Goal: Transaction & Acquisition: Purchase product/service

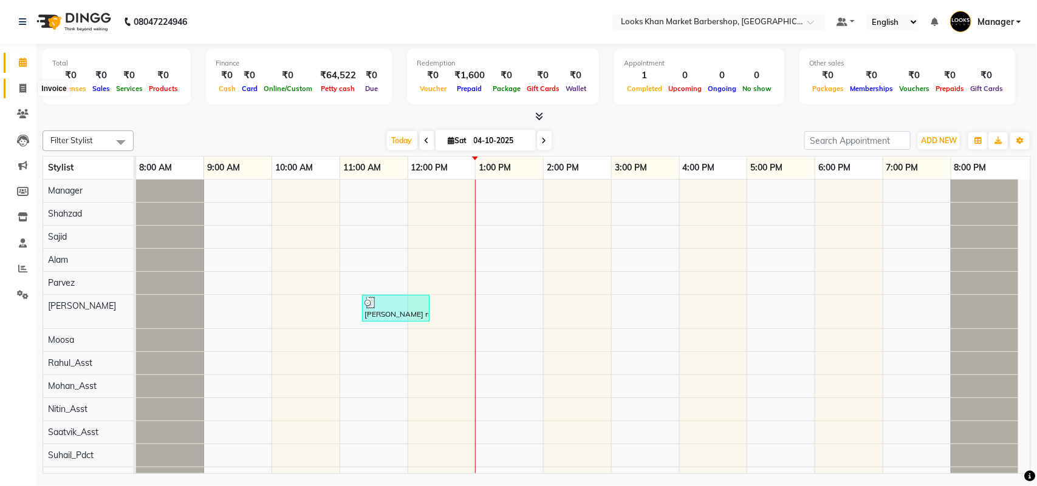
click at [14, 86] on span at bounding box center [22, 89] width 21 height 14
select select "service"
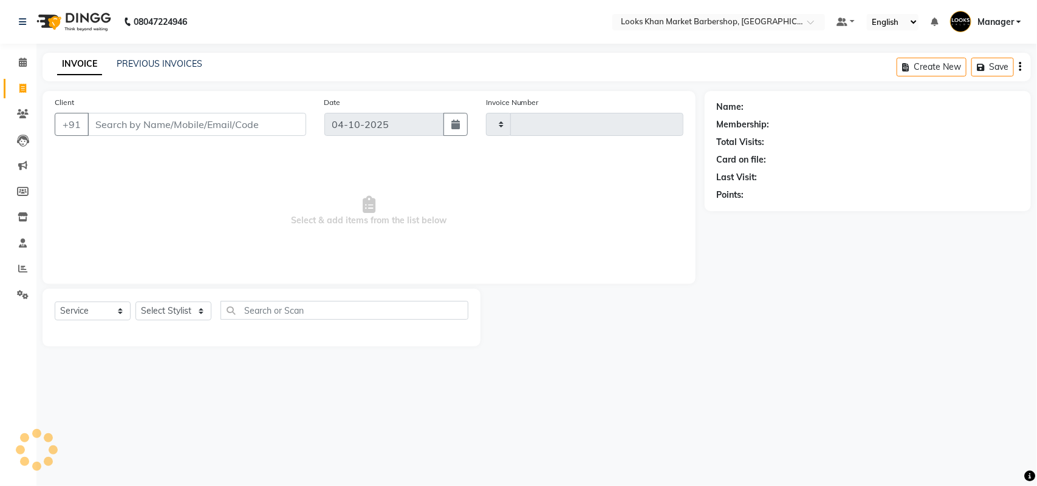
type input "4000"
select select "8030"
click at [121, 126] on input "Client" at bounding box center [196, 124] width 219 height 23
click at [199, 312] on select "Select Stylist Abhishek_pdct Akash_pdct Alam Counter_Sales [PERSON_NAME] [DATE]…" at bounding box center [173, 311] width 76 height 19
select select "72594"
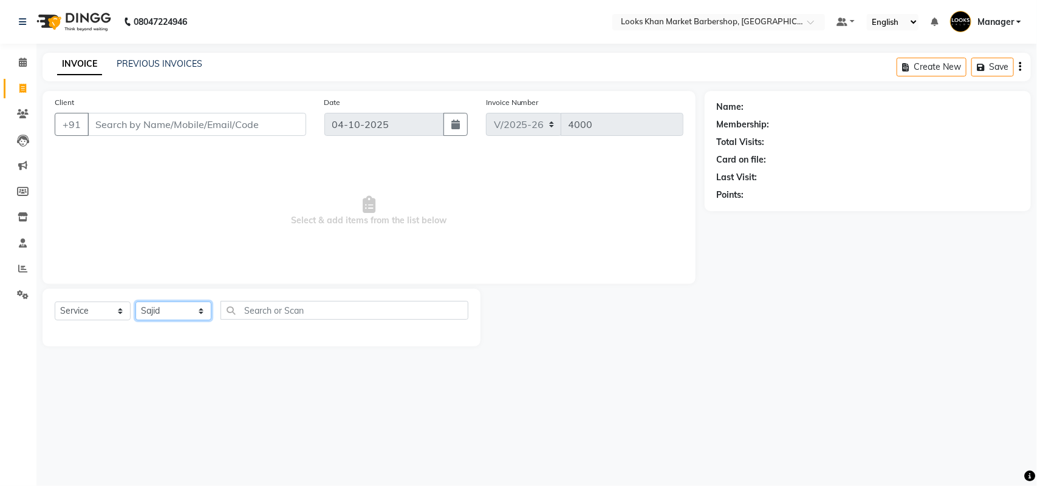
click at [135, 302] on select "Select Stylist Abhishek_pdct Akash_pdct Alam Counter_Sales [PERSON_NAME] [DATE]…" at bounding box center [173, 311] width 76 height 19
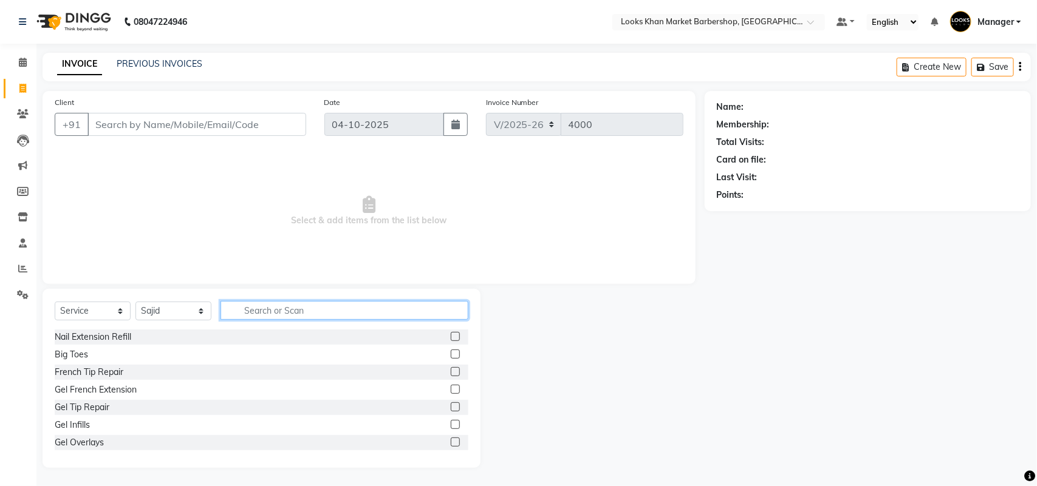
click at [265, 308] on input "text" at bounding box center [344, 310] width 248 height 19
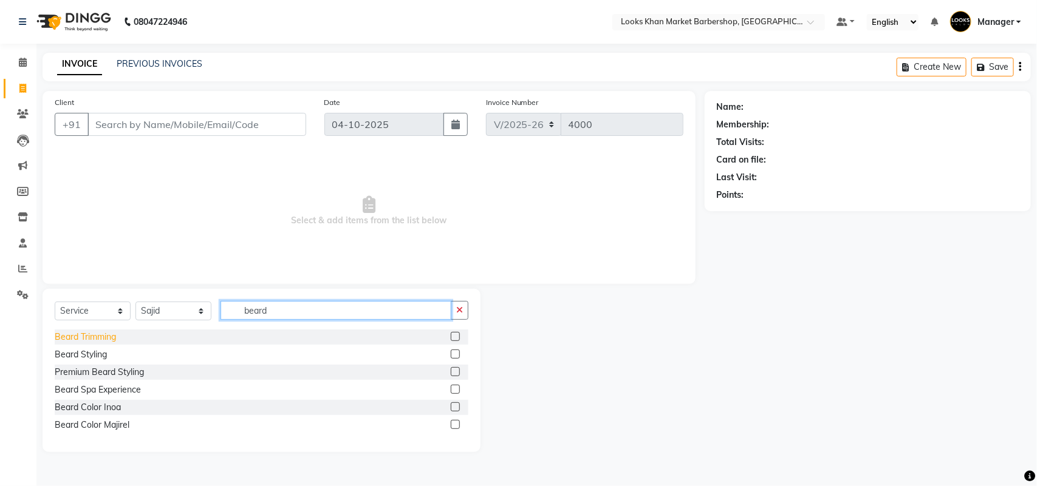
type input "beard"
click at [80, 333] on div "Beard Trimming" at bounding box center [85, 337] width 61 height 13
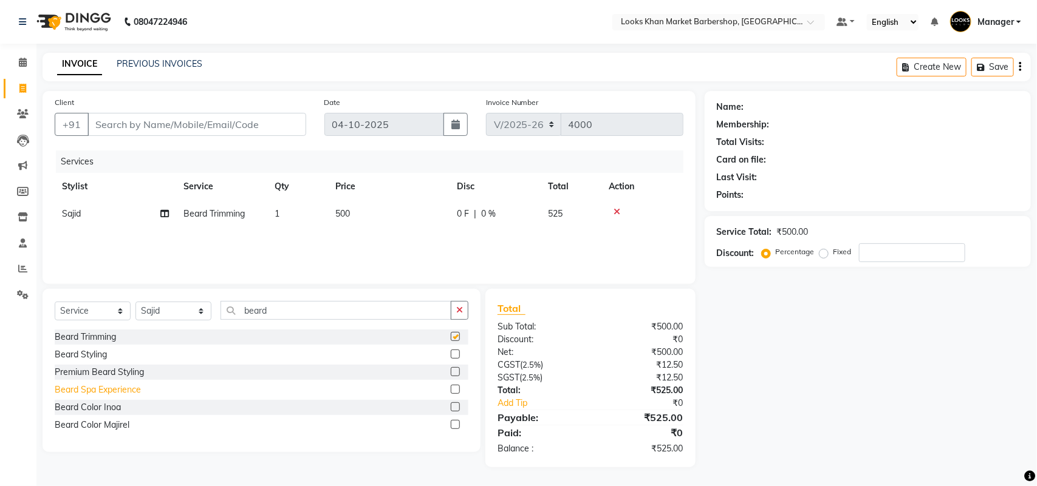
checkbox input "false"
click at [93, 410] on div "Beard Color Inoa" at bounding box center [88, 407] width 66 height 13
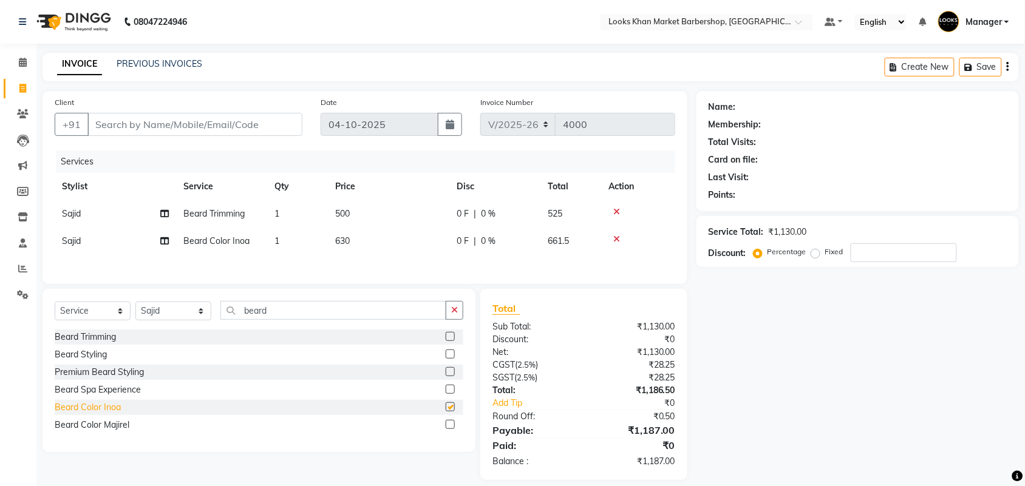
checkbox input "false"
click at [332, 316] on input "beard" at bounding box center [333, 310] width 226 height 19
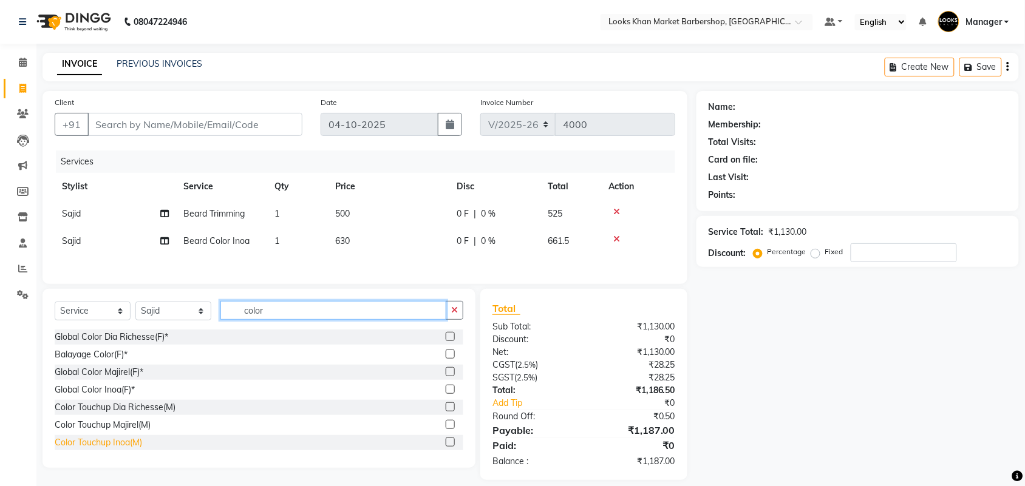
type input "color"
click at [126, 446] on div "Color Touchup Inoa(M)" at bounding box center [98, 443] width 87 height 13
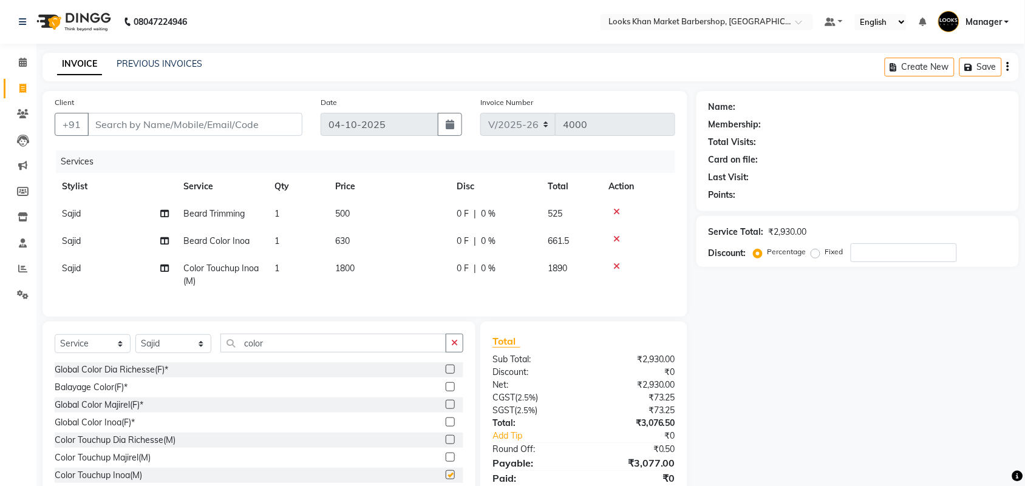
checkbox input "false"
click at [282, 353] on input "color" at bounding box center [333, 343] width 226 height 19
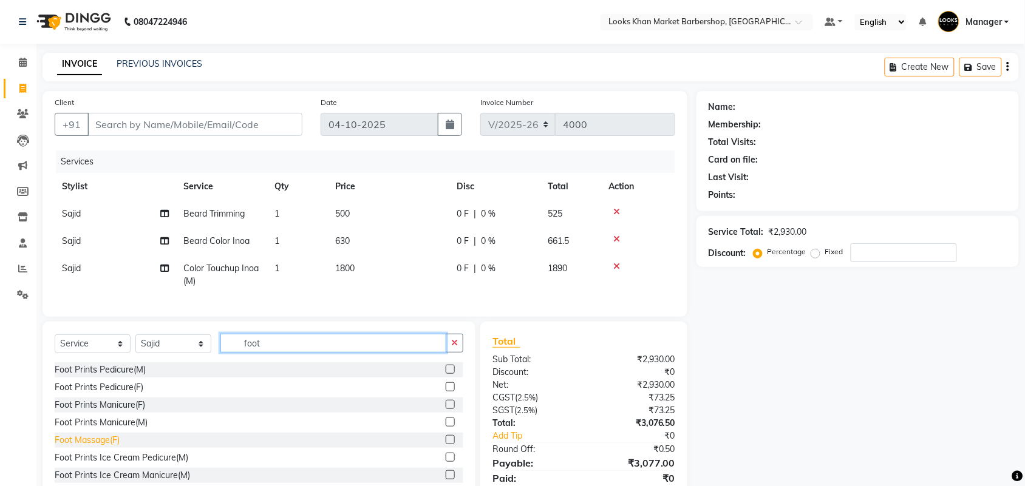
type input "foot"
click at [86, 447] on div "Foot Massage(F)" at bounding box center [87, 440] width 65 height 13
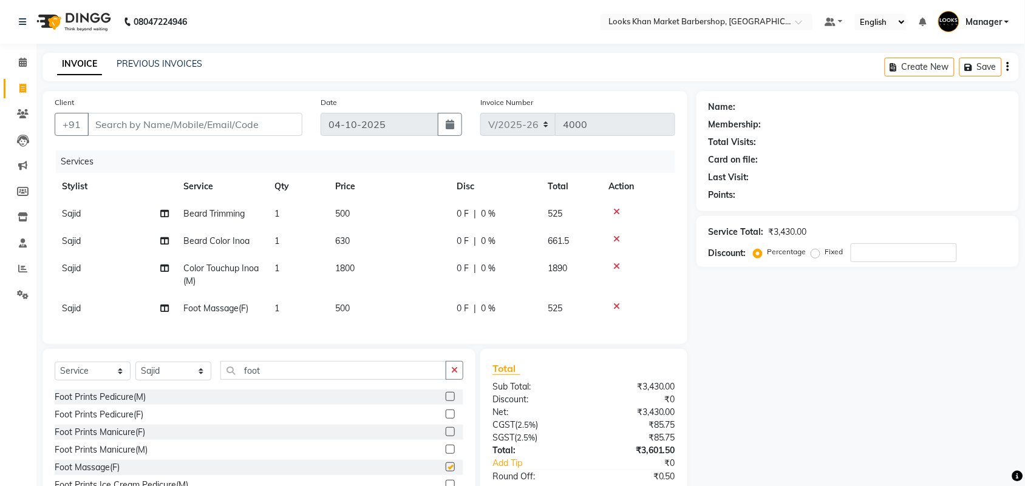
checkbox input "false"
click at [380, 307] on td "500" at bounding box center [388, 308] width 121 height 27
select select "72594"
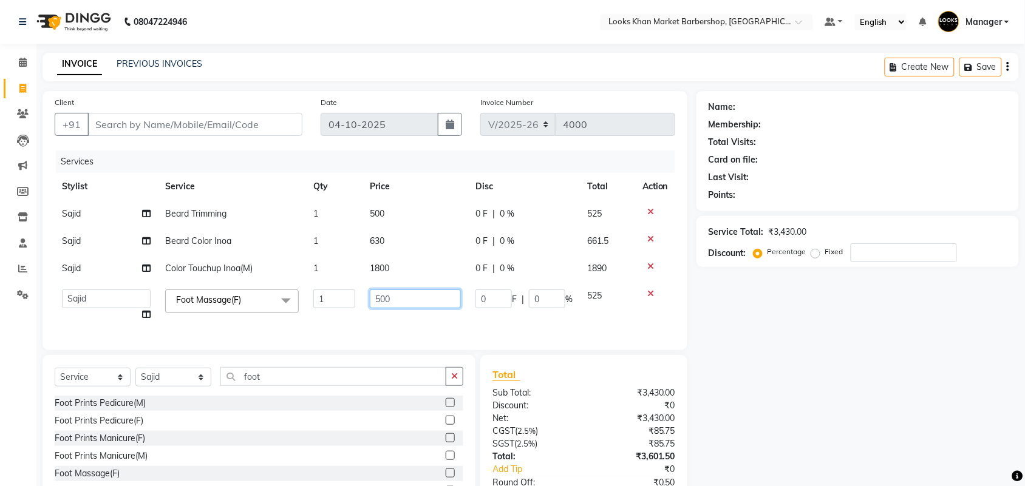
click at [423, 302] on input "500" at bounding box center [415, 299] width 91 height 19
type input "850"
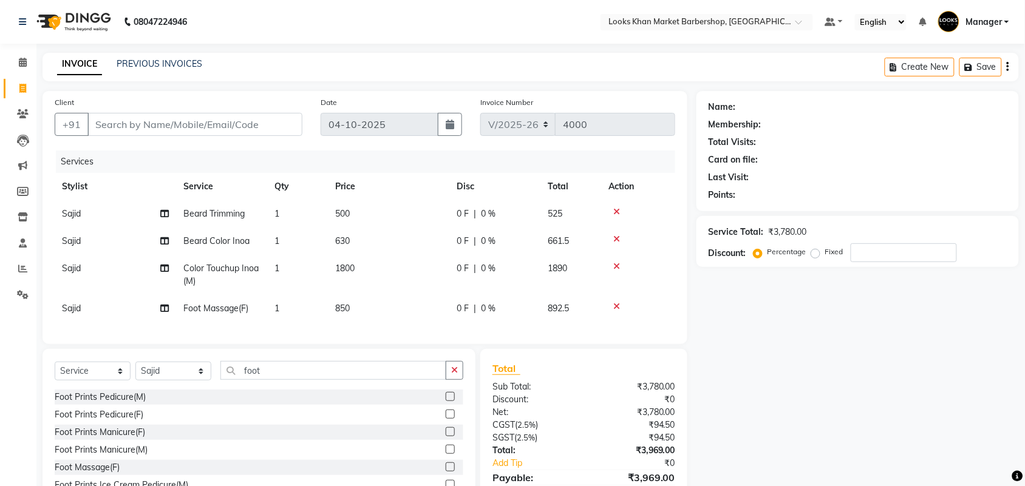
click at [411, 275] on td "1800" at bounding box center [388, 275] width 121 height 40
select select "72594"
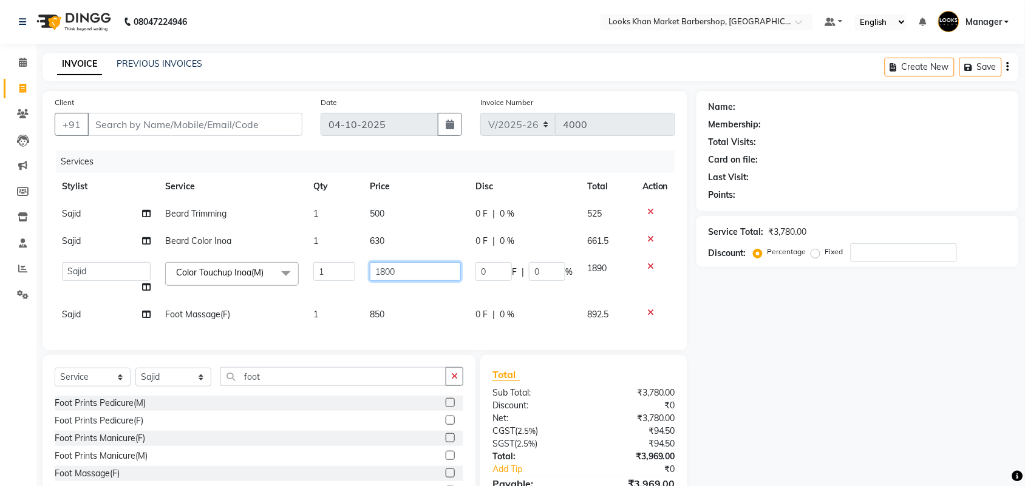
click at [411, 275] on input "1800" at bounding box center [415, 271] width 91 height 19
click at [397, 213] on td "500" at bounding box center [416, 213] width 106 height 27
select select "72594"
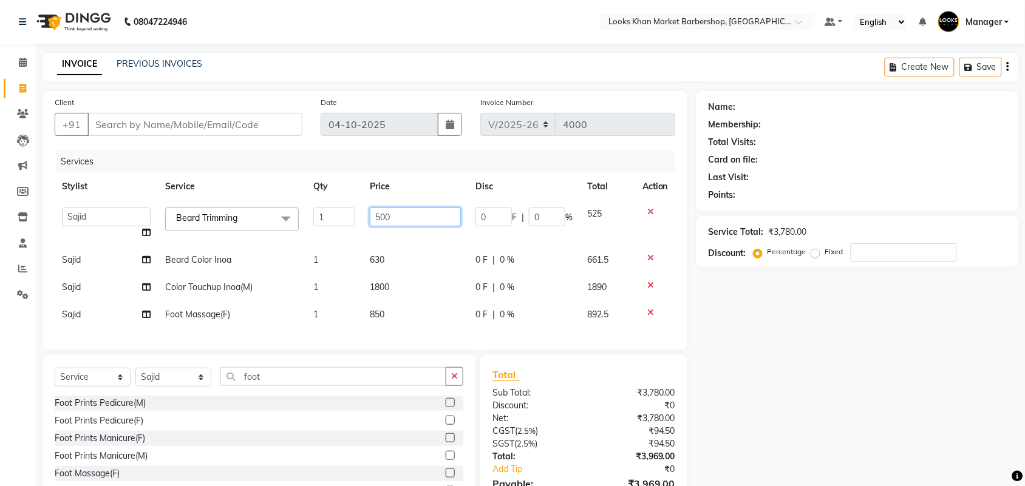
click at [422, 214] on input "500" at bounding box center [415, 217] width 91 height 19
type input "600"
click at [425, 258] on tbody "Abhishek_pdct Akash_pdct Alam Counter_Sales [PERSON_NAME][DATE] Manager [PERSON…" at bounding box center [365, 264] width 621 height 128
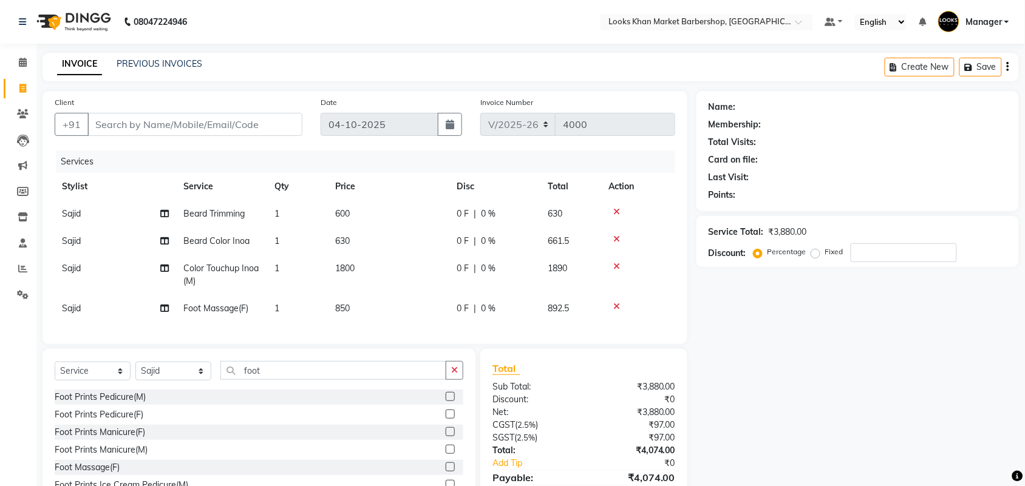
click at [345, 244] on span "630" at bounding box center [342, 241] width 15 height 11
select select "72594"
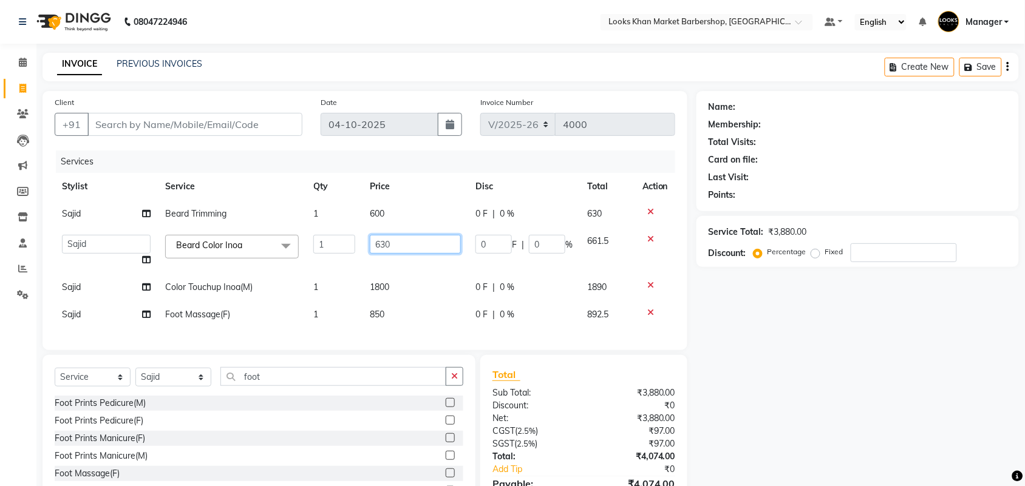
click at [410, 242] on input "630" at bounding box center [415, 244] width 91 height 19
type input "1000"
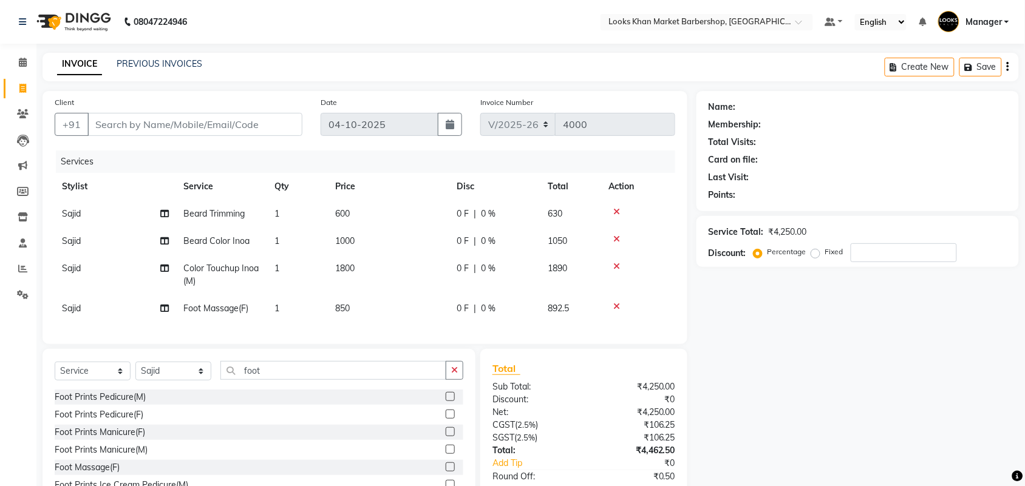
click at [107, 307] on td "Sajid" at bounding box center [115, 308] width 121 height 27
select select "72594"
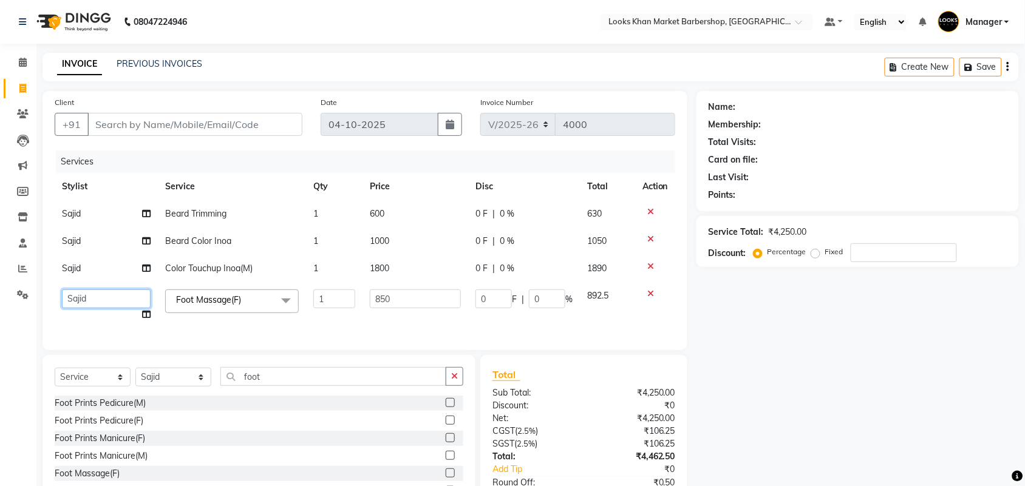
click at [122, 298] on select "Abhishek_pdct Akash_pdct Alam Counter_Sales [PERSON_NAME][DATE] Manager [PERSON…" at bounding box center [106, 299] width 89 height 19
select select "72605"
click at [179, 124] on input "Client" at bounding box center [194, 124] width 215 height 23
type input "9"
type input "0"
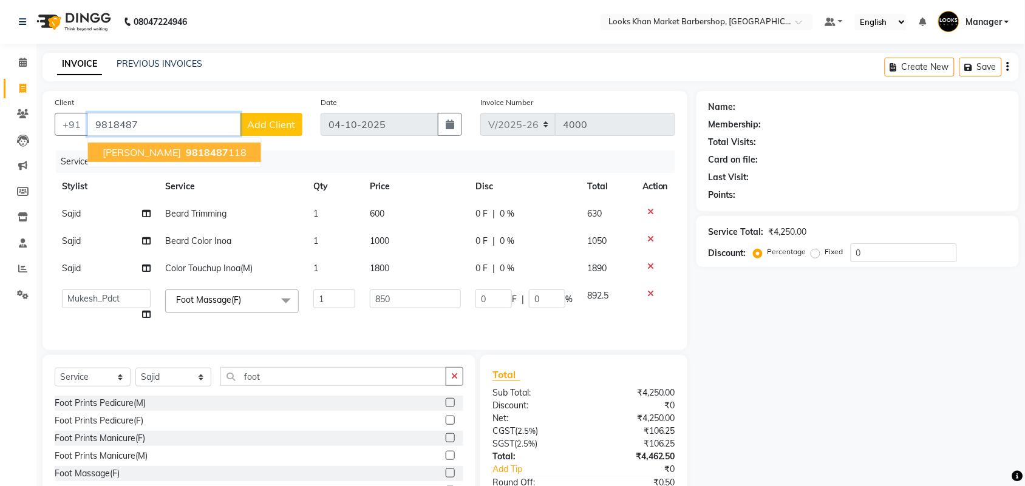
click at [171, 152] on span "[PERSON_NAME]" at bounding box center [142, 152] width 78 height 12
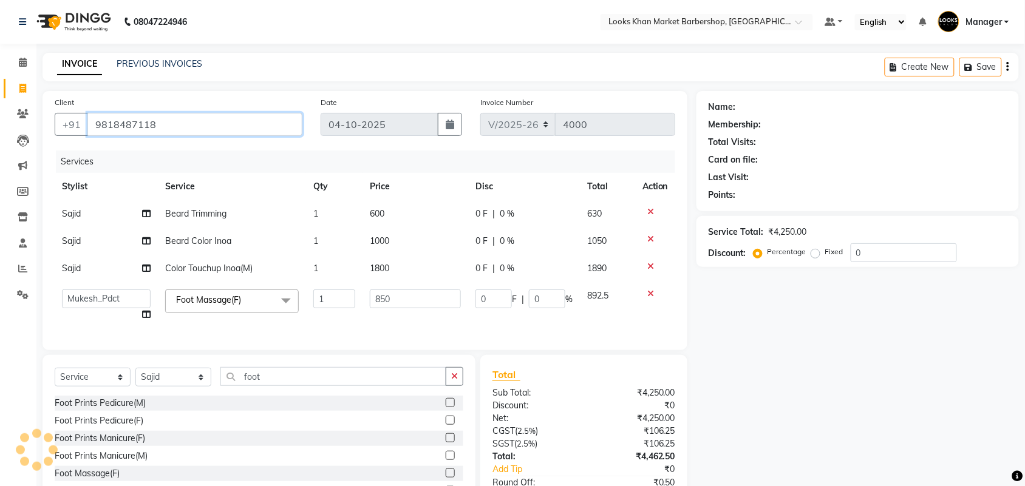
type input "9818487118"
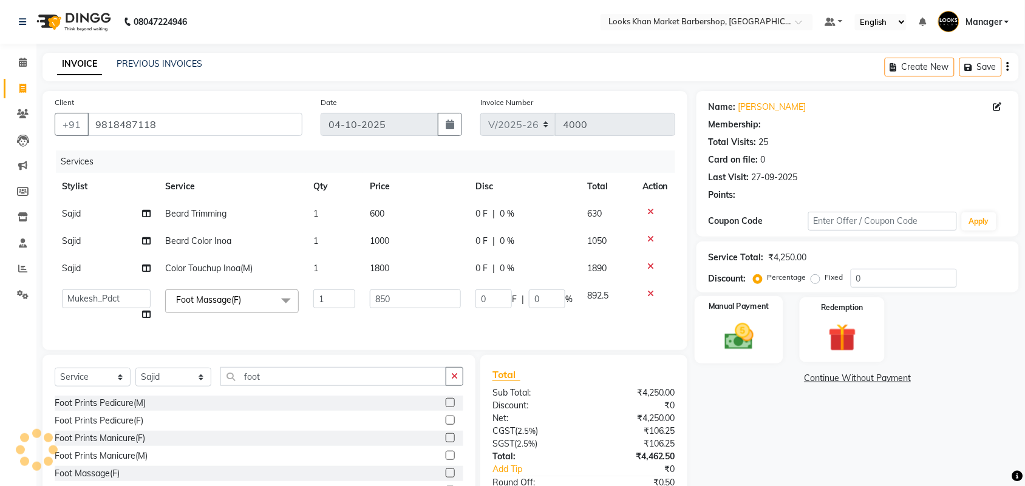
select select "1: Object"
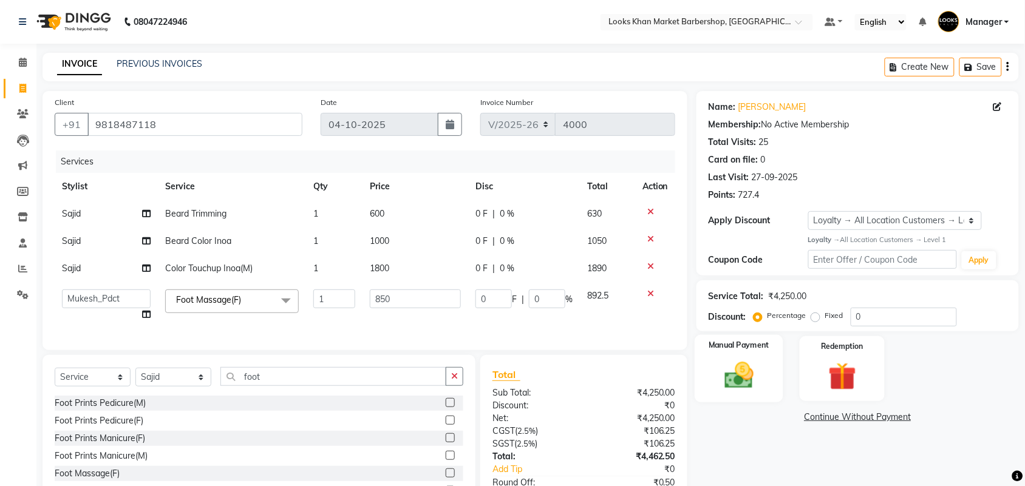
click at [760, 363] on img at bounding box center [738, 375] width 47 height 33
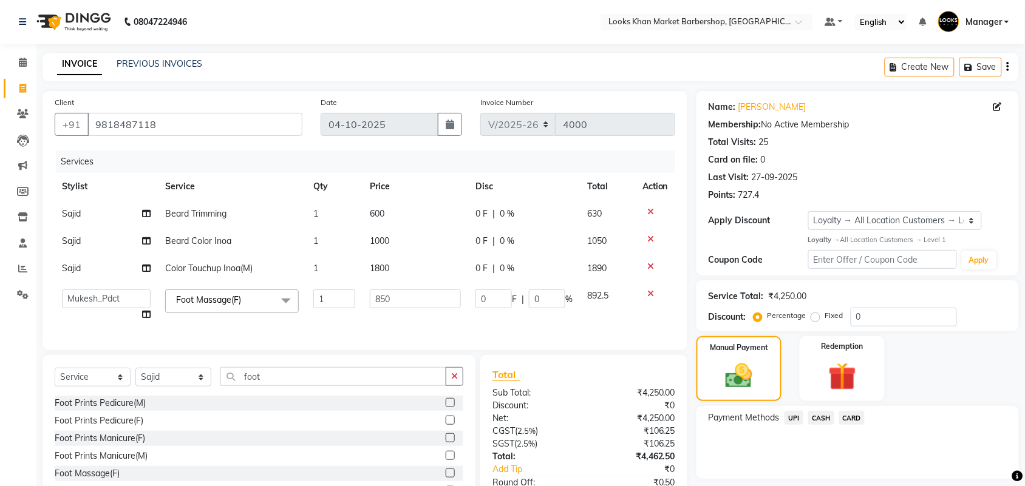
scroll to position [89, 0]
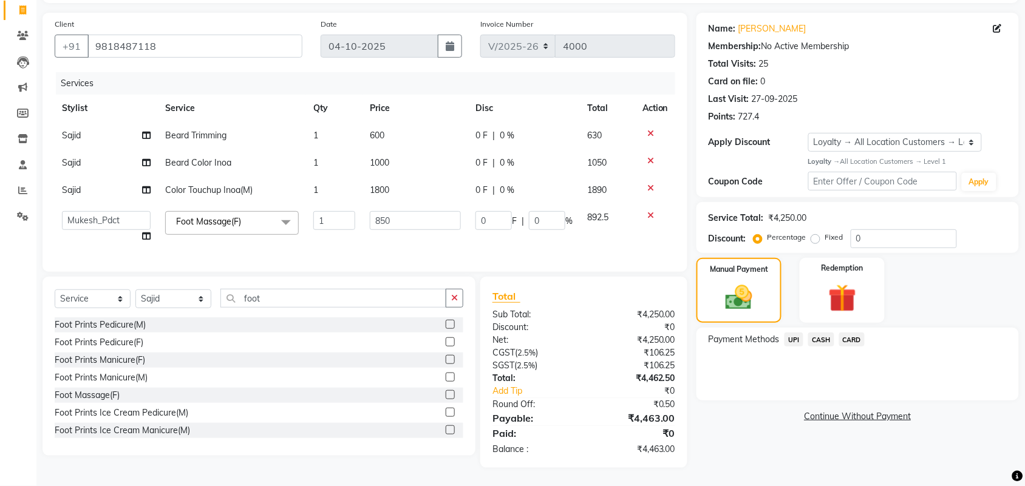
click at [793, 333] on span "UPI" at bounding box center [794, 340] width 19 height 14
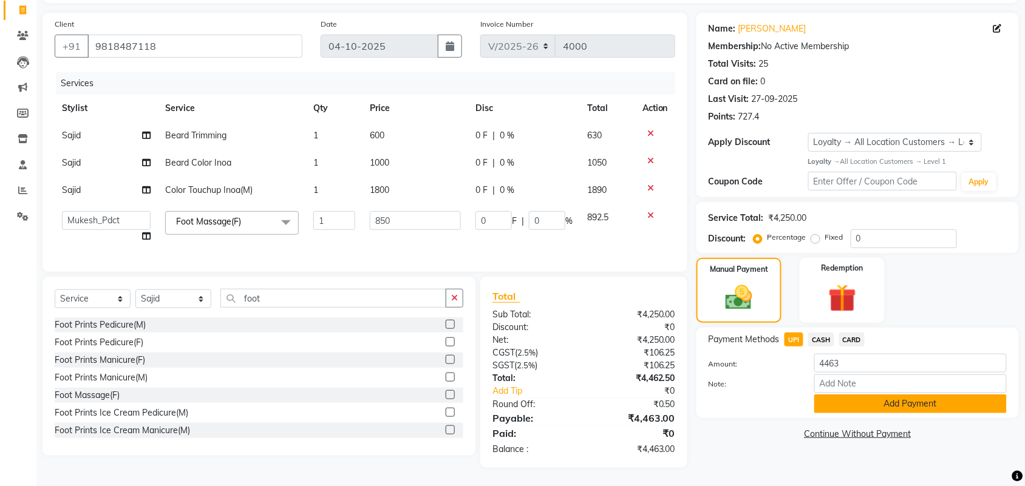
click at [851, 395] on button "Add Payment" at bounding box center [910, 404] width 192 height 19
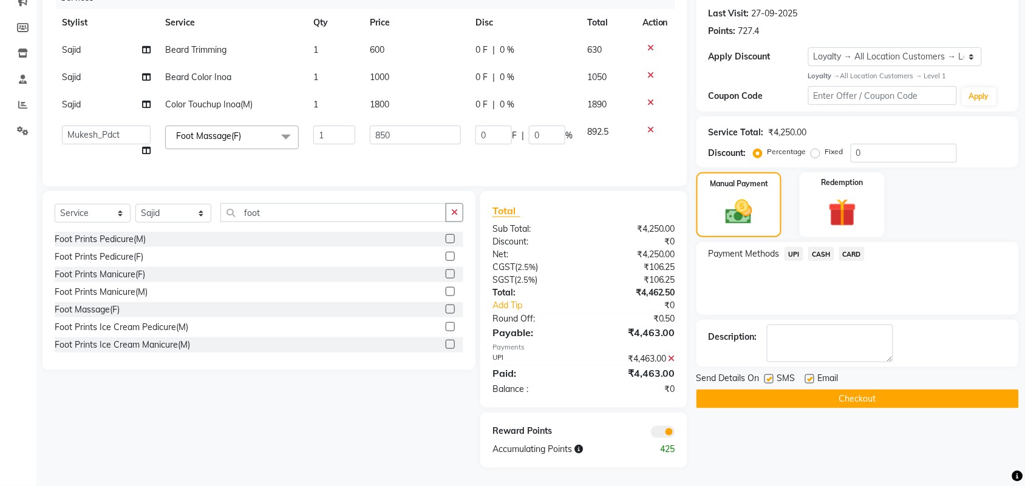
scroll to position [174, 0]
click at [833, 392] on button "Checkout" at bounding box center [857, 399] width 322 height 19
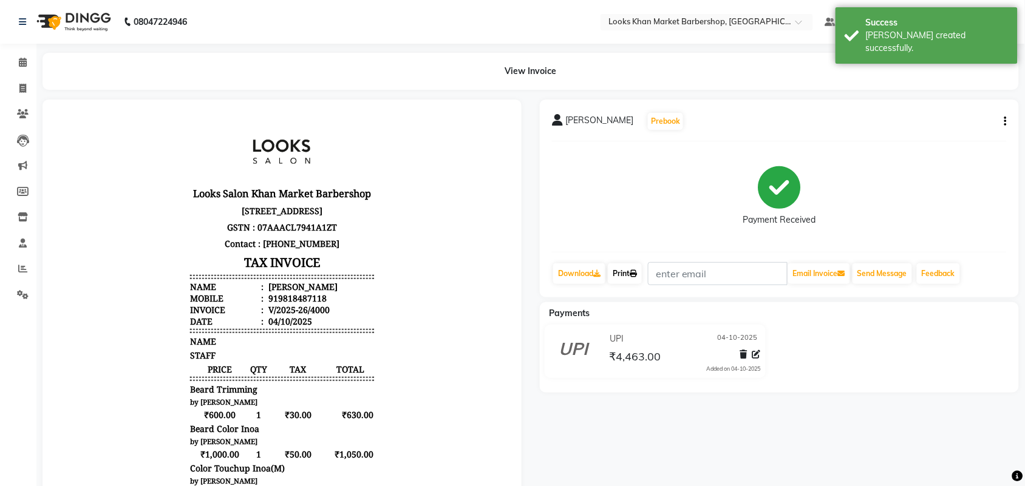
click at [621, 281] on link "Print" at bounding box center [625, 274] width 34 height 21
click at [28, 64] on span at bounding box center [22, 63] width 21 height 14
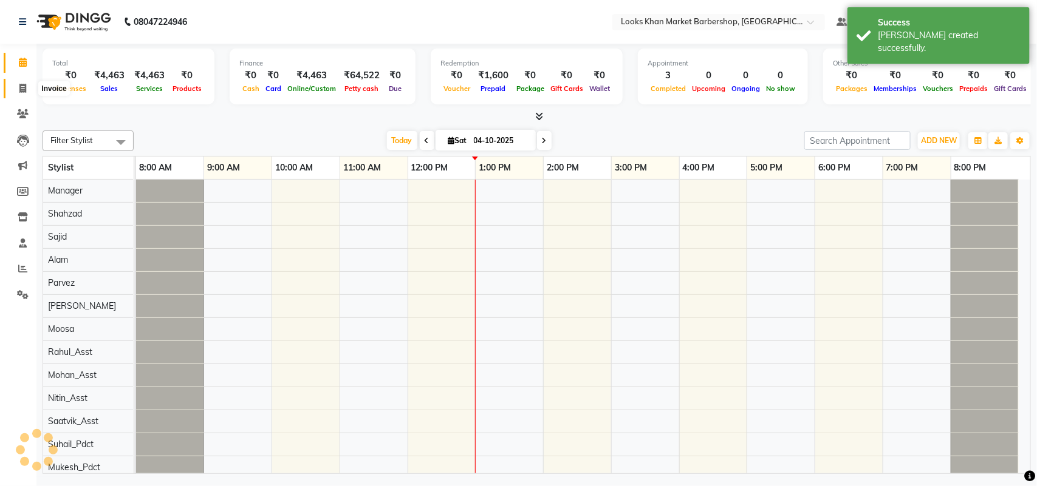
click at [17, 91] on span at bounding box center [22, 89] width 21 height 14
select select "service"
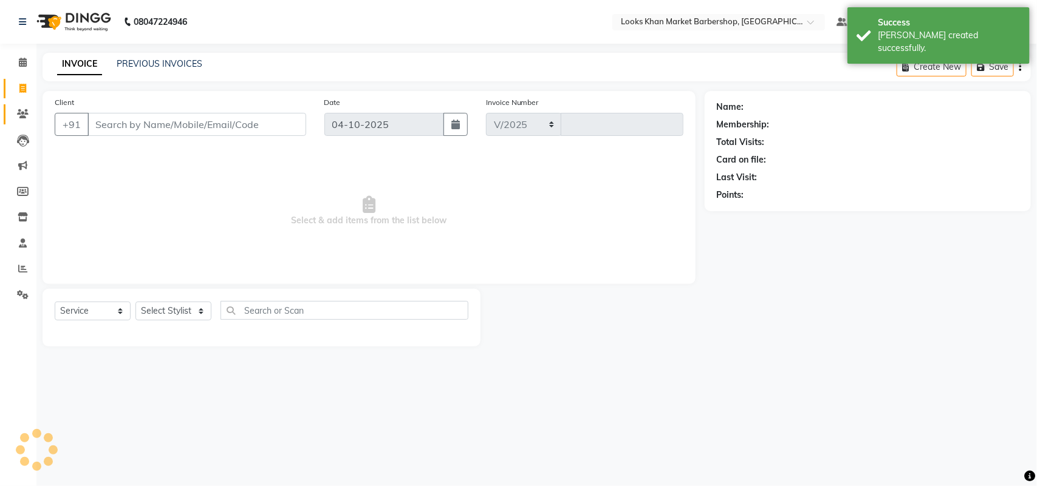
select select "8030"
type input "4001"
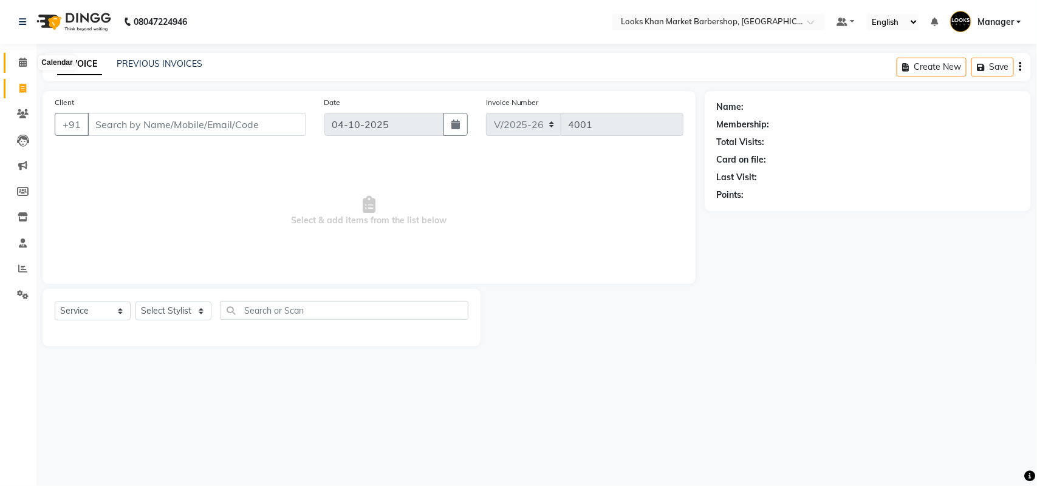
click at [13, 61] on span at bounding box center [22, 63] width 21 height 14
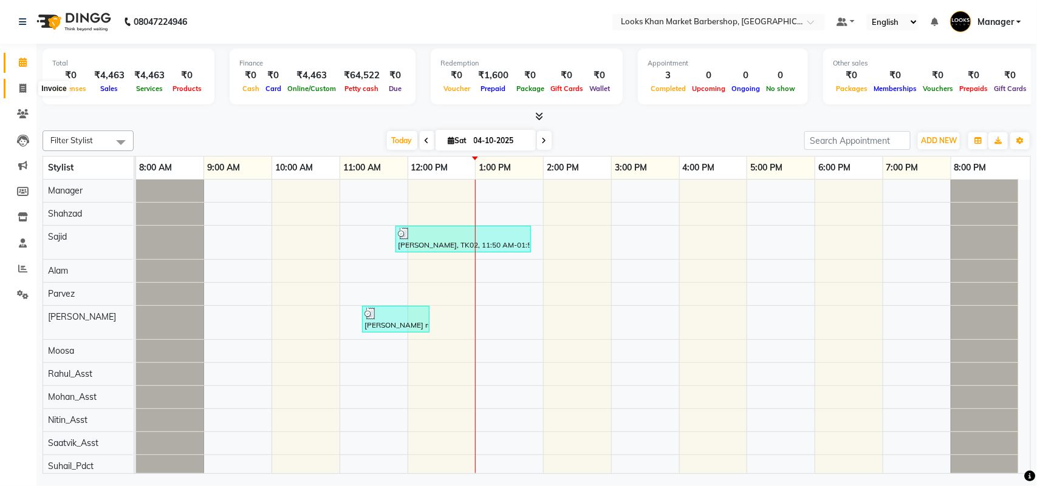
click at [16, 92] on span at bounding box center [22, 89] width 21 height 14
select select "service"
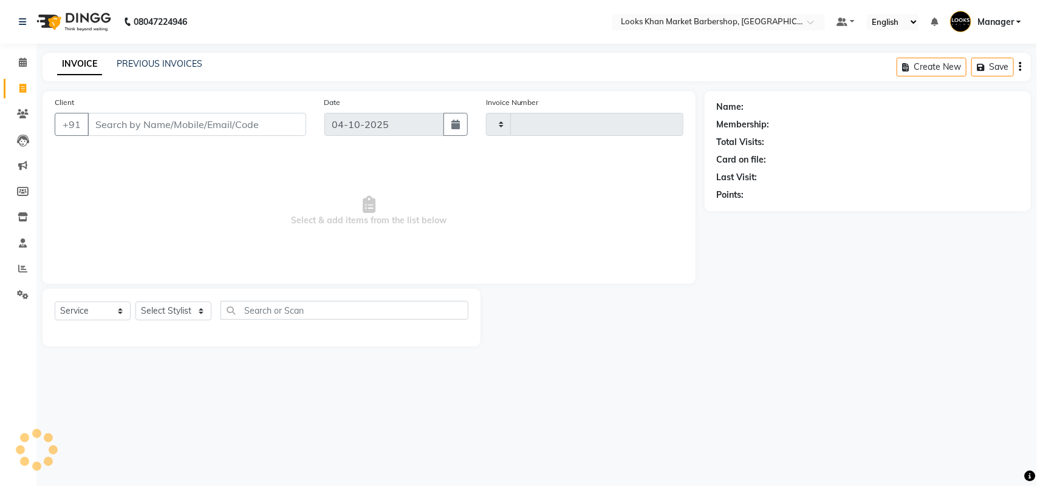
type input "4001"
select select "8030"
click at [192, 313] on select "Select Stylist" at bounding box center [173, 311] width 76 height 19
click at [201, 310] on select "Select Stylist Abhishek_pdct Akash_pdct Alam Counter_Sales [PERSON_NAME] [DATE]…" at bounding box center [173, 311] width 76 height 19
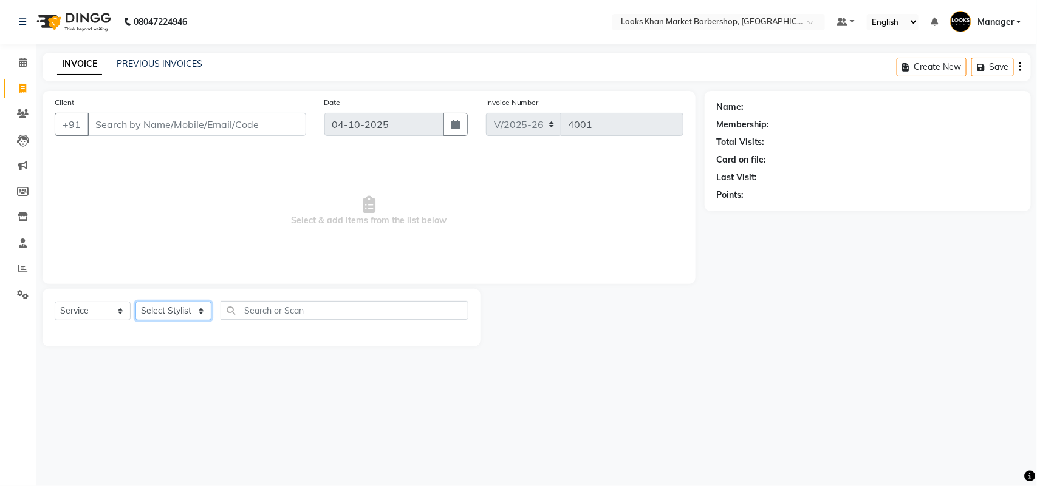
select select "72594"
click at [135, 302] on select "Select Stylist Abhishek_pdct Akash_pdct Alam Counter_Sales [PERSON_NAME] [DATE]…" at bounding box center [173, 311] width 76 height 19
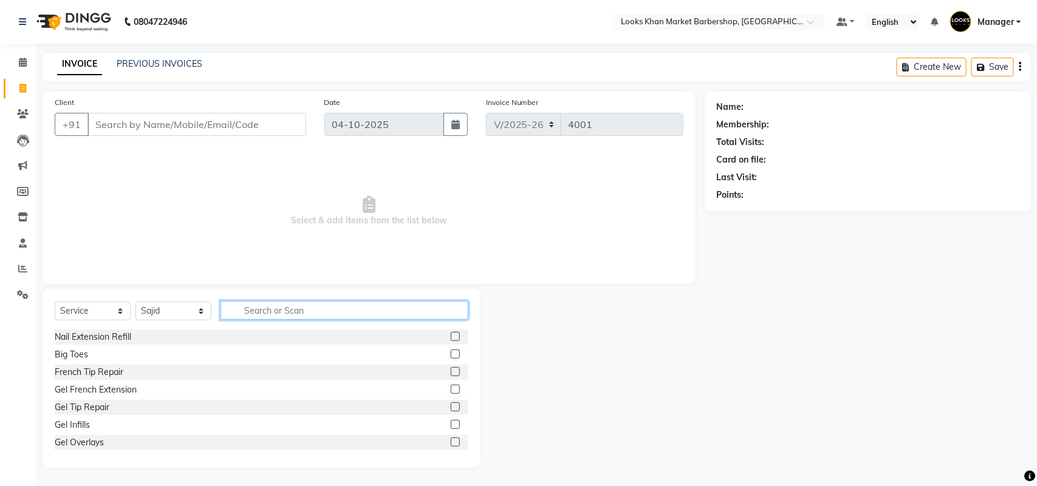
click at [261, 307] on input "text" at bounding box center [344, 310] width 248 height 19
type input "cut"
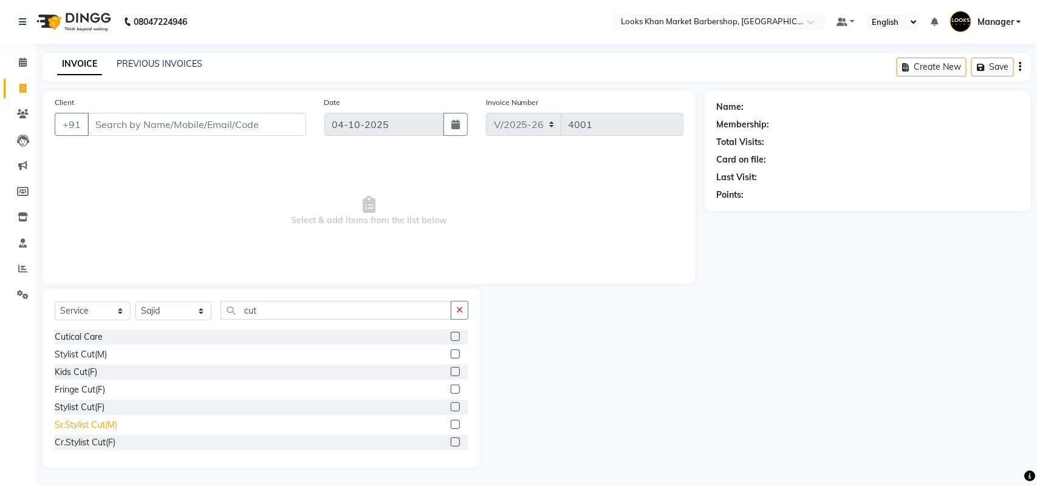
click at [94, 429] on div "Sr.Stylist Cut(M)" at bounding box center [86, 425] width 63 height 13
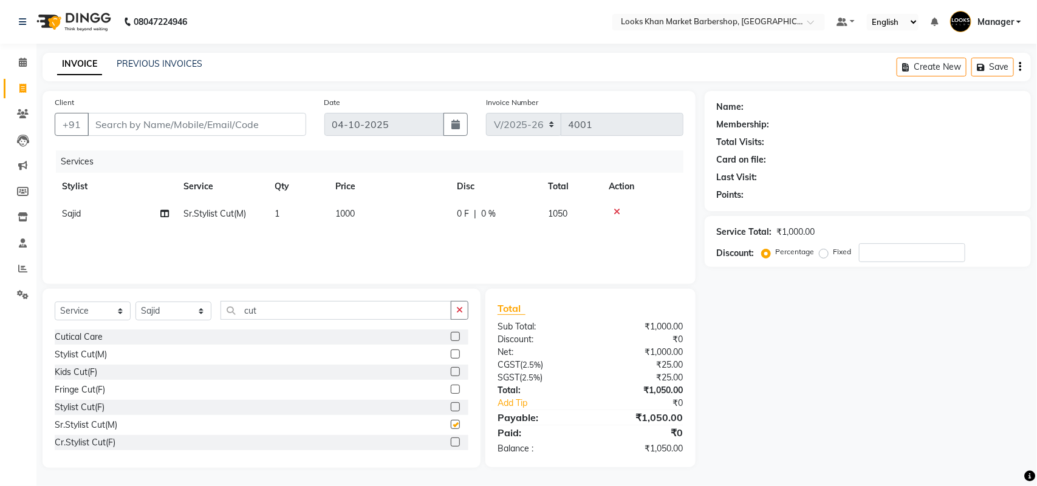
checkbox input "false"
click at [327, 308] on input "cut" at bounding box center [335, 310] width 231 height 19
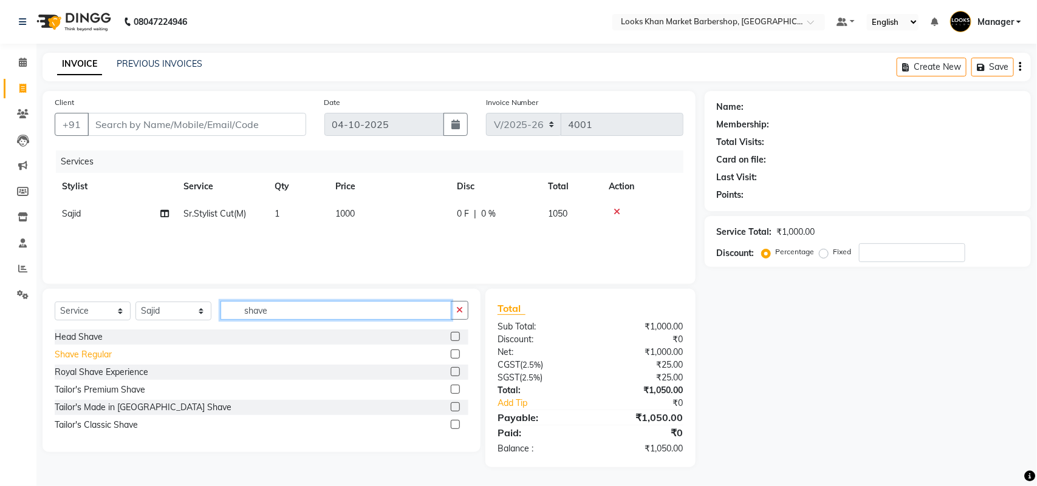
type input "shave"
click at [76, 349] on div "Shave Regular" at bounding box center [83, 355] width 57 height 13
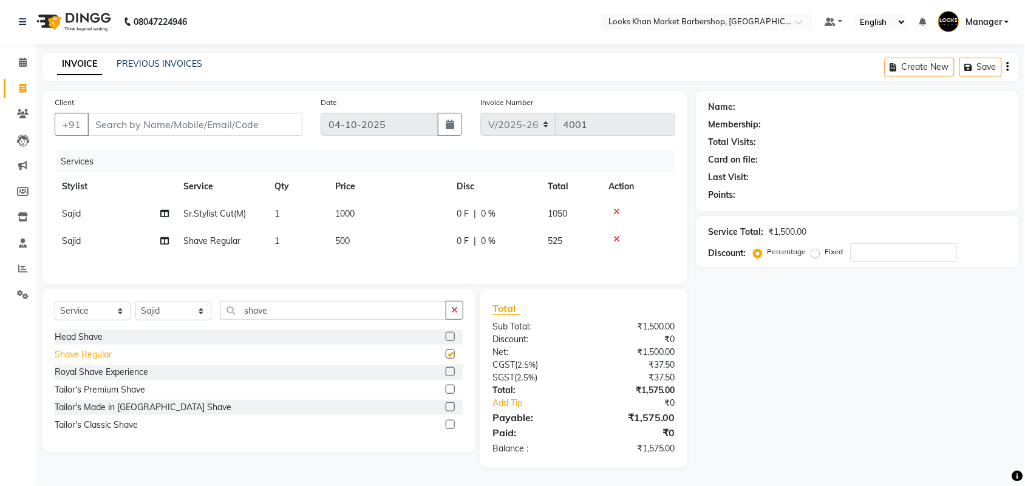
checkbox input "false"
click at [122, 375] on div "Royal Shave Experience" at bounding box center [102, 372] width 94 height 13
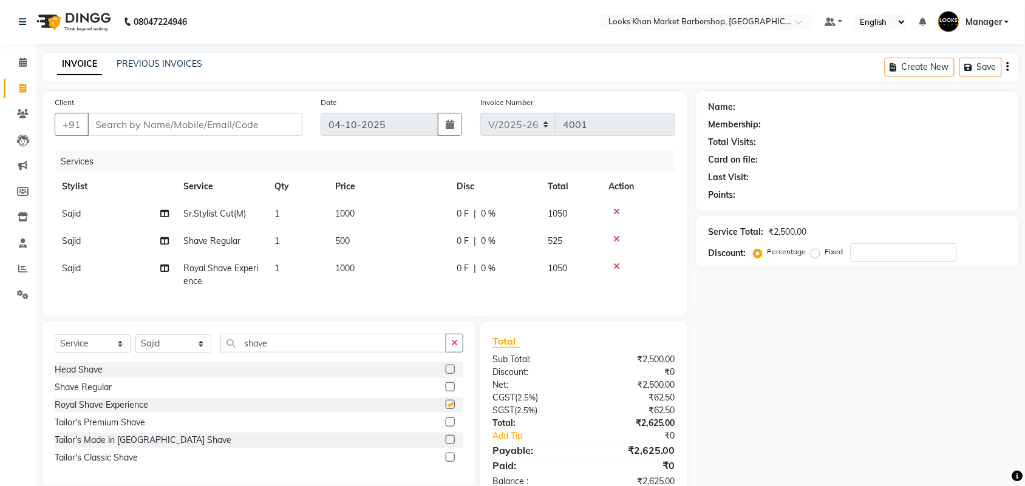
checkbox input "false"
click at [381, 237] on td "500" at bounding box center [388, 241] width 121 height 27
select select "72594"
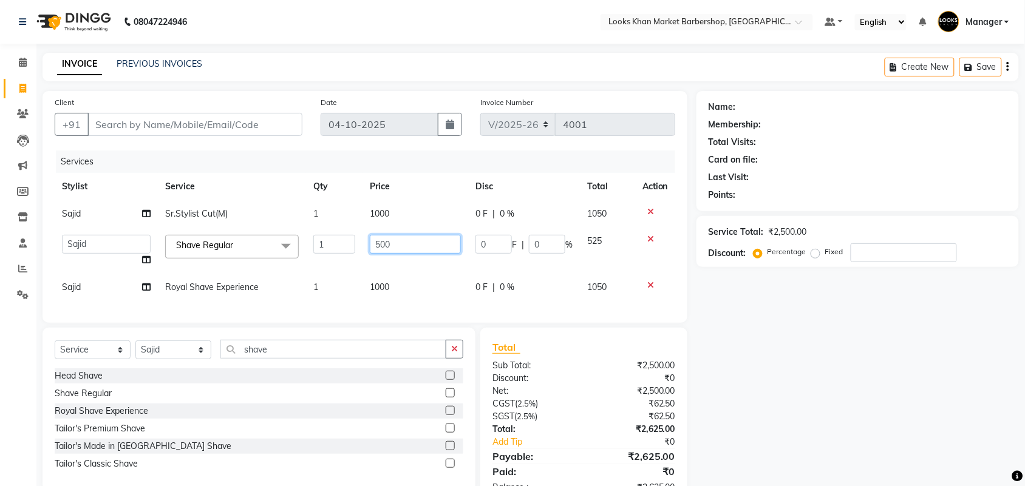
click at [418, 244] on input "500" at bounding box center [415, 244] width 91 height 19
type input "600"
click at [417, 211] on td "1000" at bounding box center [416, 213] width 106 height 27
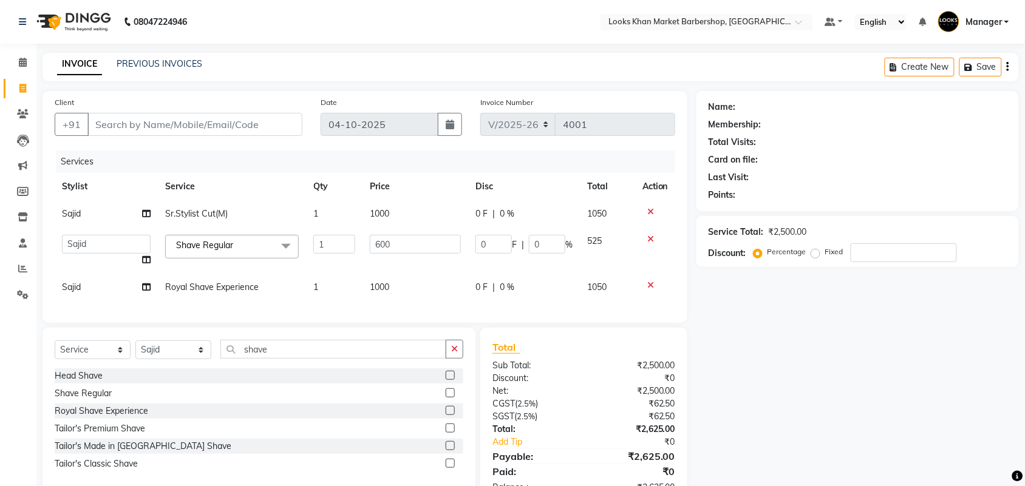
select select "72594"
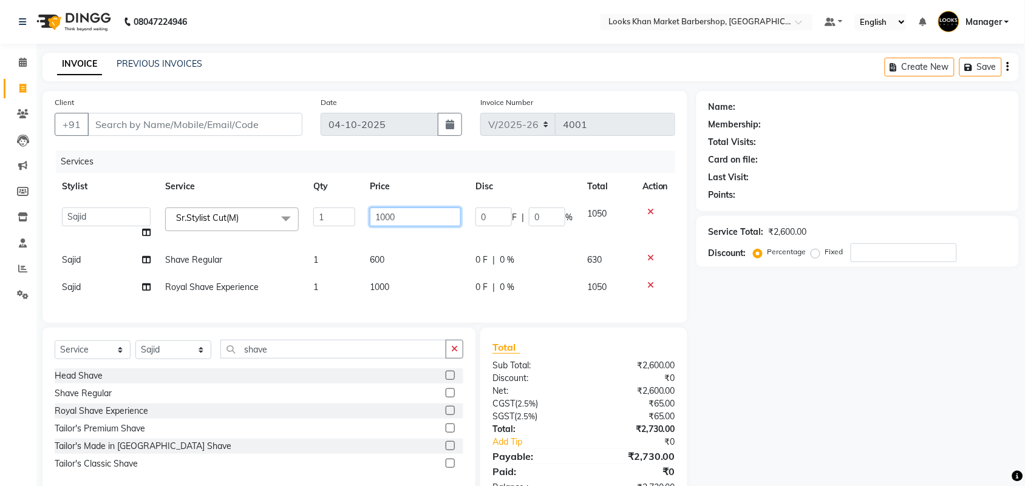
click at [417, 211] on input "1000" at bounding box center [415, 217] width 91 height 19
type input "1500"
click at [301, 366] on div "Select Service Product Membership Package Voucher Prepaid Gift Card Select Styl…" at bounding box center [259, 354] width 409 height 29
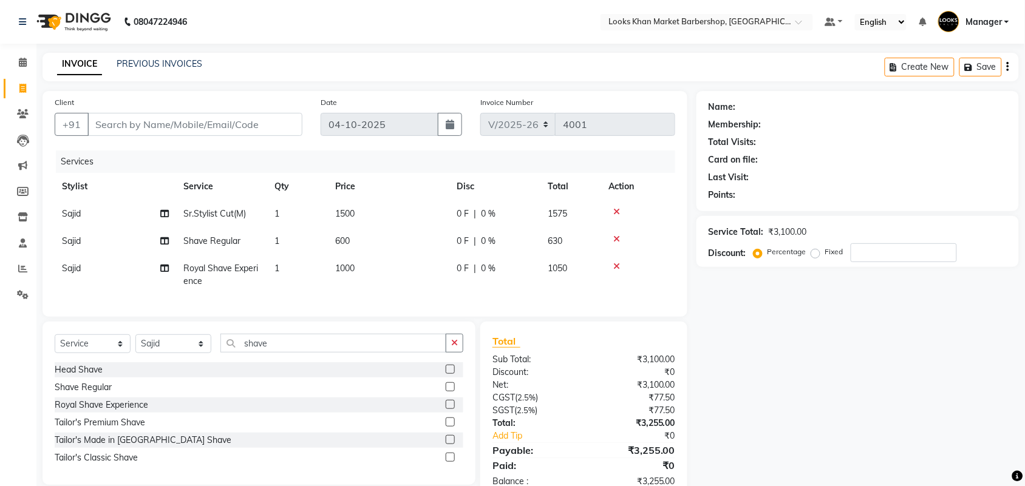
click at [301, 363] on div "Select Service Product Membership Package Voucher Prepaid Gift Card Select Styl…" at bounding box center [259, 348] width 409 height 29
click at [305, 350] on input "shave" at bounding box center [333, 343] width 226 height 19
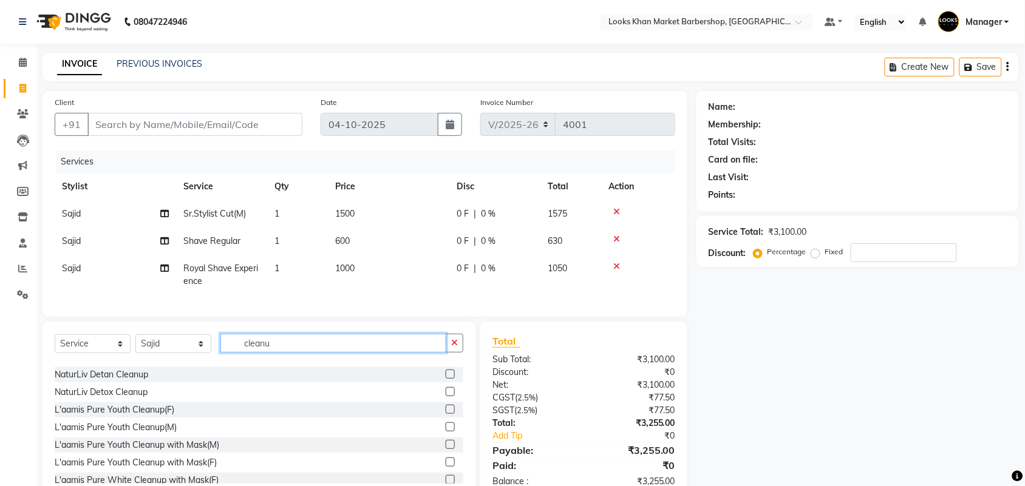
scroll to position [53, 0]
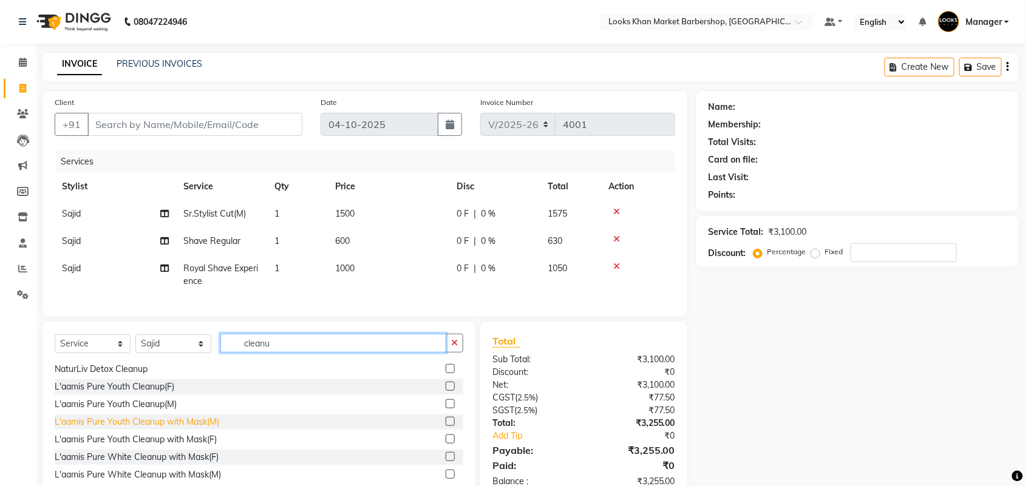
type input "cleanu"
click at [160, 429] on div "L'aamis Pure Youth Cleanup with Mask(M)" at bounding box center [137, 422] width 165 height 13
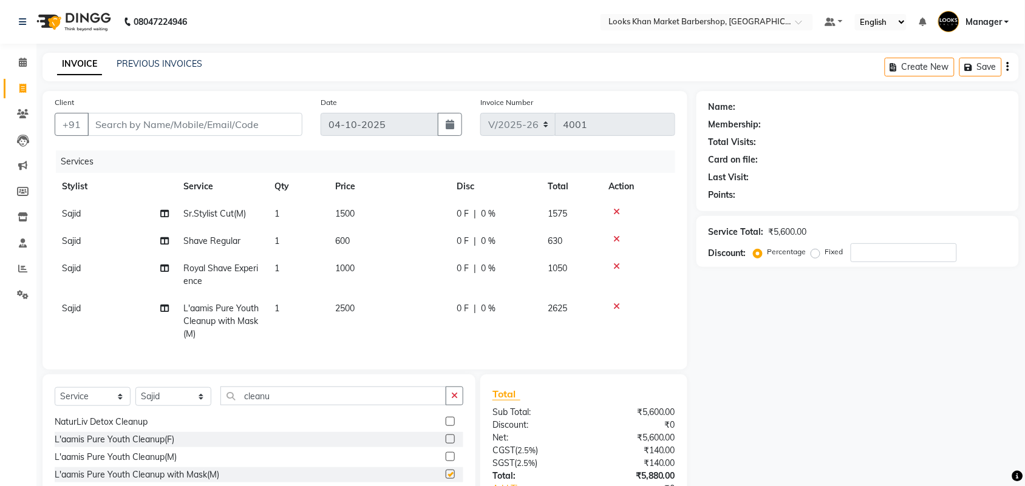
checkbox input "false"
click at [320, 401] on input "cleanu" at bounding box center [333, 396] width 226 height 19
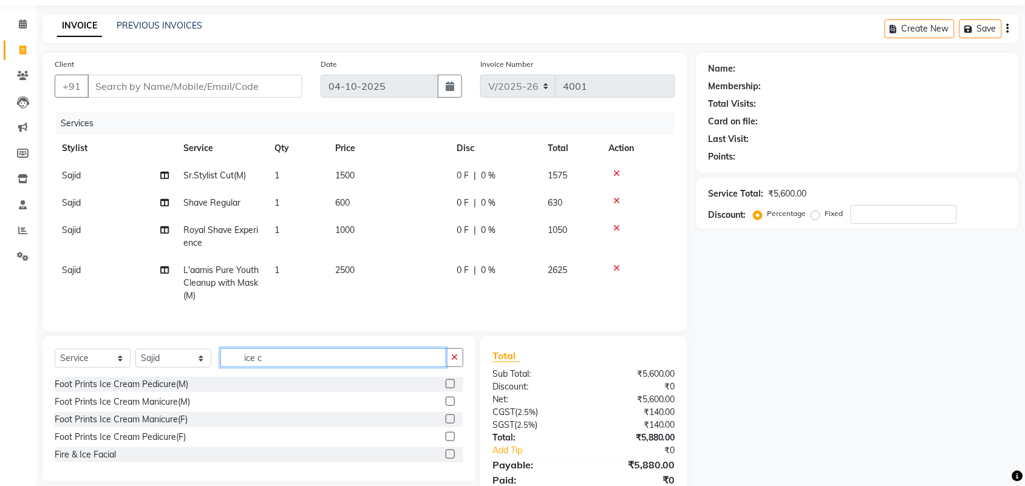
scroll to position [76, 0]
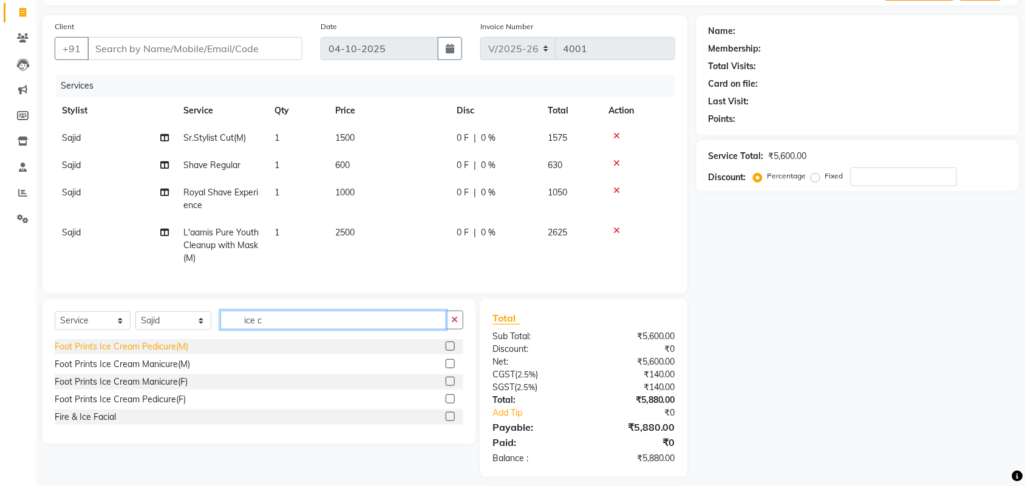
type input "ice c"
click at [155, 353] on div "Foot Prints Ice Cream Pedicure(M)" at bounding box center [122, 347] width 134 height 13
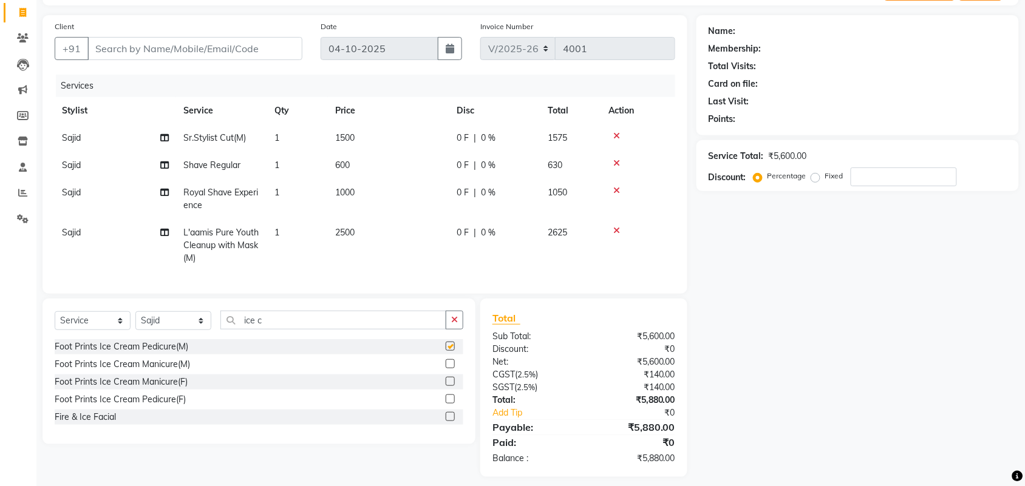
checkbox input "false"
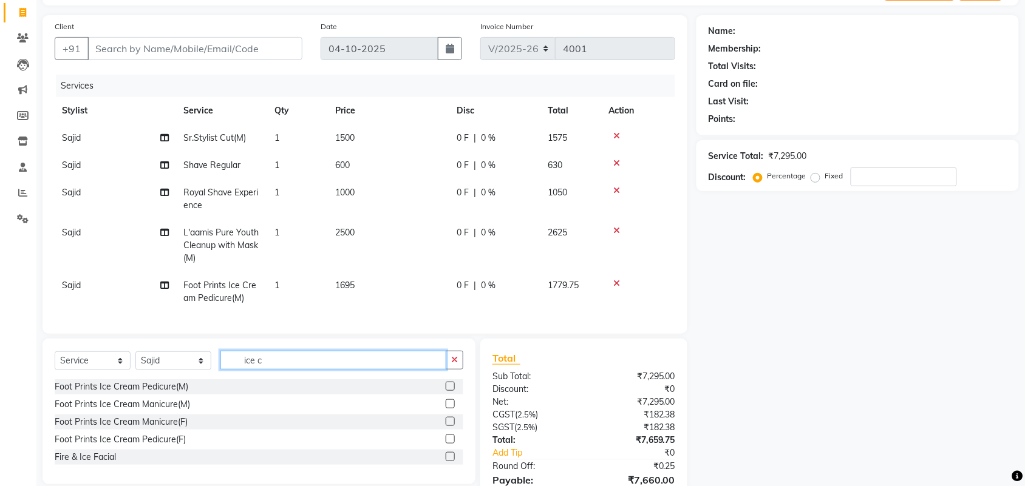
click at [281, 369] on input "ice c" at bounding box center [333, 360] width 226 height 19
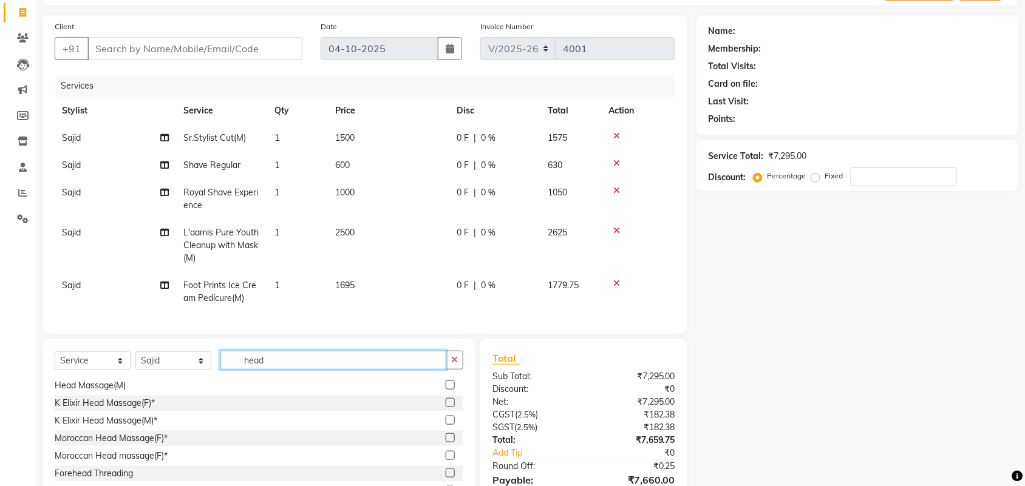
scroll to position [13, 0]
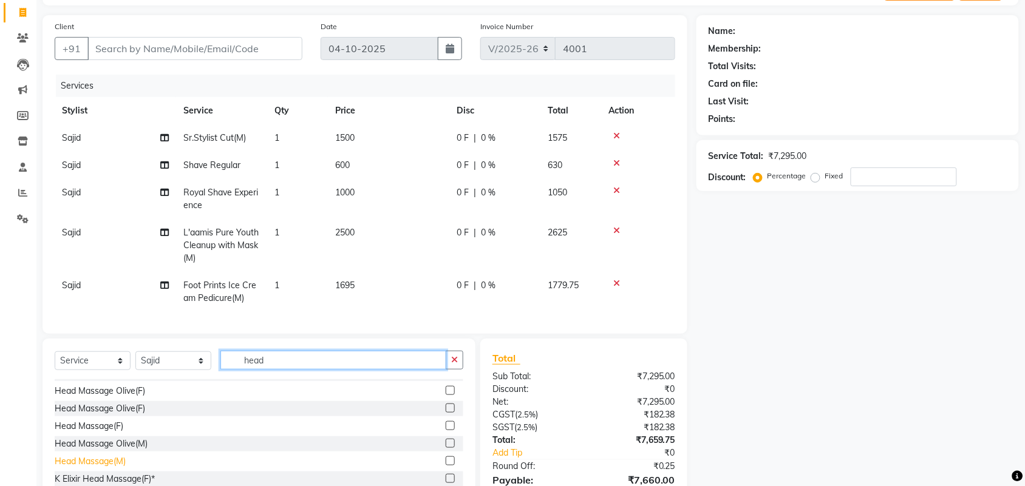
type input "head"
click at [112, 468] on div "Head Massage(M)" at bounding box center [90, 461] width 71 height 13
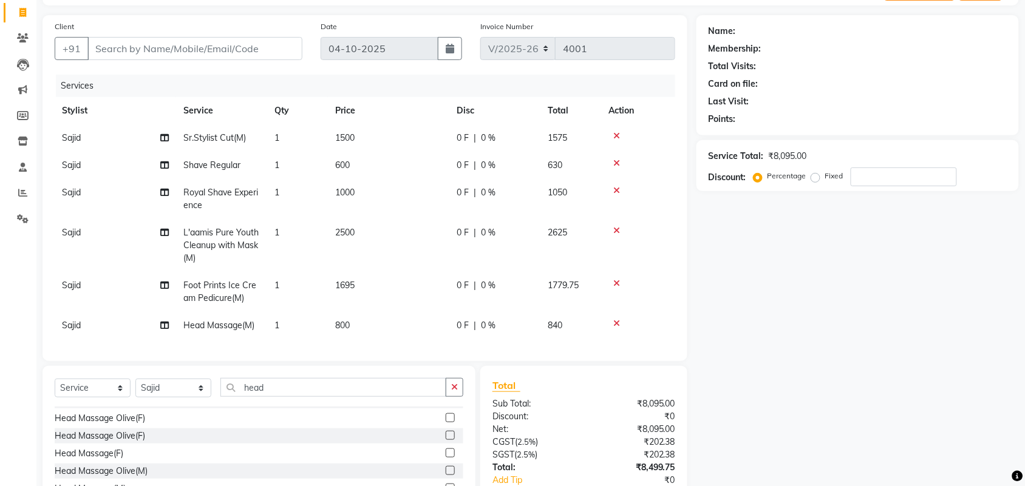
checkbox input "false"
click at [393, 329] on td "800" at bounding box center [388, 325] width 121 height 27
select select "72594"
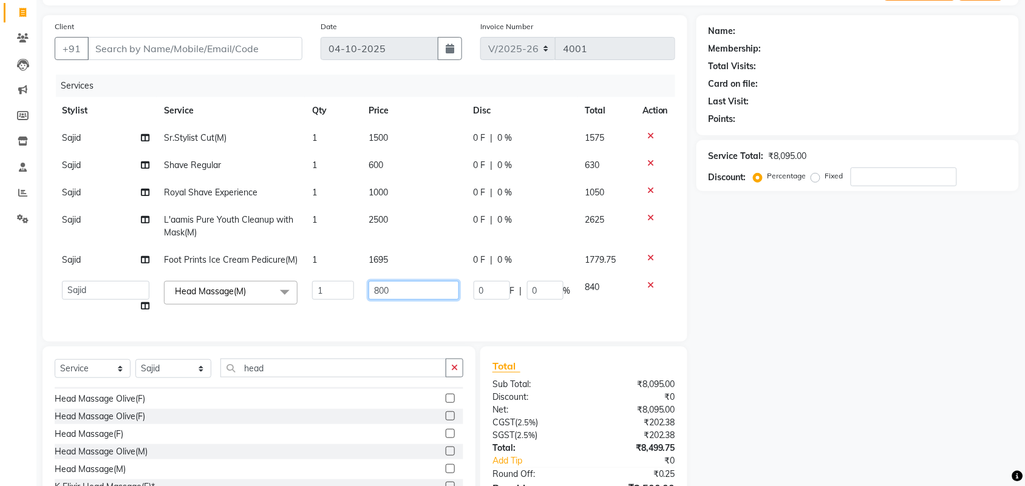
click at [417, 295] on input "800" at bounding box center [414, 290] width 90 height 19
type input "1000"
click at [393, 261] on tbody "[PERSON_NAME]Stylist Cut(M) 1 1500 0 F | 0 % 1575 [PERSON_NAME] Shave Regular 1…" at bounding box center [365, 222] width 621 height 196
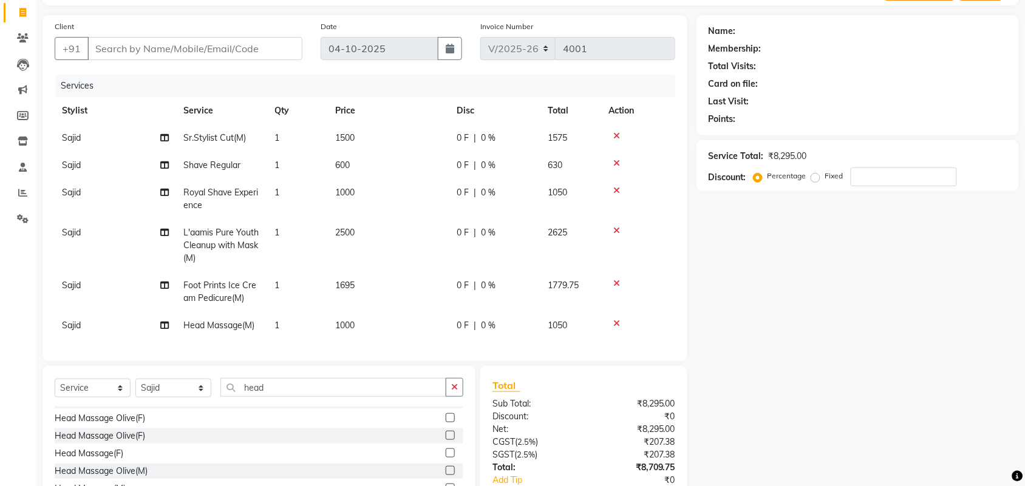
click at [397, 286] on td "1695" at bounding box center [388, 292] width 121 height 40
select select "72594"
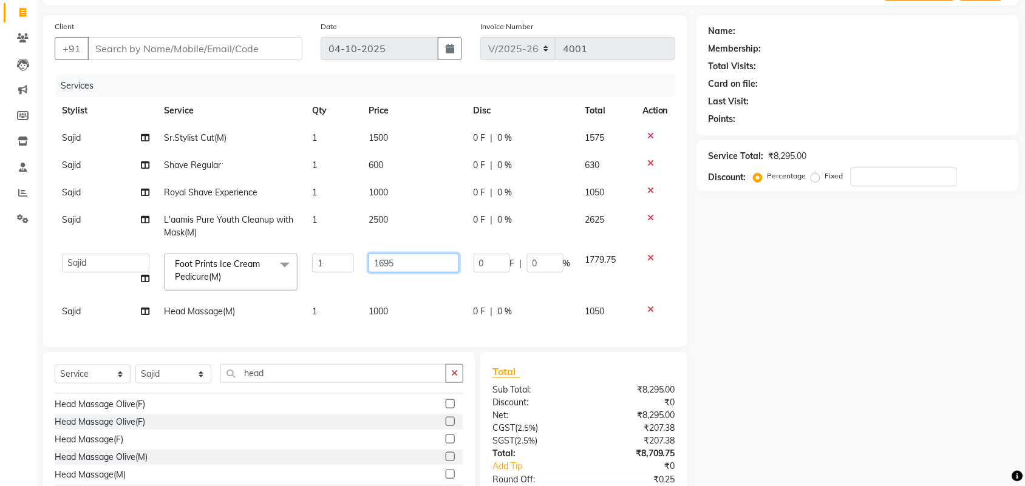
click at [413, 265] on input "1695" at bounding box center [414, 263] width 90 height 19
type input "1780"
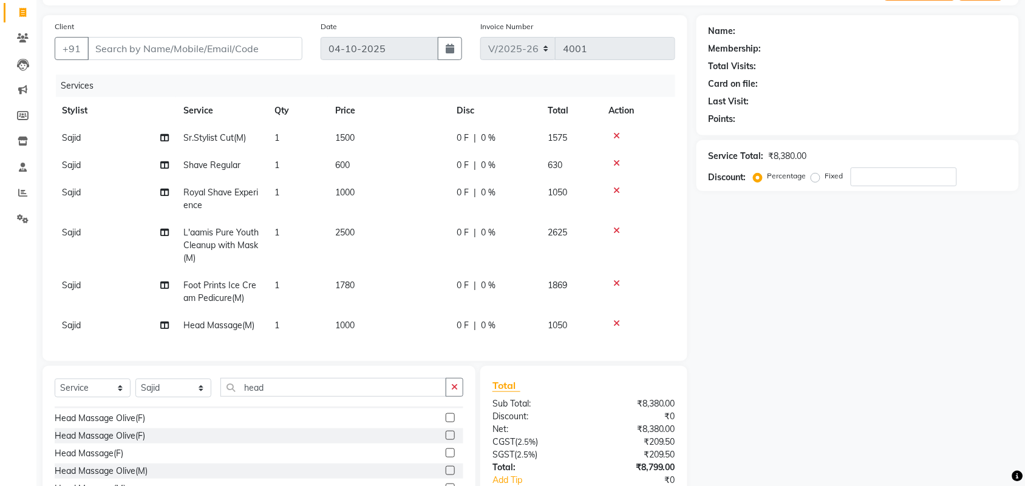
click at [400, 191] on td "1000" at bounding box center [388, 199] width 121 height 40
select select "72594"
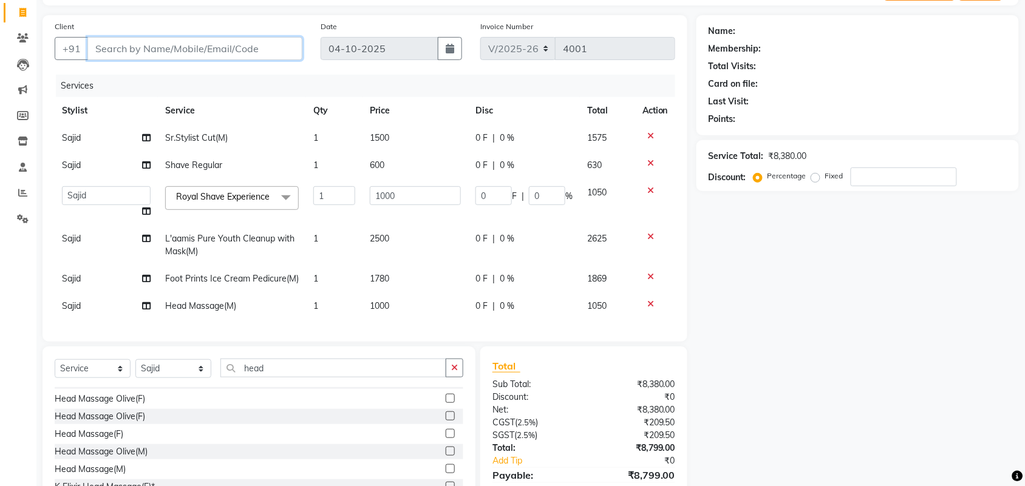
click at [158, 44] on input "Client" at bounding box center [194, 48] width 215 height 23
type input "v"
type input "0"
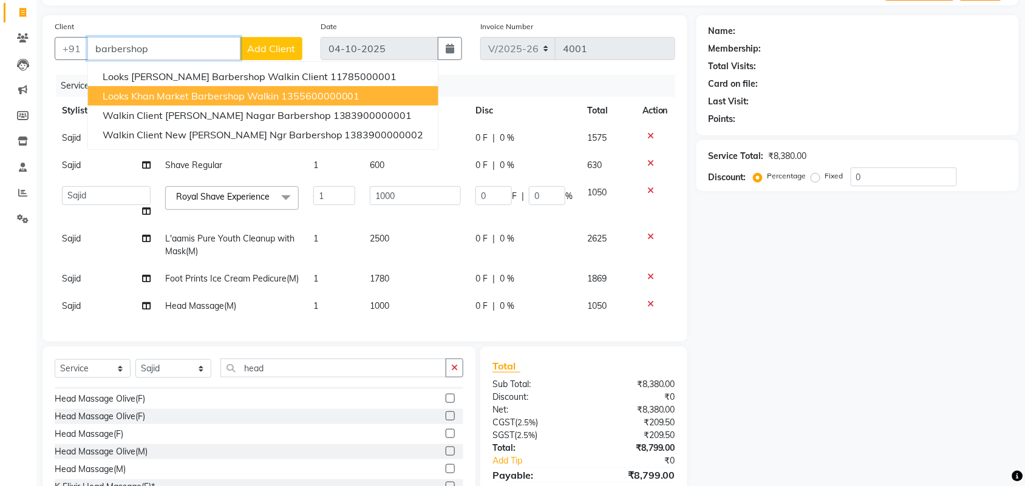
click at [121, 93] on span "Looks Khan Market Barbershop Walkin" at bounding box center [191, 96] width 176 height 12
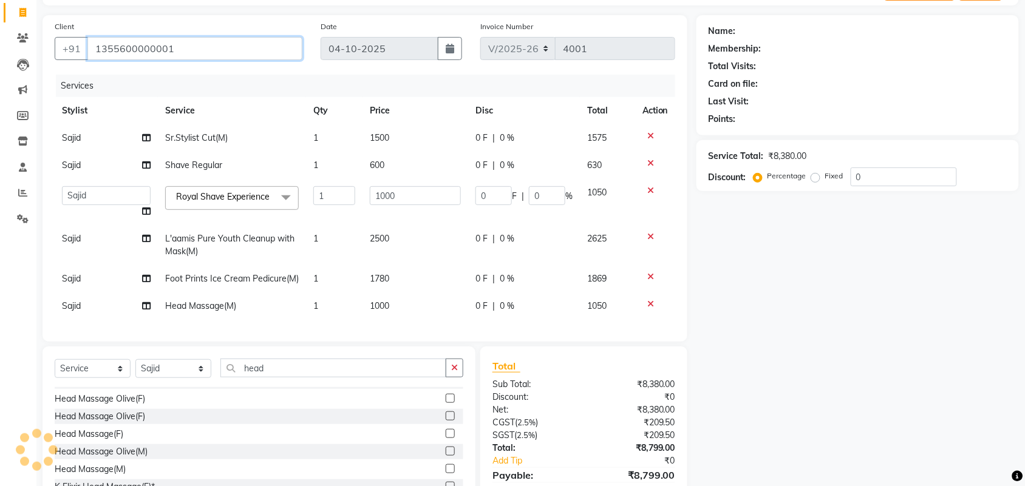
type input "1355600000001"
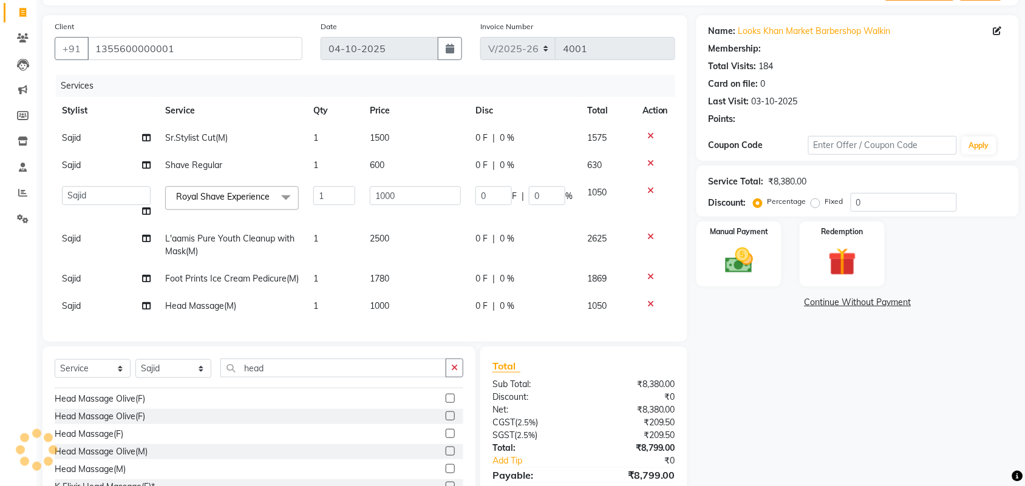
select select "1: Object"
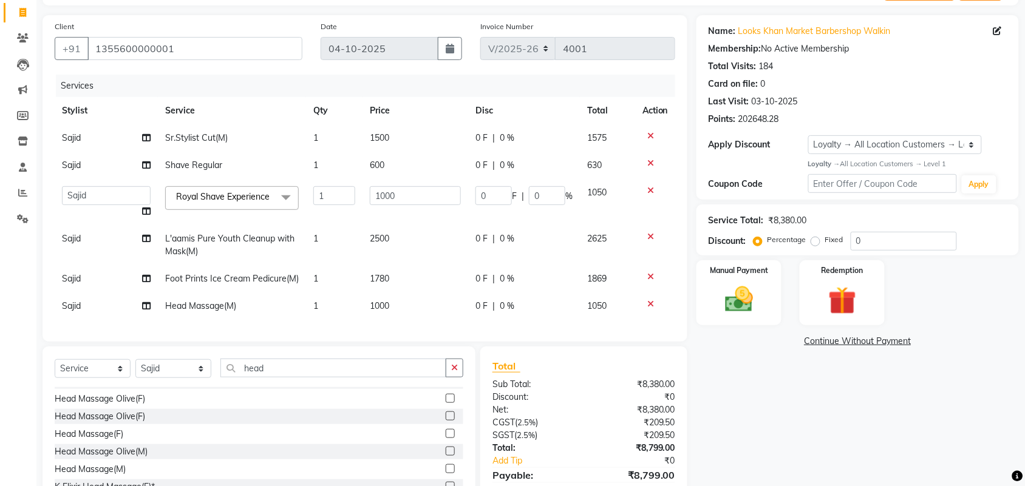
scroll to position [150, 0]
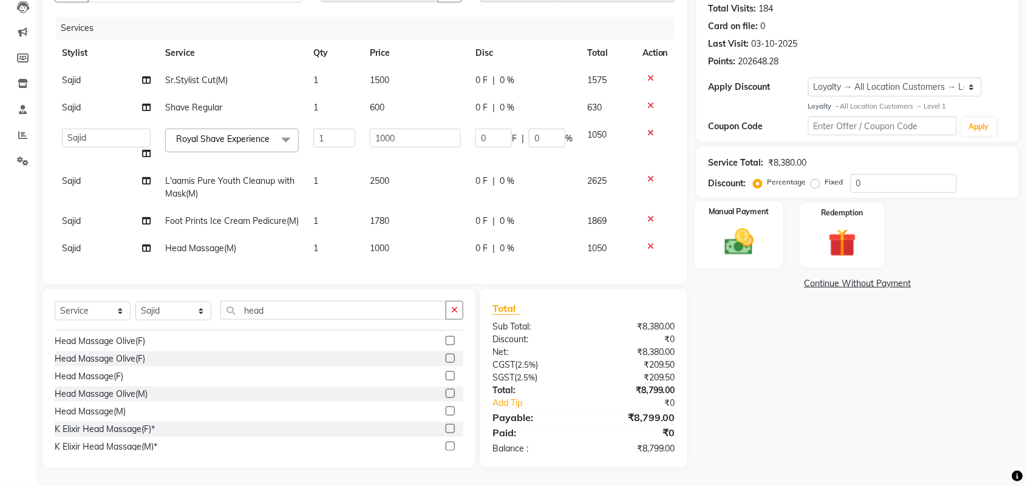
click at [744, 228] on img at bounding box center [738, 241] width 47 height 33
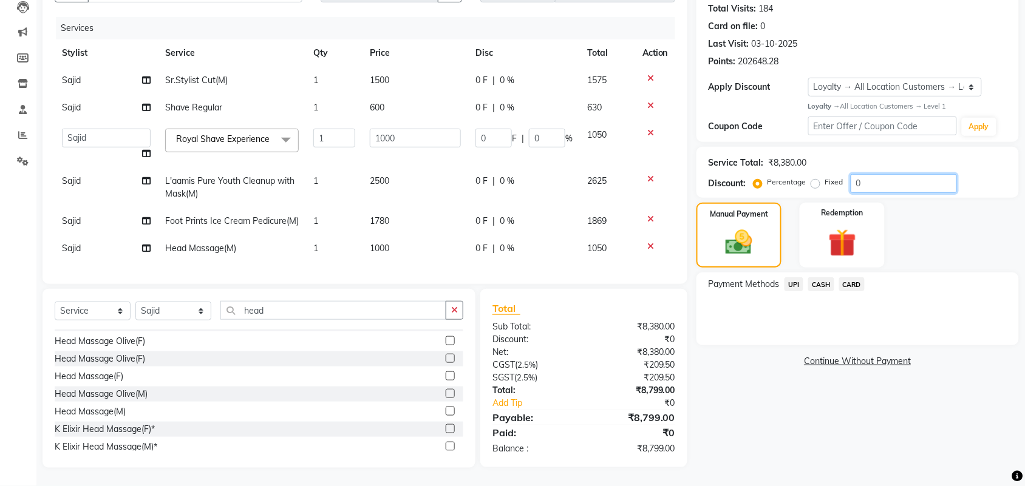
click at [870, 174] on input "0" at bounding box center [904, 183] width 106 height 19
type input "2"
type input "20"
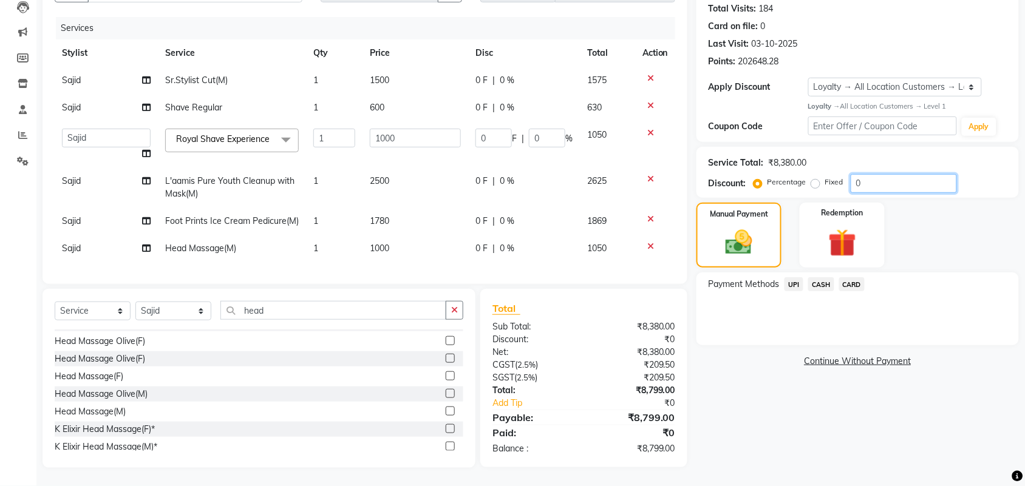
type input "2"
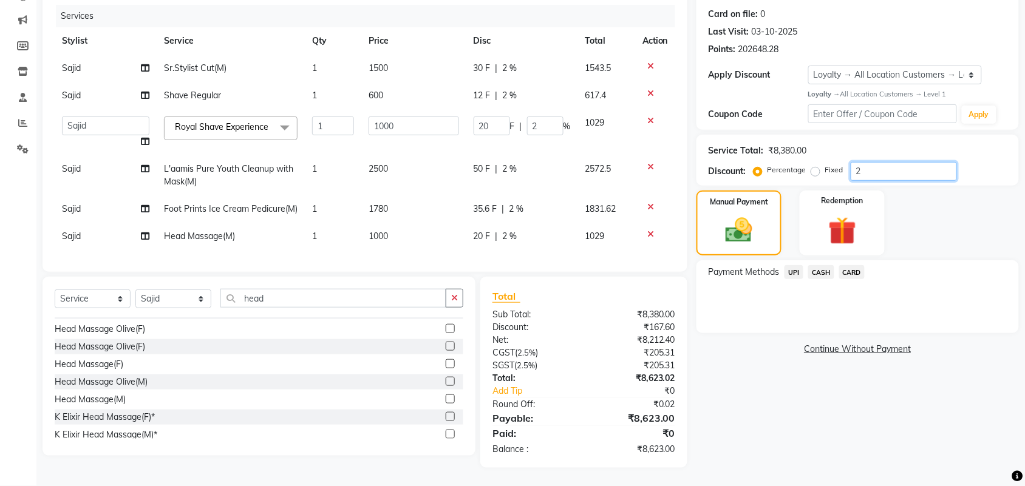
type input "20"
type input "200"
type input "20"
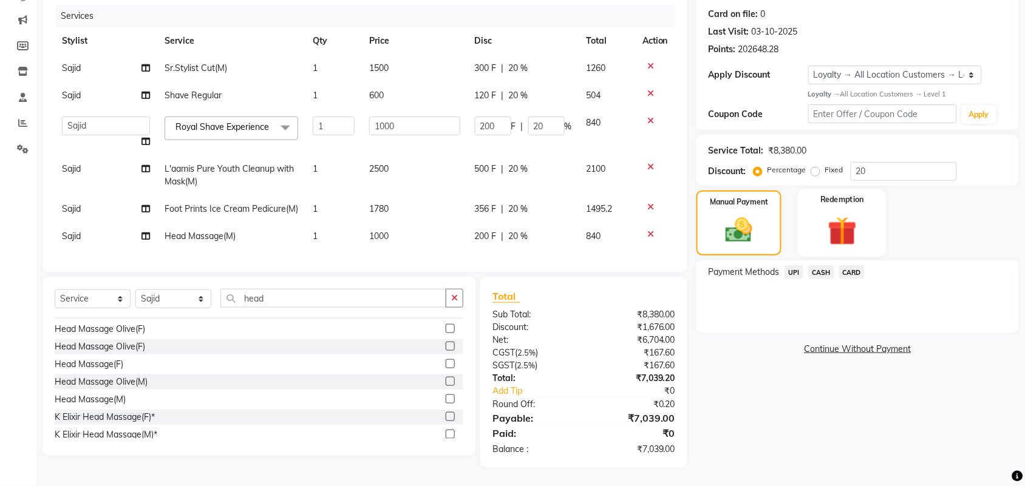
click at [839, 213] on img at bounding box center [842, 231] width 47 height 36
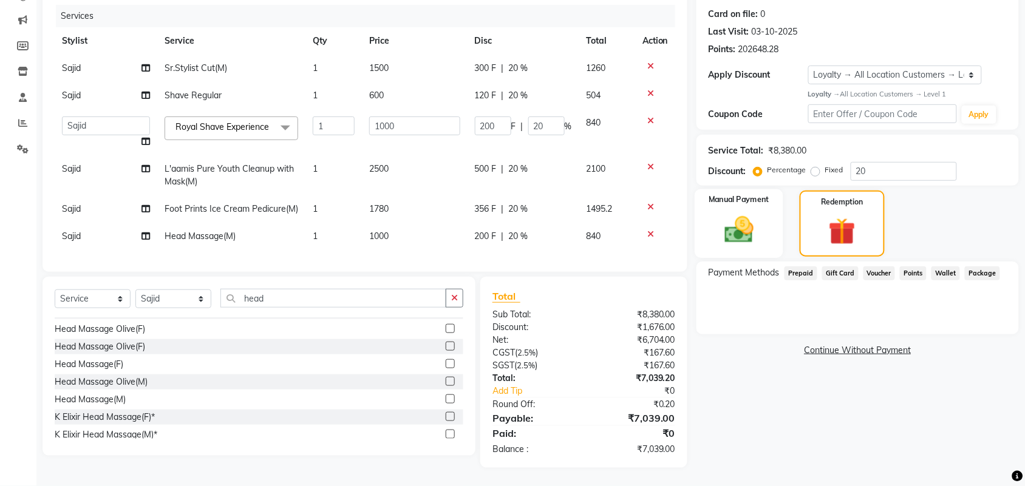
click at [741, 217] on img at bounding box center [738, 229] width 47 height 33
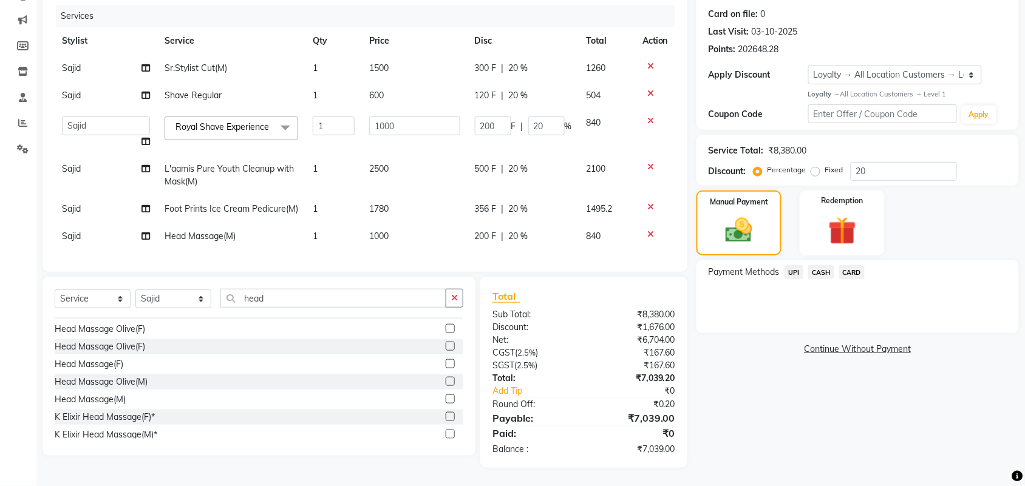
click at [854, 265] on span "CARD" at bounding box center [852, 272] width 26 height 14
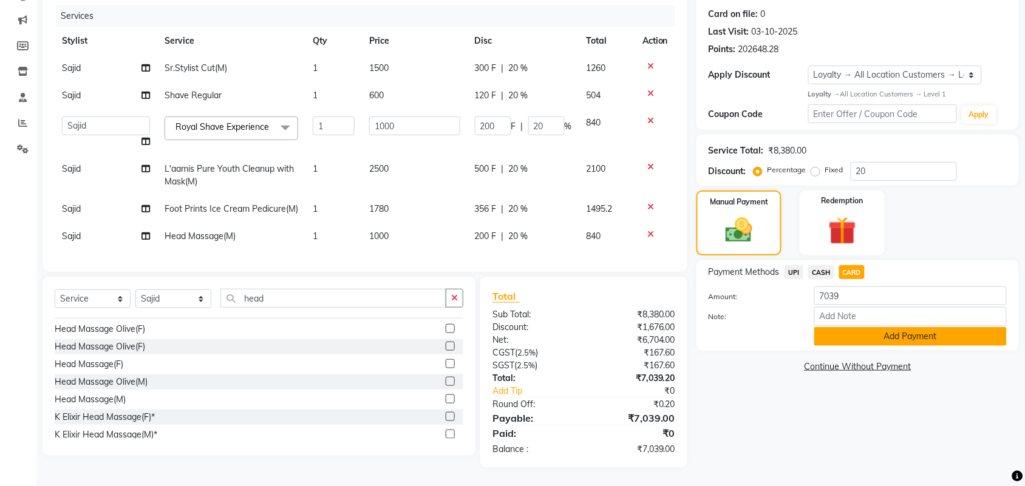
click at [840, 327] on button "Add Payment" at bounding box center [910, 336] width 192 height 19
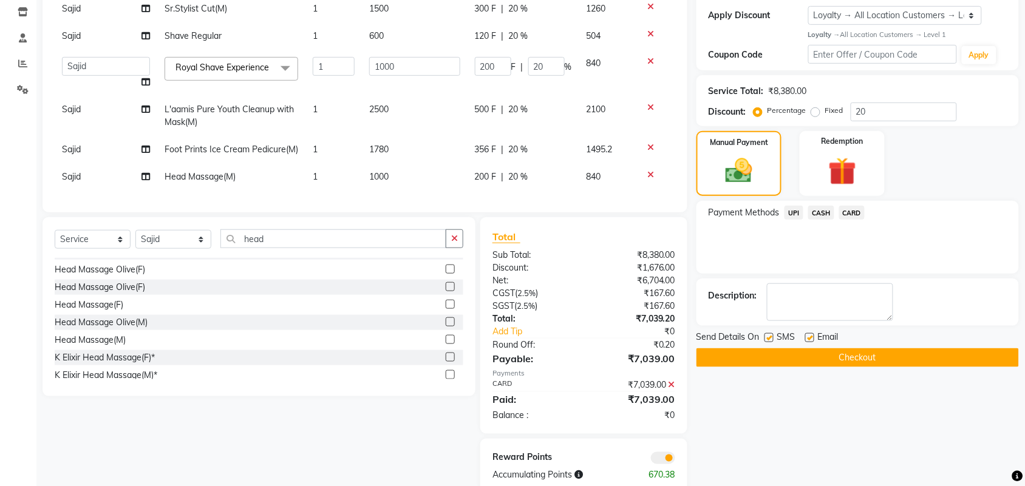
scroll to position [247, 0]
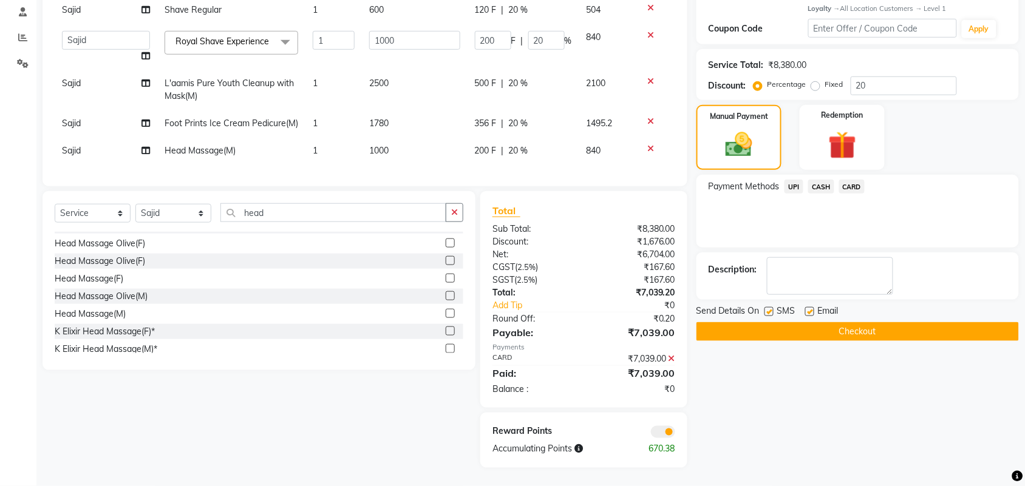
click at [826, 322] on button "Checkout" at bounding box center [857, 331] width 322 height 19
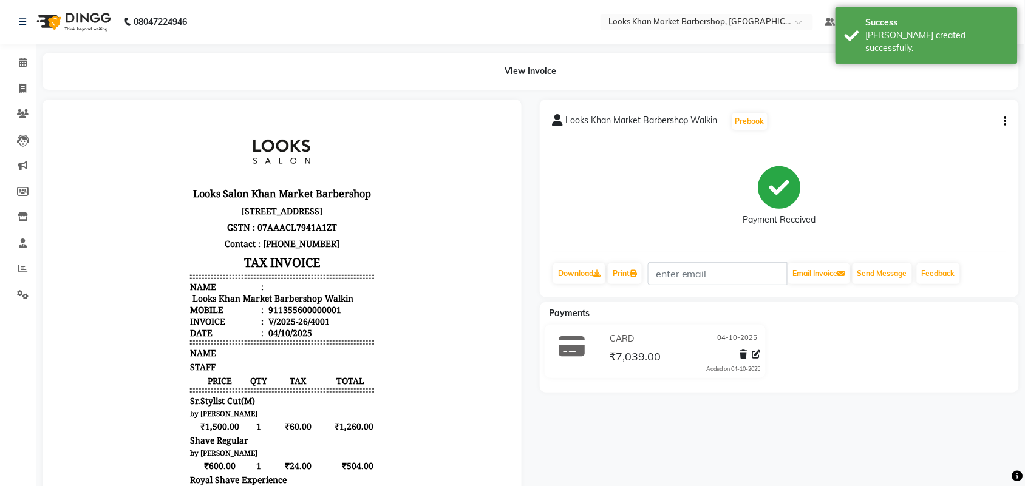
click at [1005, 126] on button "button" at bounding box center [1003, 121] width 7 height 13
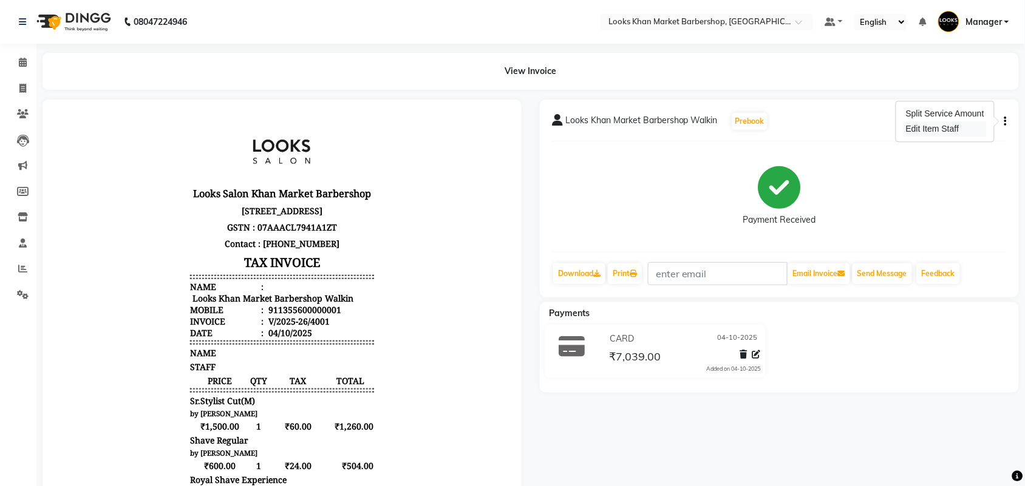
click at [932, 128] on div "Edit Item Staff" at bounding box center [945, 128] width 83 height 15
select select
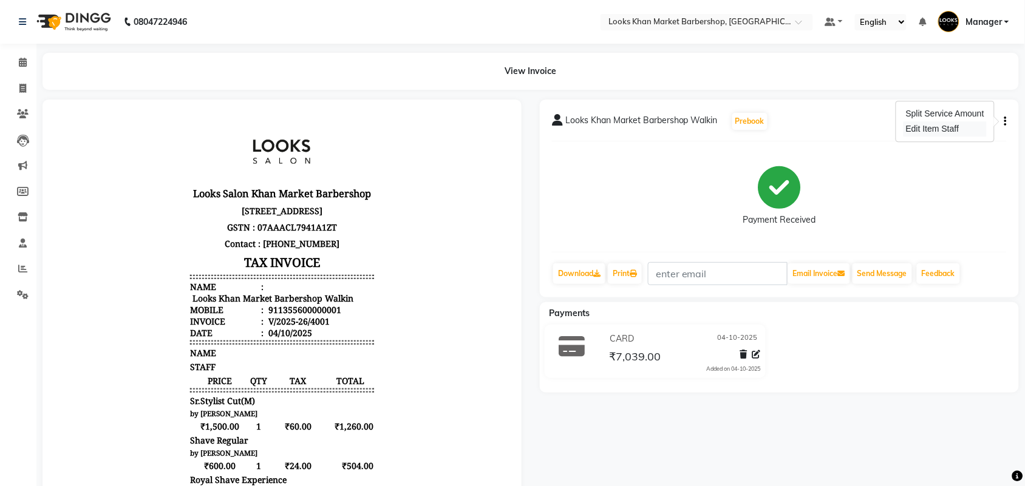
select select
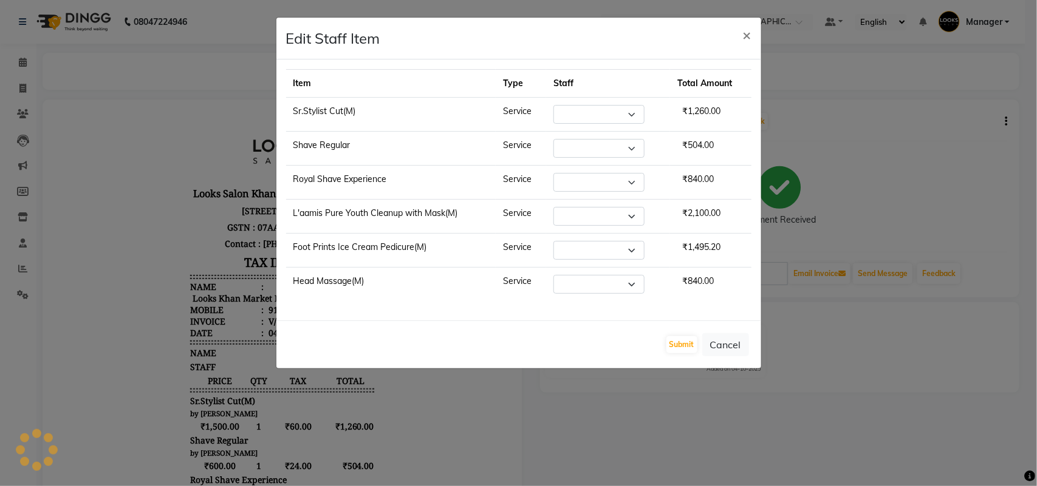
select select "72594"
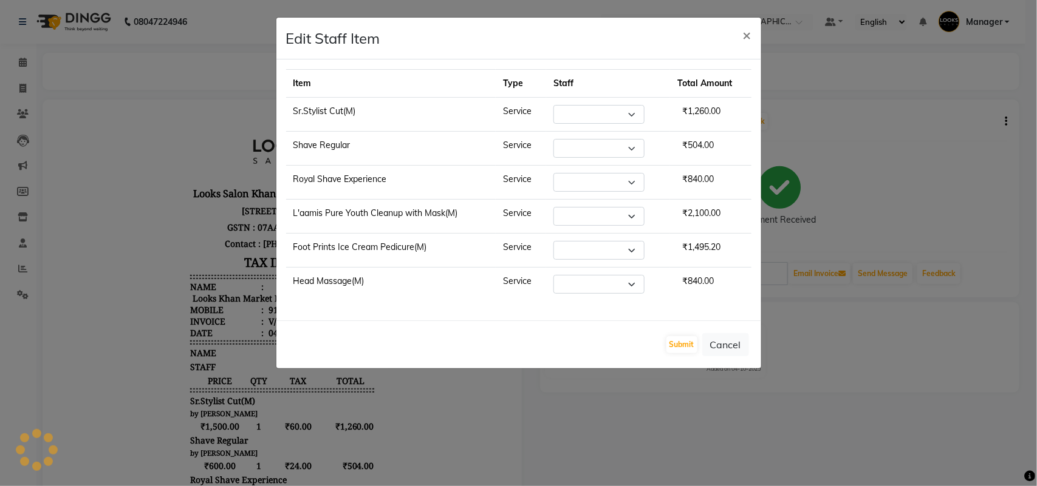
select select "72594"
click at [627, 251] on select "Select Abhishek_pdct Akash_pdct Alam Counter_Sales [PERSON_NAME] [DATE]_Mgr Man…" at bounding box center [598, 250] width 91 height 19
select select "72604"
click at [553, 243] on select "Select Abhishek_pdct Akash_pdct Alam Counter_Sales [PERSON_NAME] [DATE]_Mgr Man…" at bounding box center [598, 250] width 91 height 19
click at [684, 344] on button "Submit" at bounding box center [681, 344] width 31 height 17
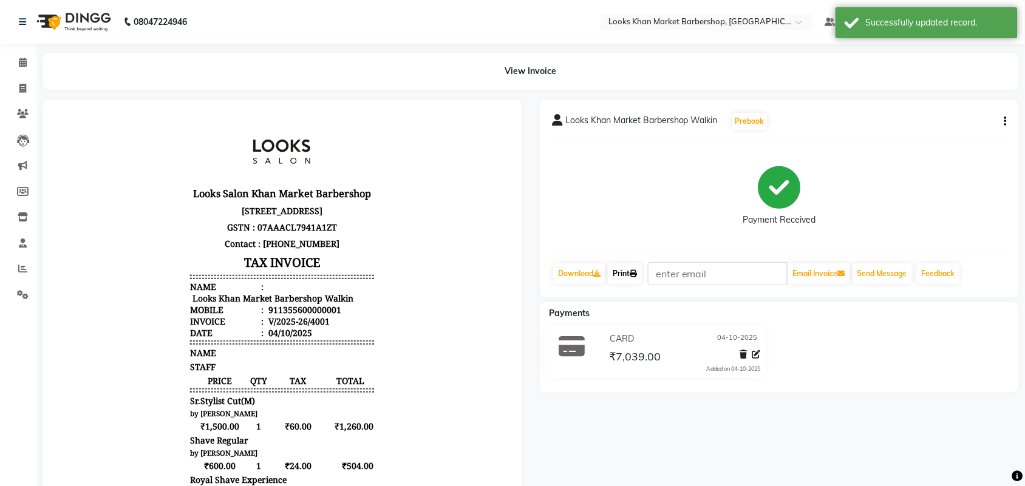
click at [635, 277] on icon at bounding box center [633, 273] width 7 height 7
click at [26, 66] on icon at bounding box center [23, 62] width 8 height 9
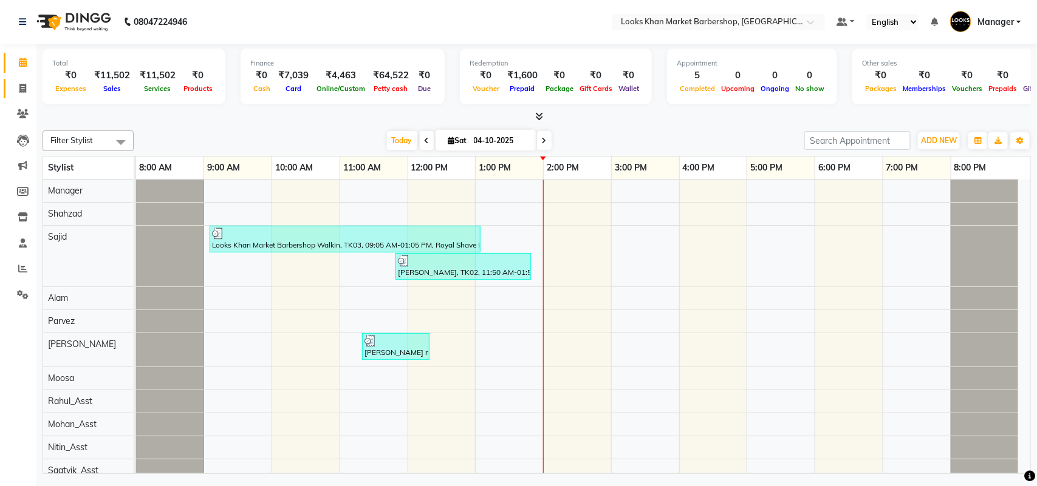
click at [9, 90] on link "Invoice" at bounding box center [18, 89] width 29 height 20
select select "service"
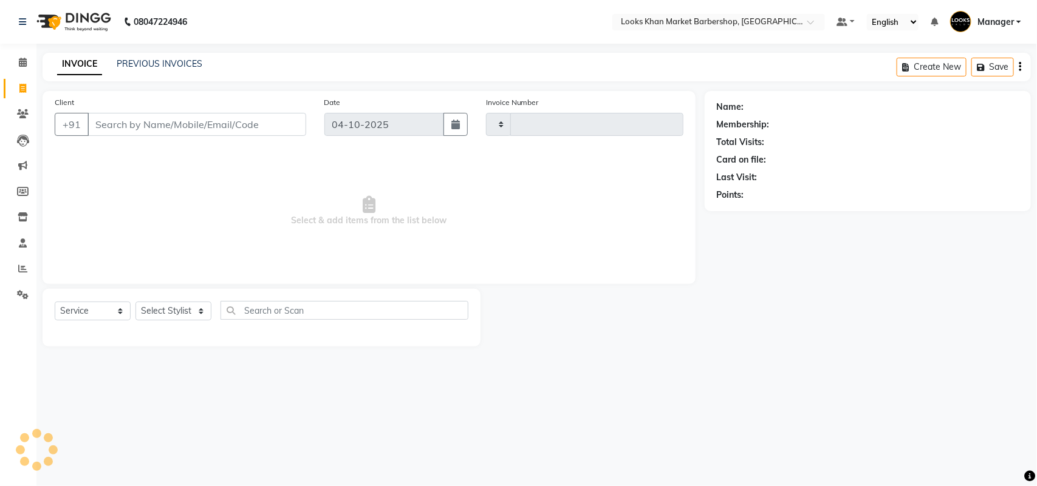
type input "4002"
select select "8030"
click at [199, 307] on select "Select Stylist Abhishek_pdct Akash_pdct Alam Counter_Sales [PERSON_NAME] [DATE]…" at bounding box center [173, 311] width 76 height 19
select select "92226"
click at [135, 302] on select "Select Stylist Abhishek_pdct Akash_pdct Alam Counter_Sales [PERSON_NAME] [DATE]…" at bounding box center [173, 311] width 76 height 19
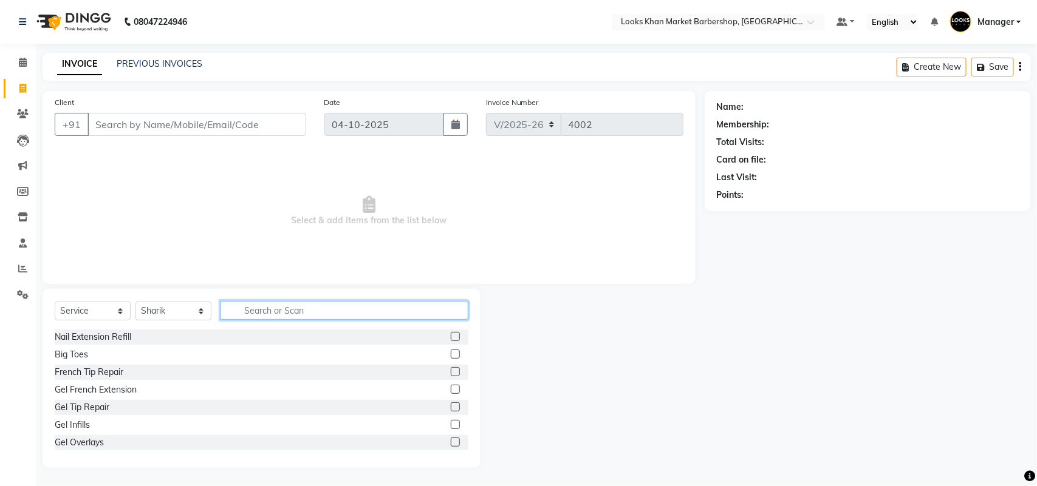
click at [253, 307] on input "text" at bounding box center [344, 310] width 248 height 19
type input "cut"
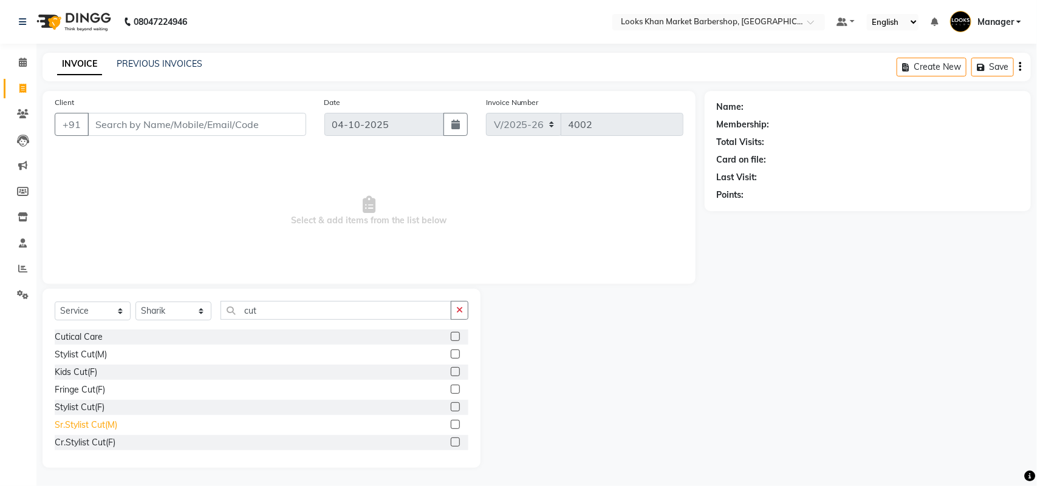
click at [68, 424] on div "Sr.Stylist Cut(M)" at bounding box center [86, 425] width 63 height 13
checkbox input "false"
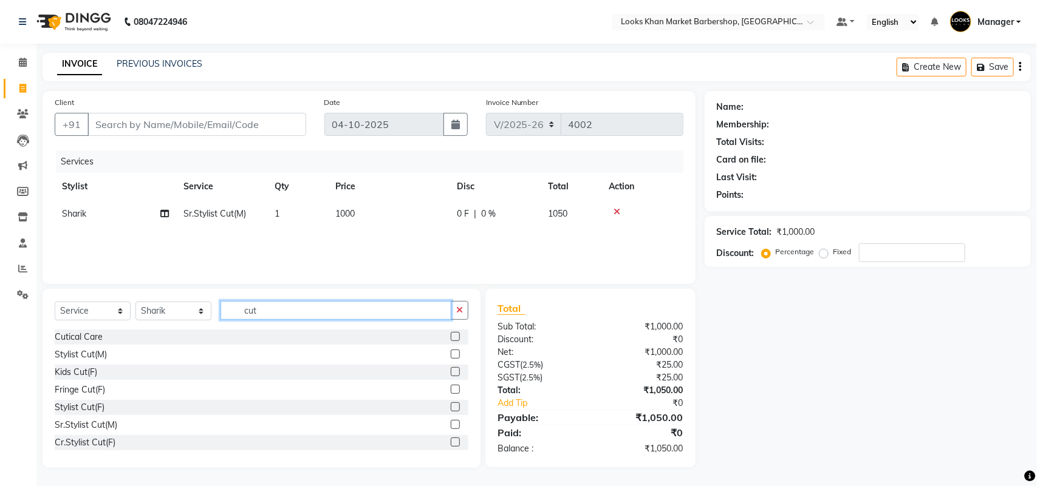
click at [347, 316] on input "cut" at bounding box center [335, 310] width 231 height 19
click at [285, 301] on input "cut" at bounding box center [335, 310] width 231 height 19
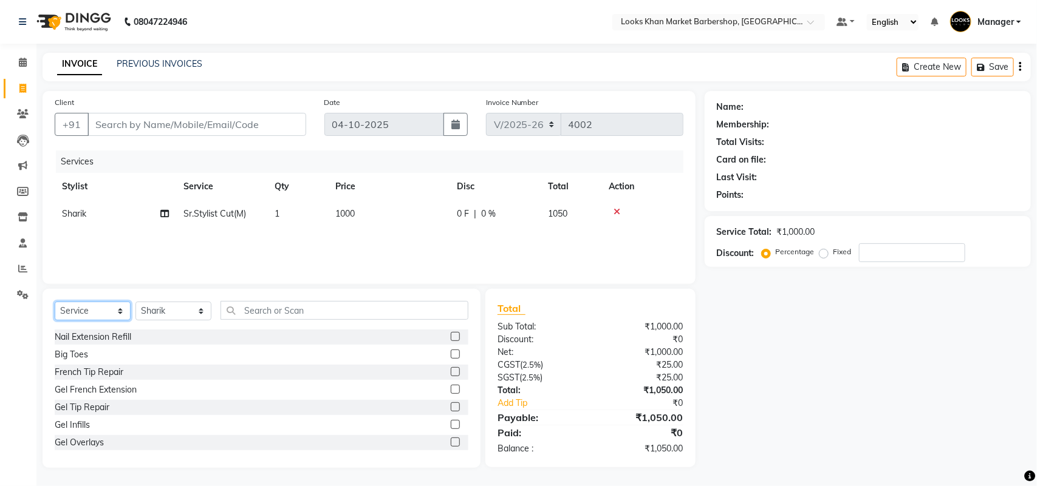
click at [77, 308] on select "Select Service Product Membership Package Voucher Prepaid Gift Card" at bounding box center [93, 311] width 76 height 19
select select "product"
click at [55, 302] on select "Select Service Product Membership Package Voucher Prepaid Gift Card" at bounding box center [93, 311] width 76 height 19
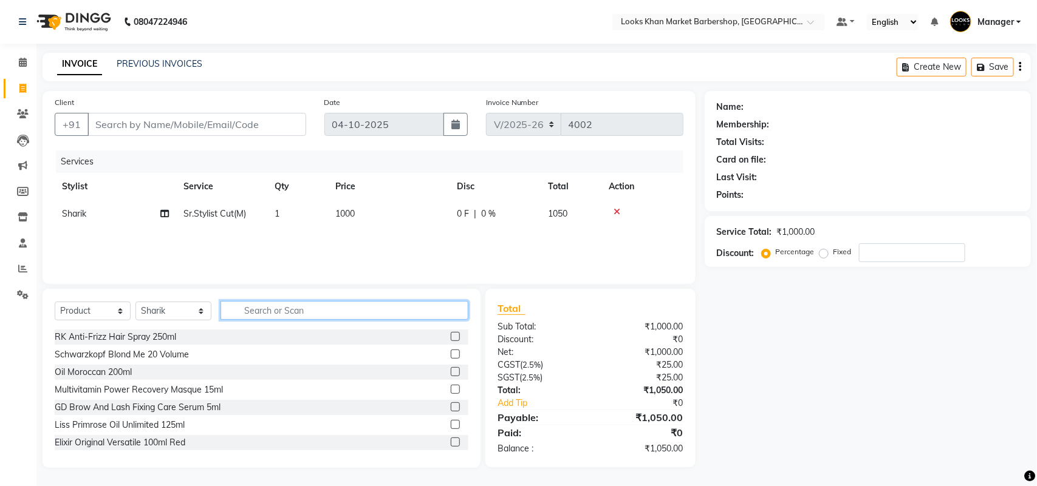
click at [280, 318] on input "text" at bounding box center [344, 310] width 248 height 19
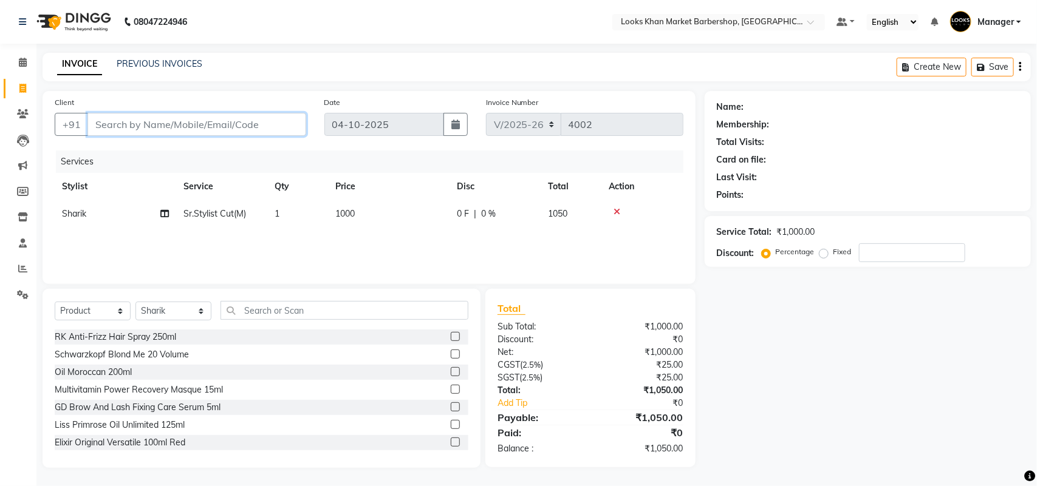
click at [187, 131] on input "Client" at bounding box center [196, 124] width 219 height 23
click at [198, 124] on input "Client" at bounding box center [196, 124] width 219 height 23
type input "b"
type input "0"
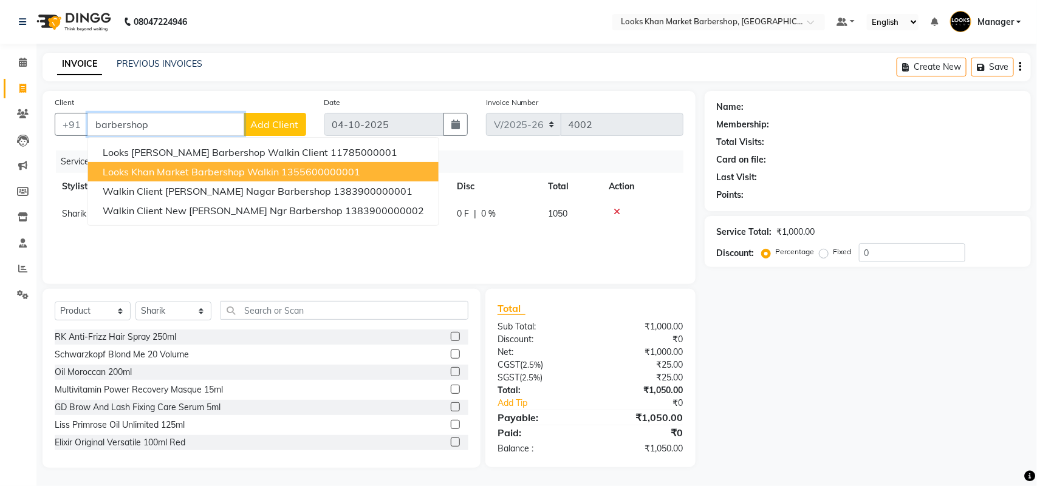
click at [195, 168] on span "Looks Khan Market Barbershop Walkin" at bounding box center [191, 172] width 176 height 12
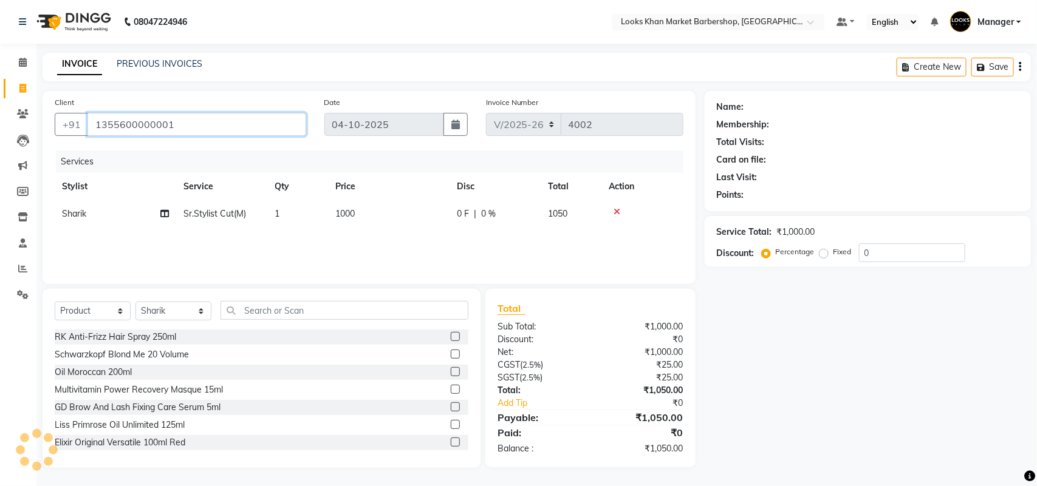
type input "1355600000001"
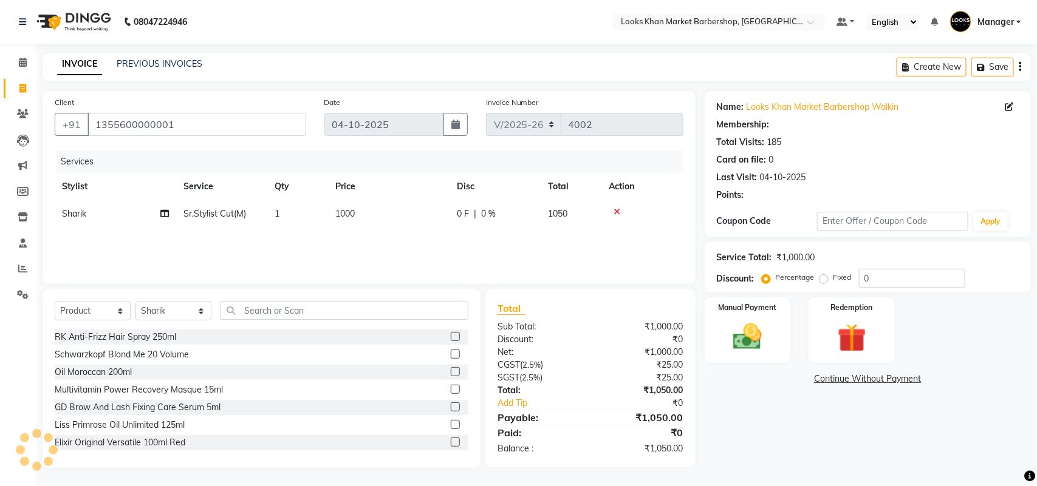
select select "1: Object"
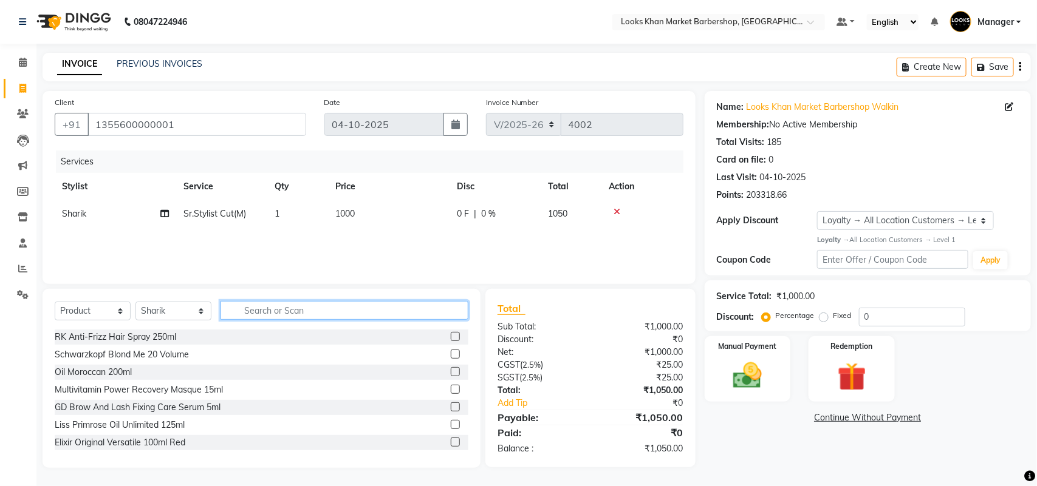
click at [282, 316] on input "text" at bounding box center [344, 310] width 248 height 19
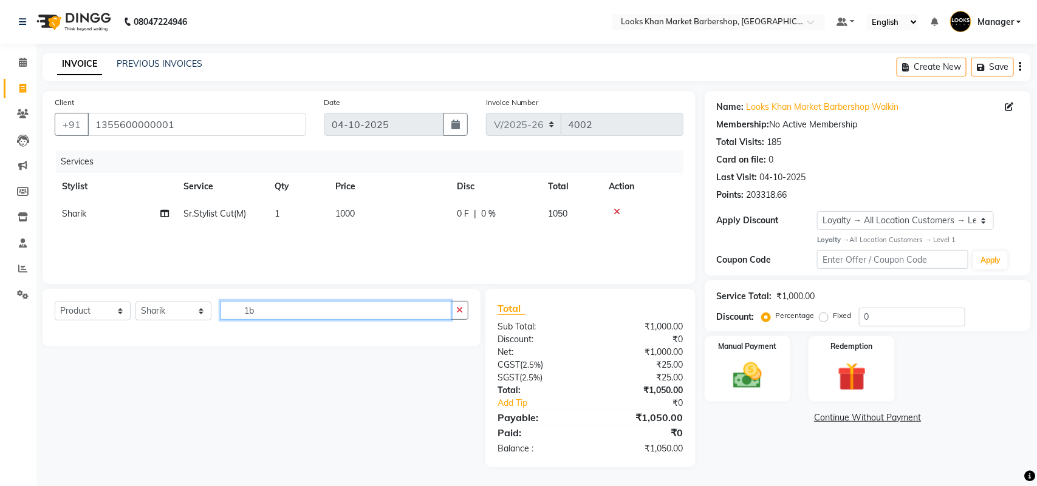
type input "1"
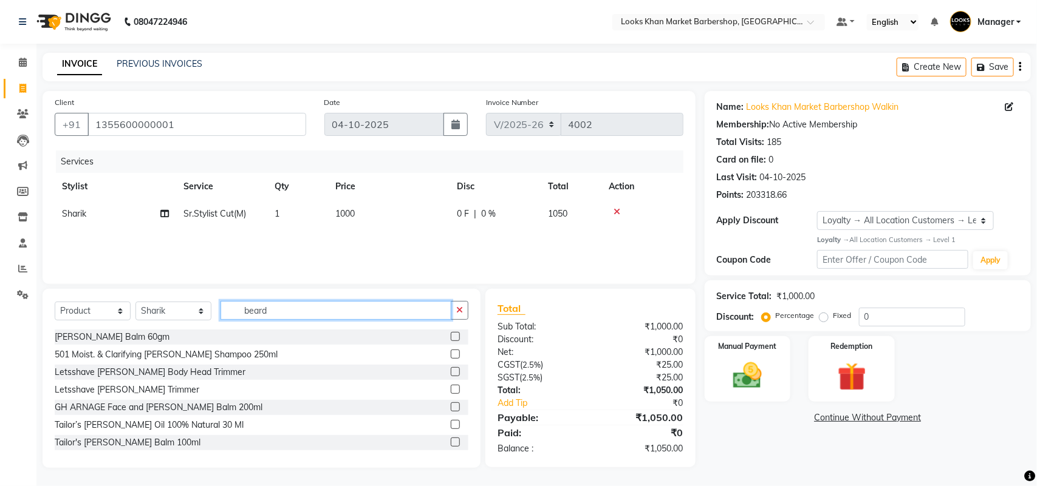
click at [374, 302] on input "beard" at bounding box center [335, 310] width 231 height 19
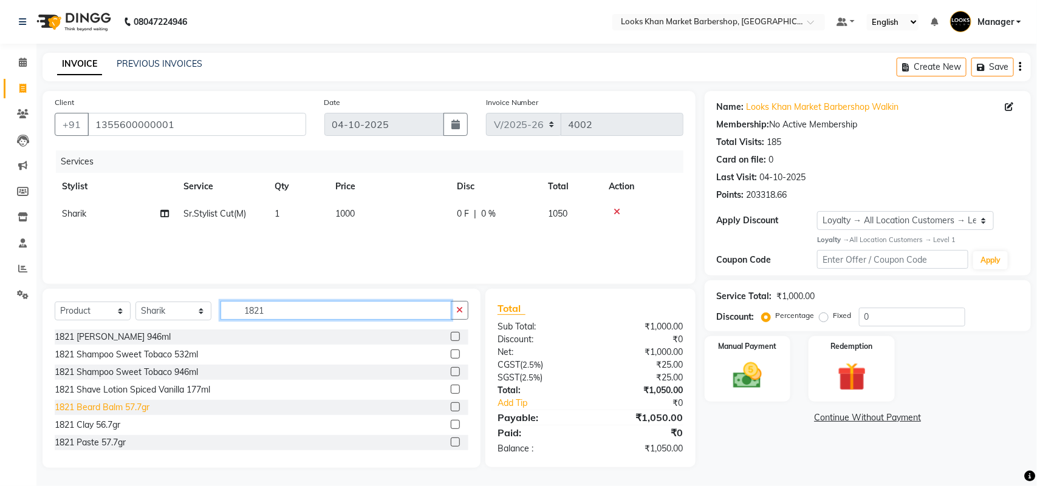
type input "1821"
click at [144, 407] on div "1821 Beard Balm 57.7gr" at bounding box center [102, 407] width 95 height 13
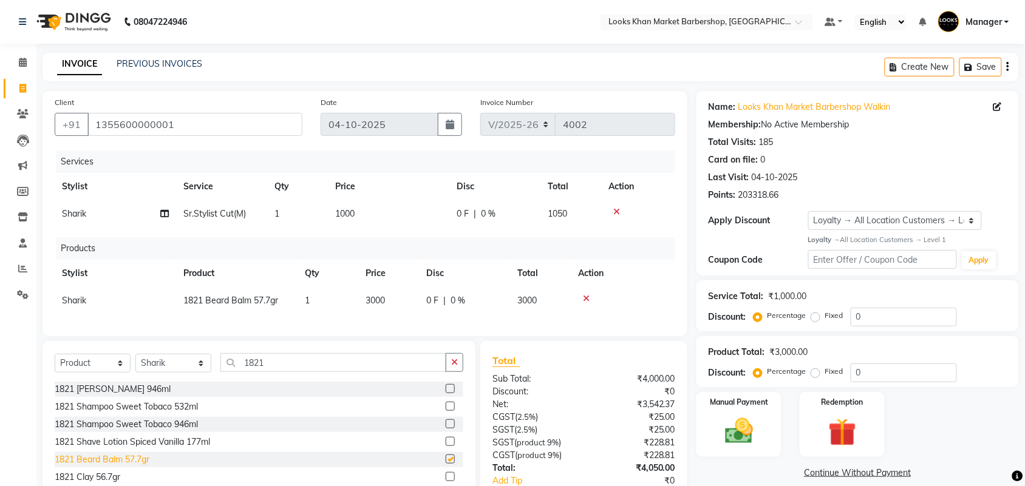
checkbox input "false"
click at [772, 435] on div "Manual Payment" at bounding box center [739, 425] width 89 height 68
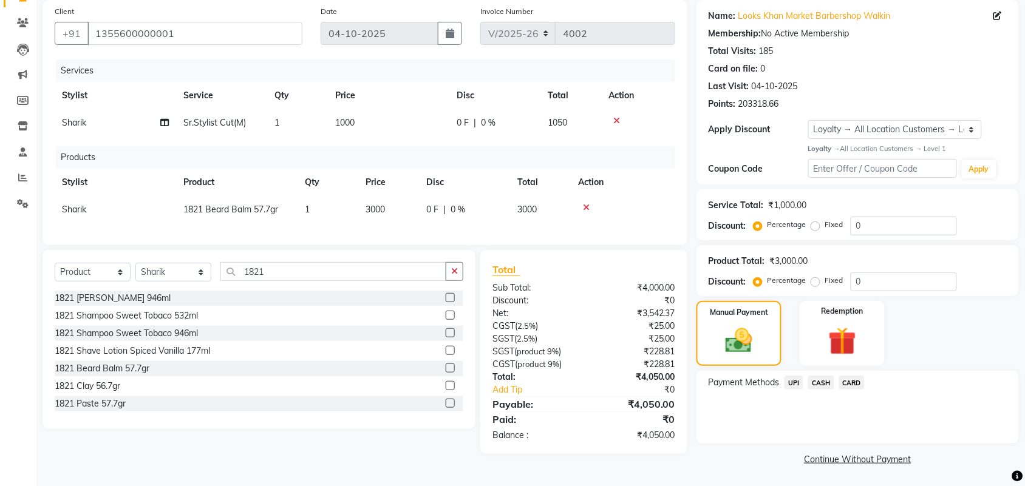
scroll to position [92, 0]
click at [857, 384] on span "CARD" at bounding box center [852, 382] width 26 height 14
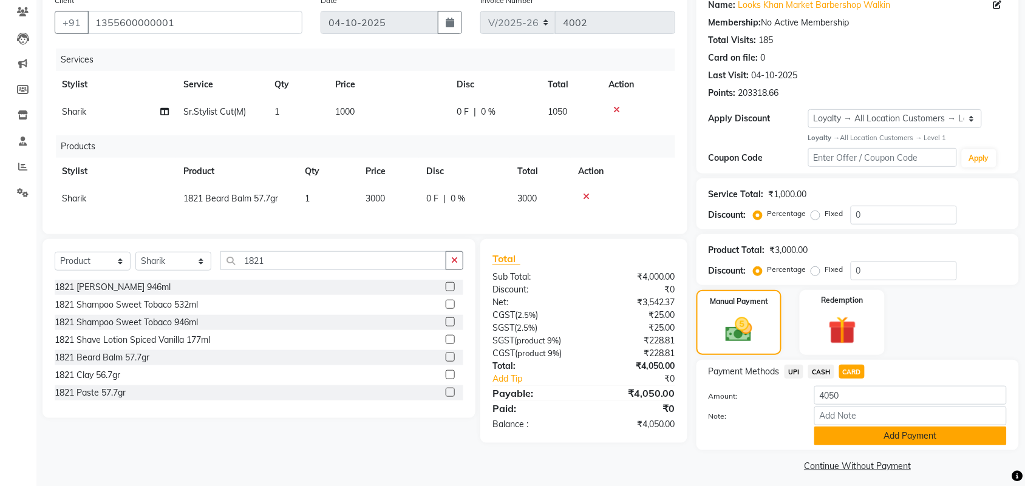
scroll to position [108, 0]
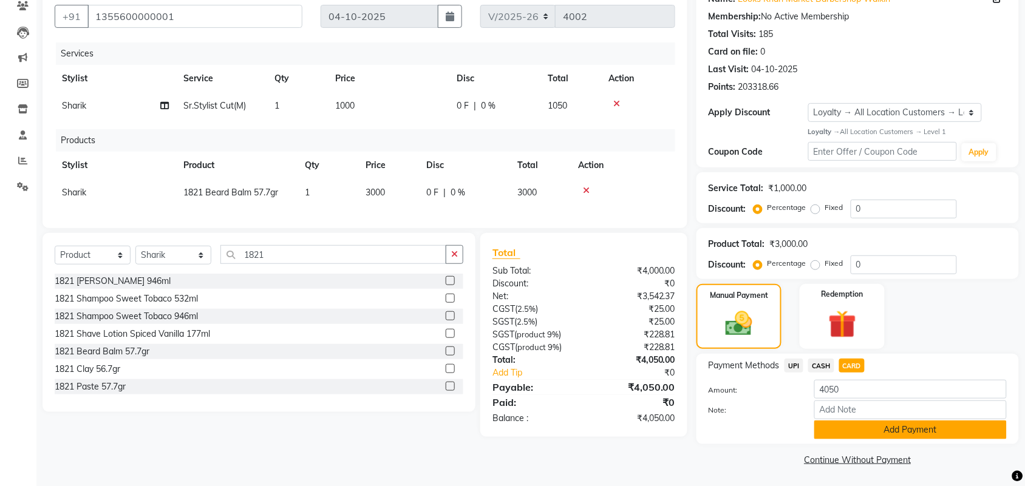
click at [840, 424] on button "Add Payment" at bounding box center [910, 430] width 192 height 19
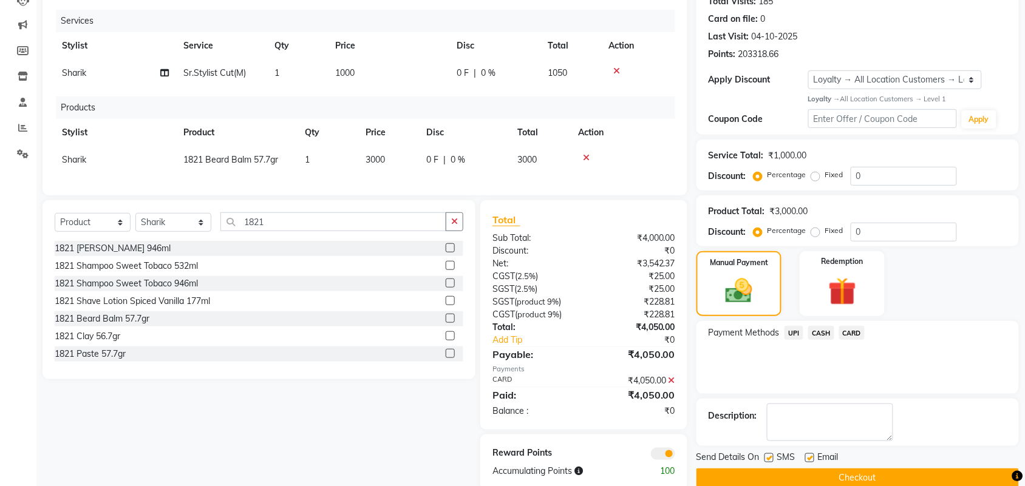
scroll to position [173, 0]
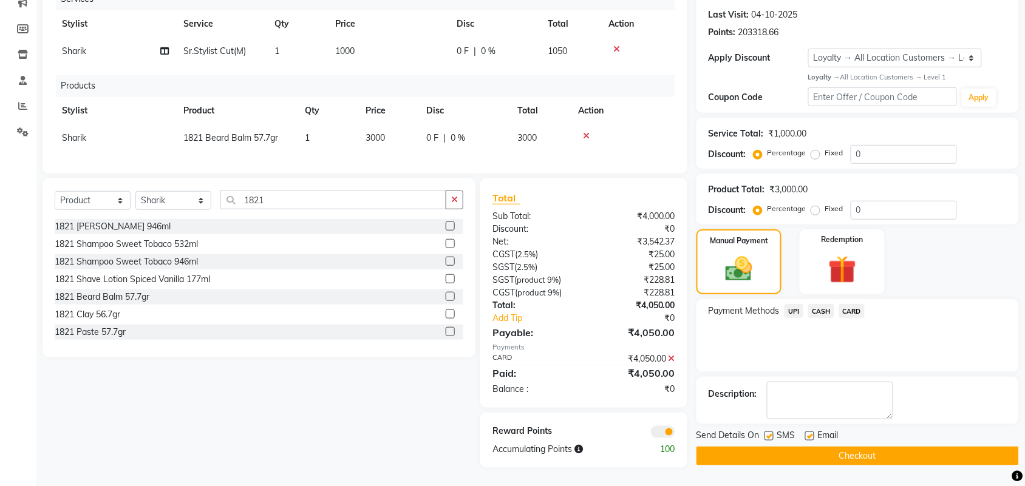
click at [812, 447] on button "Checkout" at bounding box center [857, 456] width 322 height 19
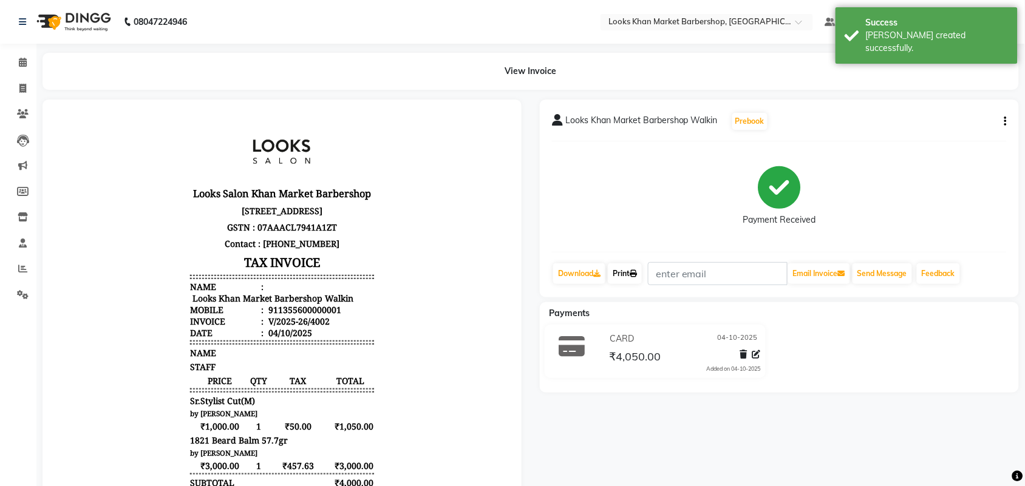
click at [633, 276] on link "Print" at bounding box center [625, 274] width 34 height 21
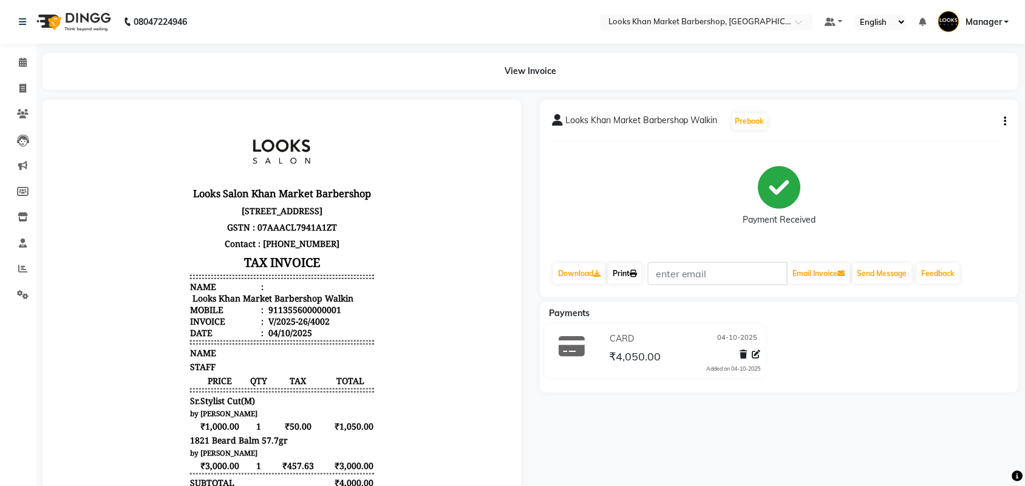
click at [630, 267] on link "Print" at bounding box center [625, 274] width 34 height 21
click at [12, 86] on span at bounding box center [22, 89] width 21 height 14
select select "service"
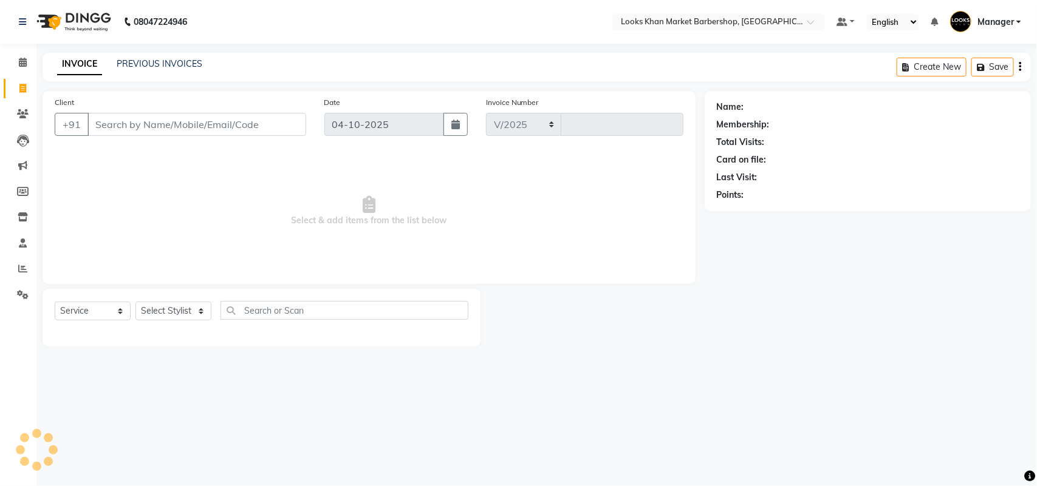
select select "8030"
type input "4003"
click at [200, 314] on select "Select Stylist Abhishek_pdct Akash_pdct Alam Counter_Sales [PERSON_NAME] [DATE]…" at bounding box center [173, 311] width 76 height 19
click at [192, 312] on select "Select Stylist Abhishek_pdct Akash_pdct Alam Counter_Sales [PERSON_NAME] [DATE]…" at bounding box center [173, 311] width 76 height 19
click at [196, 305] on select "Select Stylist Abhishek_pdct Akash_pdct Alam Counter_Sales [PERSON_NAME] [DATE]…" at bounding box center [173, 311] width 76 height 19
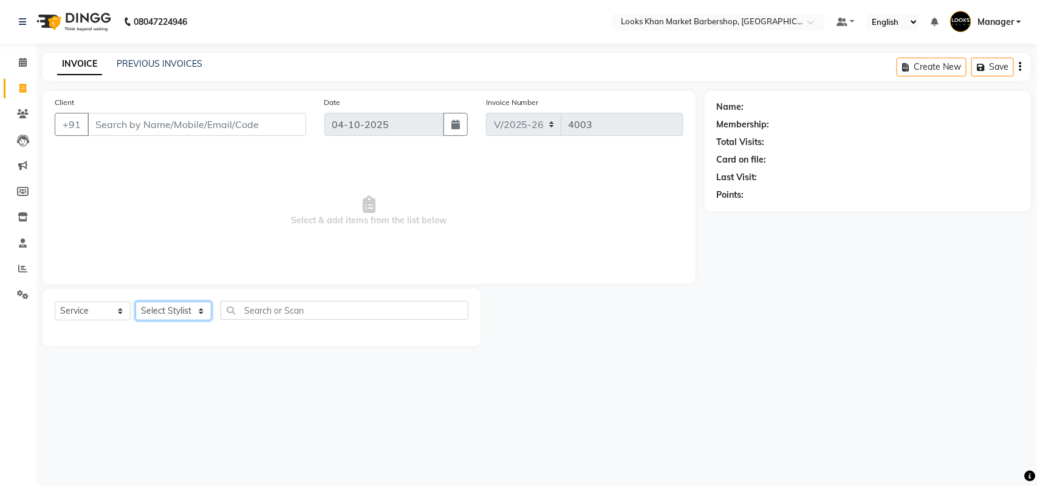
select select "72593"
click at [135, 302] on select "Select Stylist Abhishek_pdct Akash_pdct Alam Counter_Sales [PERSON_NAME] [DATE]…" at bounding box center [173, 311] width 76 height 19
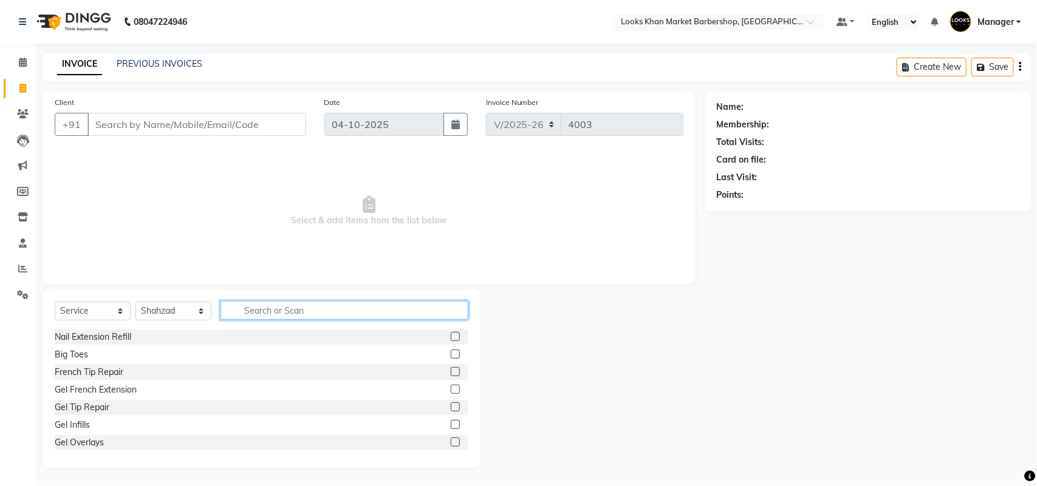
click at [263, 317] on input "text" at bounding box center [344, 310] width 248 height 19
type input "cut"
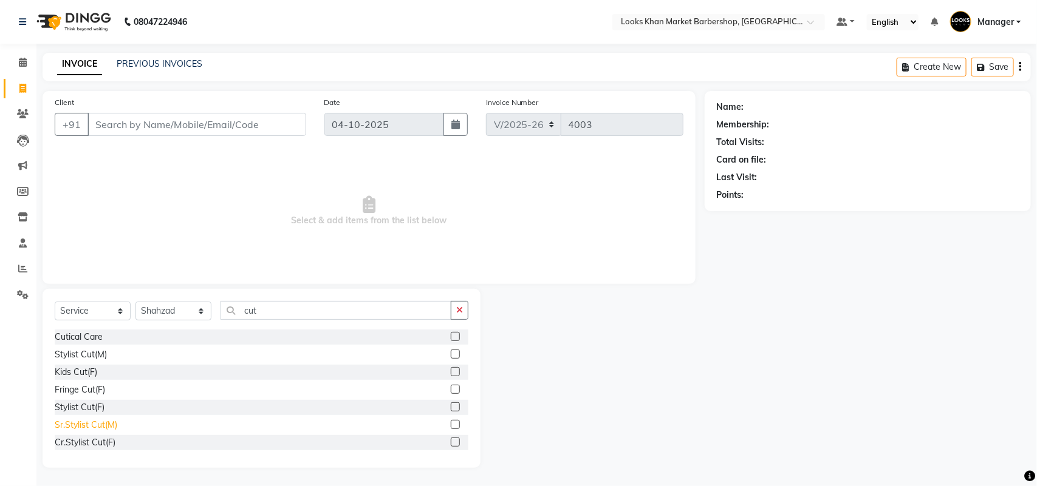
click at [66, 425] on div "Sr.Stylist Cut(M)" at bounding box center [86, 425] width 63 height 13
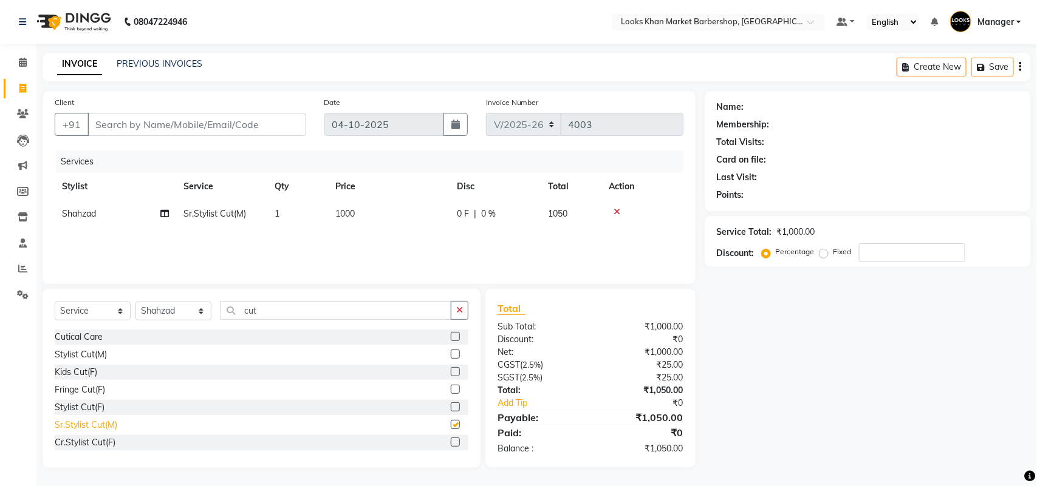
checkbox input "false"
click at [295, 304] on input "cut" at bounding box center [335, 310] width 231 height 19
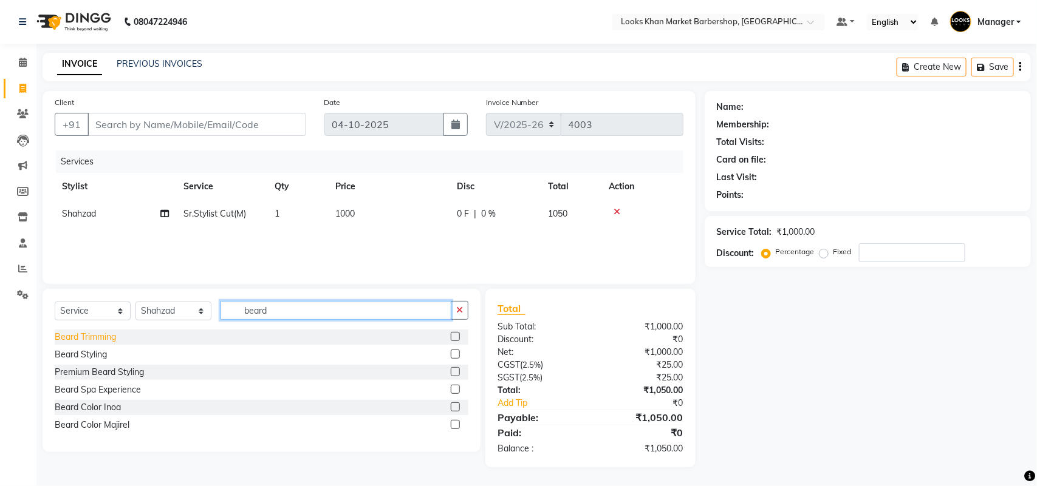
type input "beard"
click at [104, 334] on div "Beard Trimming" at bounding box center [85, 337] width 61 height 13
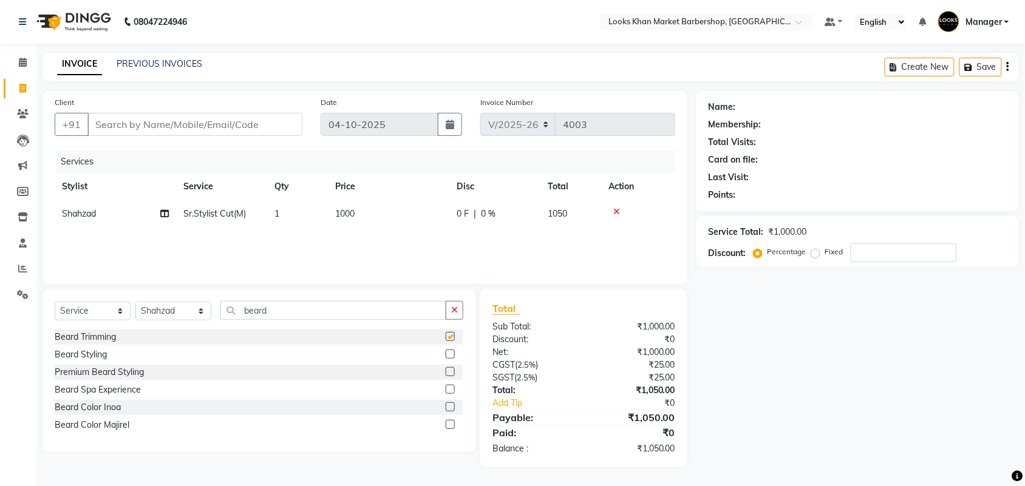
checkbox input "false"
click at [617, 211] on icon at bounding box center [616, 212] width 7 height 9
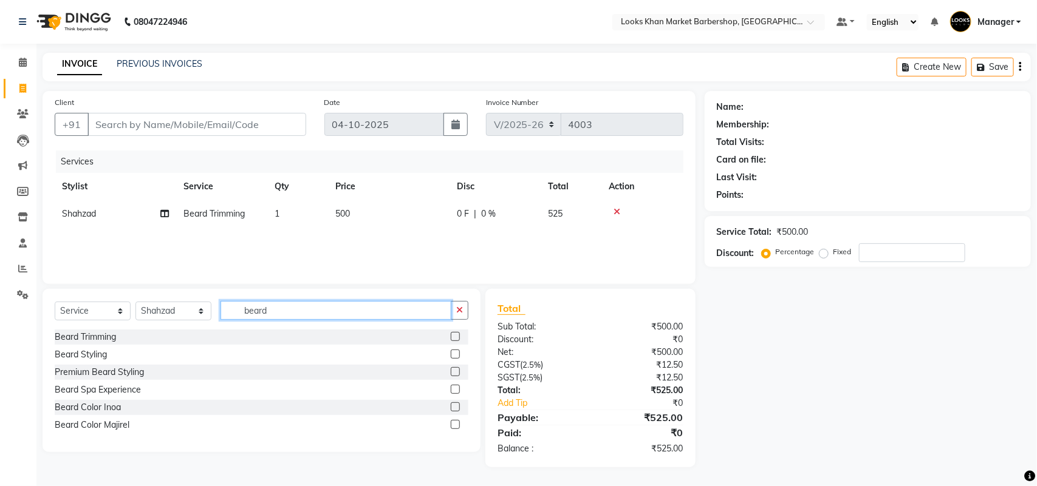
click at [361, 317] on input "beard" at bounding box center [335, 310] width 231 height 19
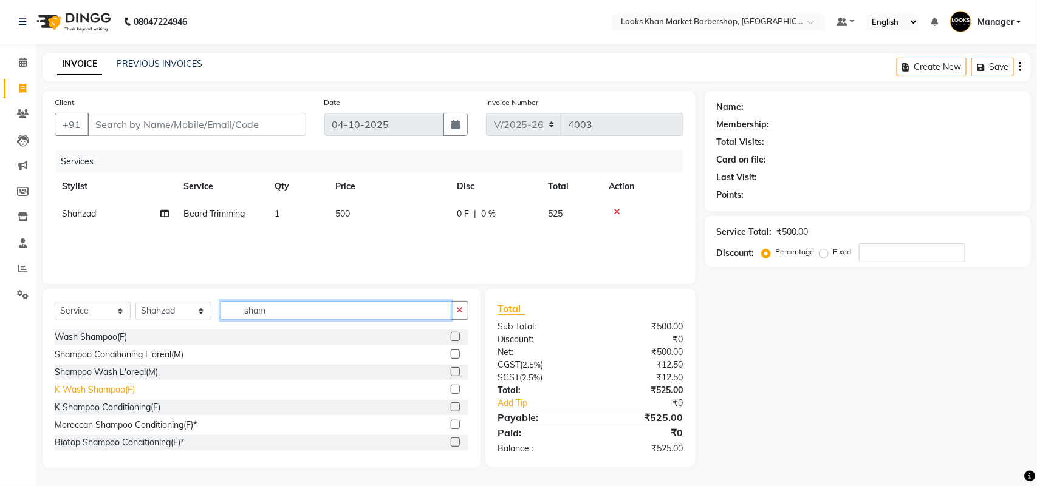
type input "sham"
click at [117, 387] on div "K Wash Shampoo(F)" at bounding box center [95, 390] width 80 height 13
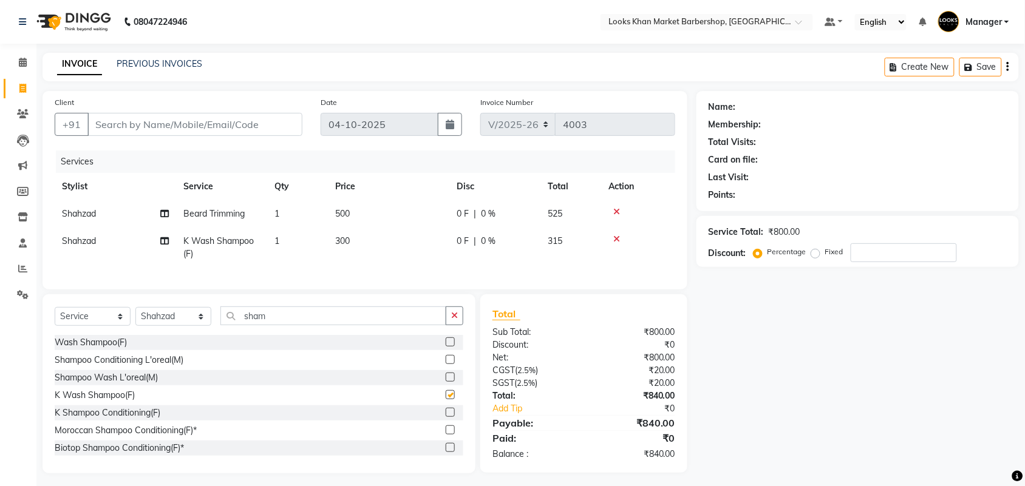
checkbox input "false"
click at [369, 245] on td "300" at bounding box center [388, 248] width 121 height 40
select select "72593"
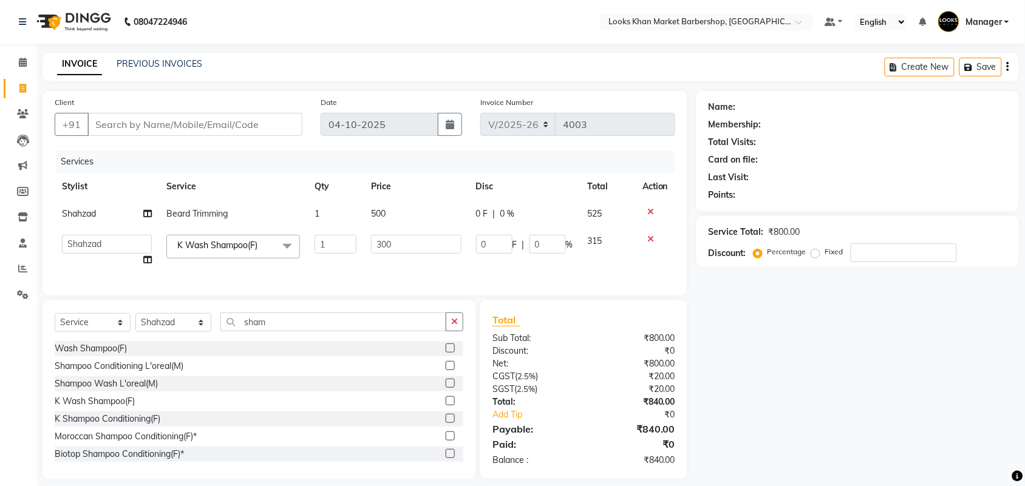
click at [395, 214] on td "500" at bounding box center [416, 213] width 105 height 27
select select "72593"
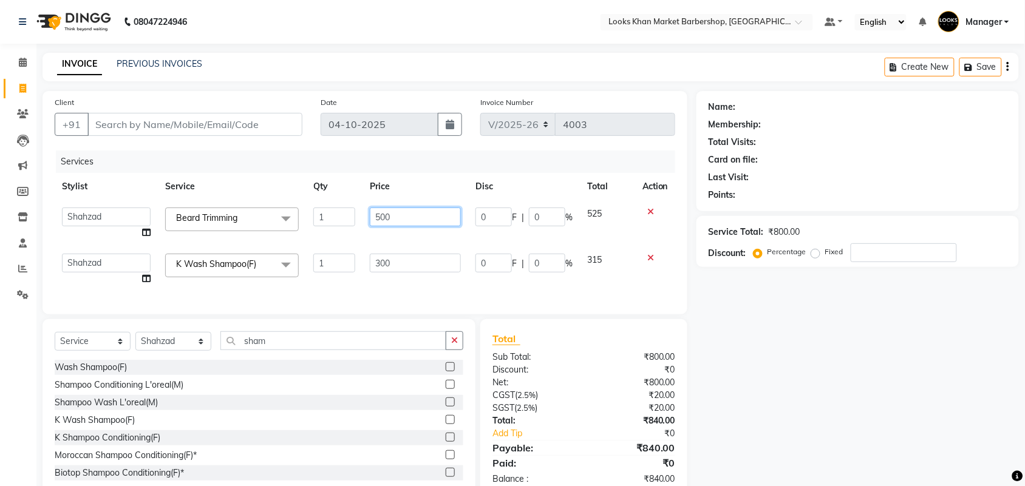
click at [401, 216] on input "500" at bounding box center [415, 217] width 91 height 19
type input "600"
click at [407, 265] on td "300" at bounding box center [416, 270] width 106 height 46
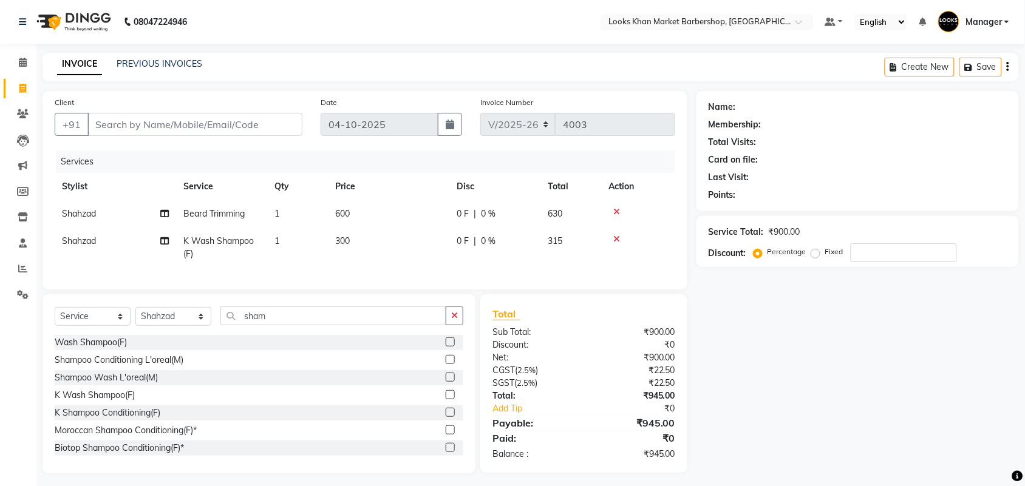
click at [407, 265] on td "300" at bounding box center [388, 248] width 121 height 40
select select "72593"
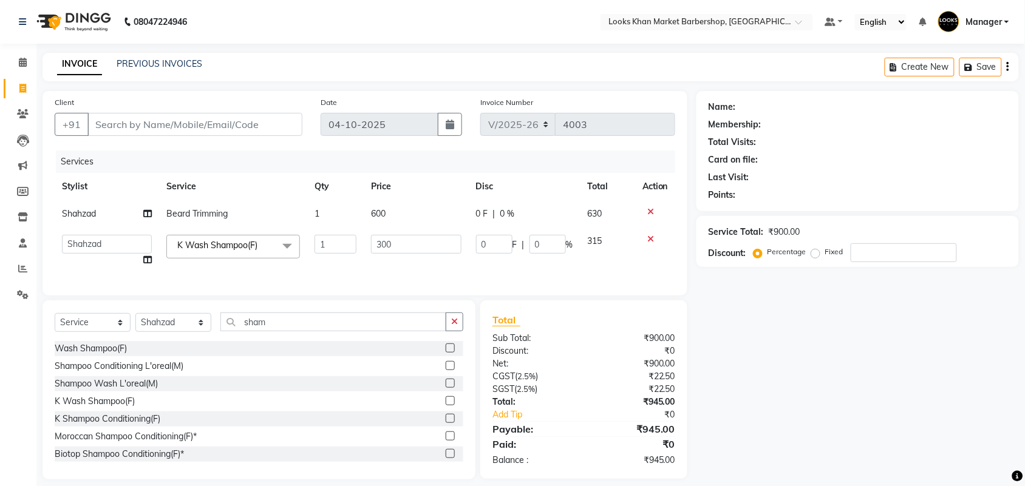
click at [410, 233] on td "300" at bounding box center [416, 251] width 105 height 46
click at [406, 240] on input "300" at bounding box center [416, 244] width 90 height 19
type input "200"
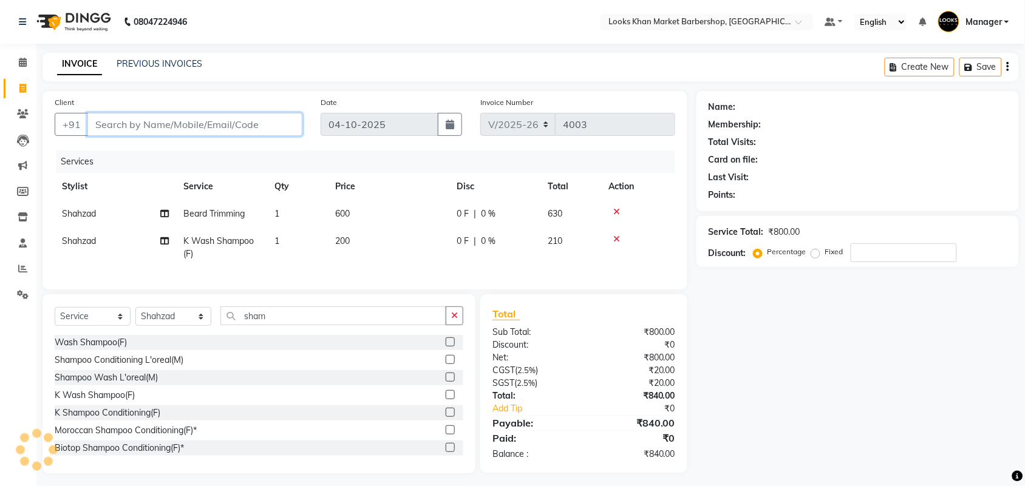
click at [129, 125] on input "Client" at bounding box center [194, 124] width 215 height 23
click at [204, 123] on input "Client" at bounding box center [194, 124] width 215 height 23
click at [205, 125] on input "Client" at bounding box center [194, 124] width 215 height 23
type input "9"
type input "0"
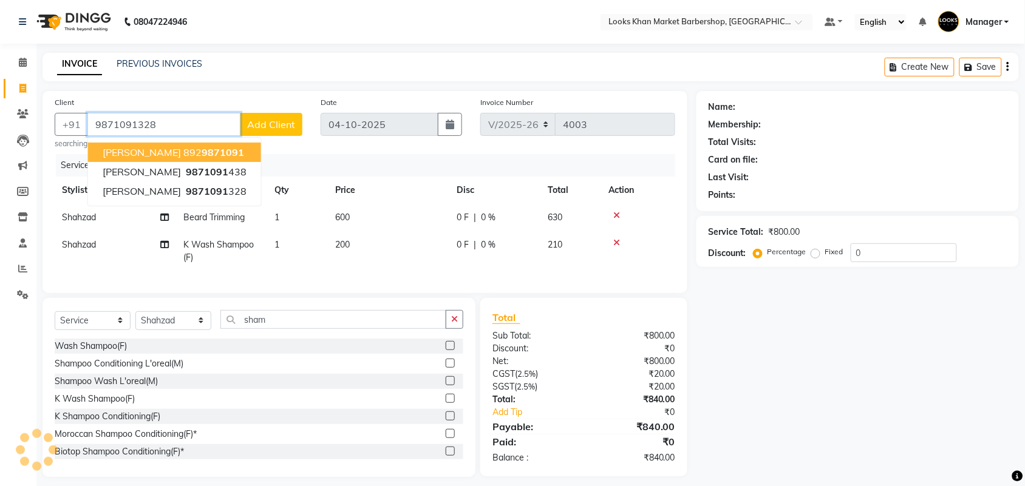
type input "9871091328"
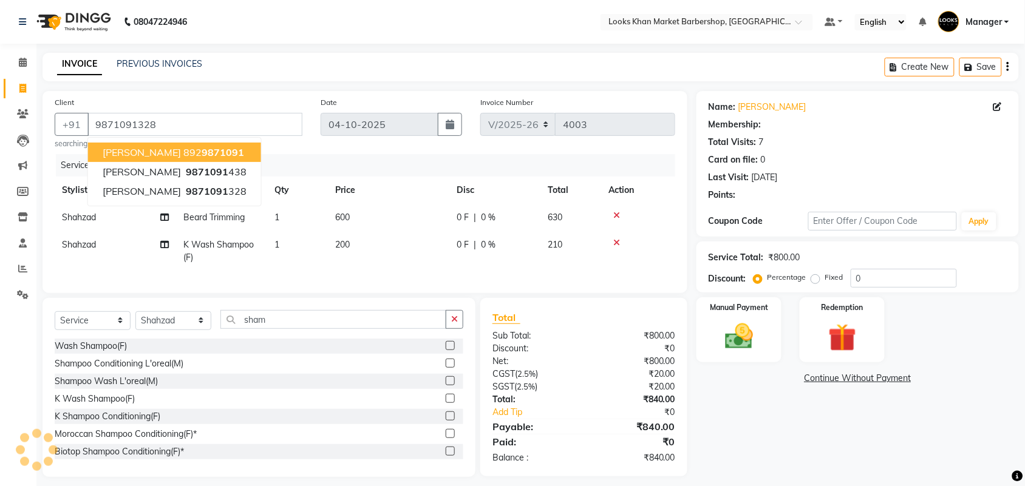
select select "1: Object"
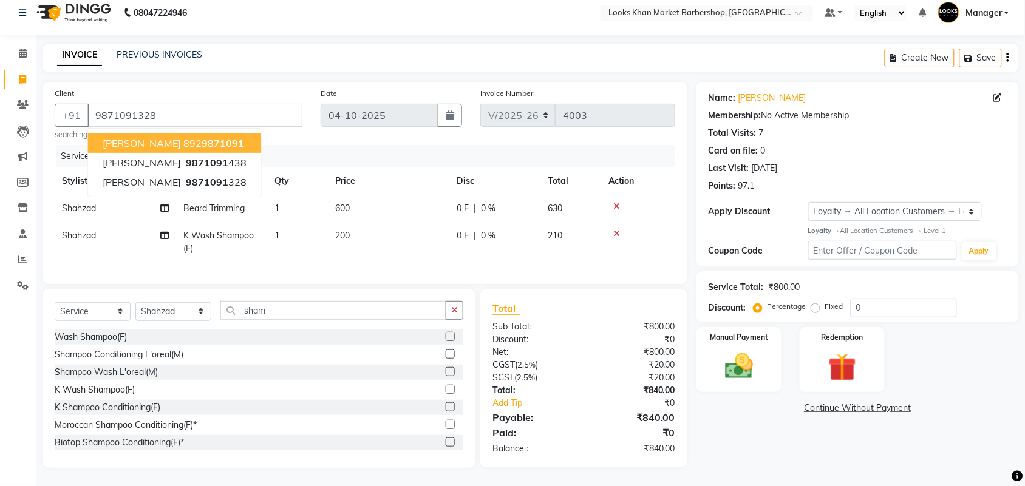
scroll to position [20, 0]
click at [757, 352] on img at bounding box center [738, 366] width 47 height 33
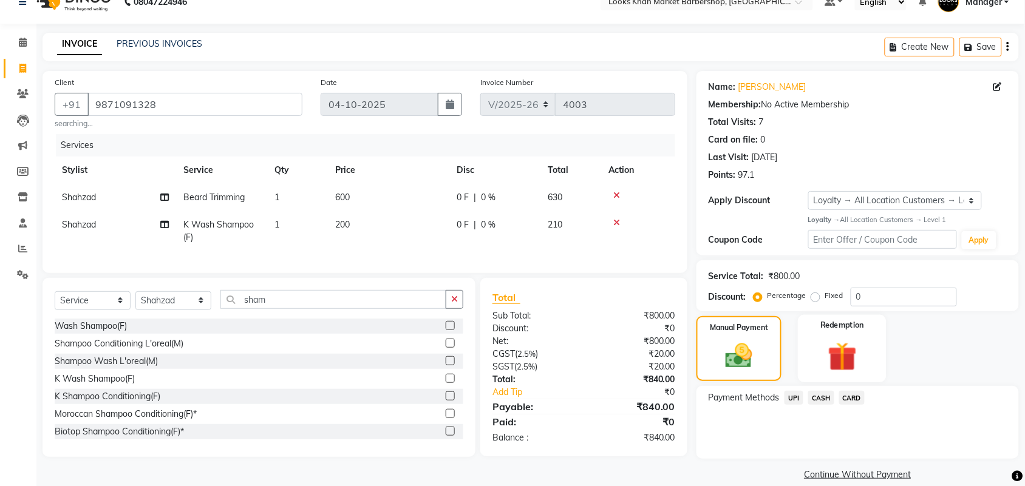
click at [847, 364] on img at bounding box center [842, 357] width 47 height 36
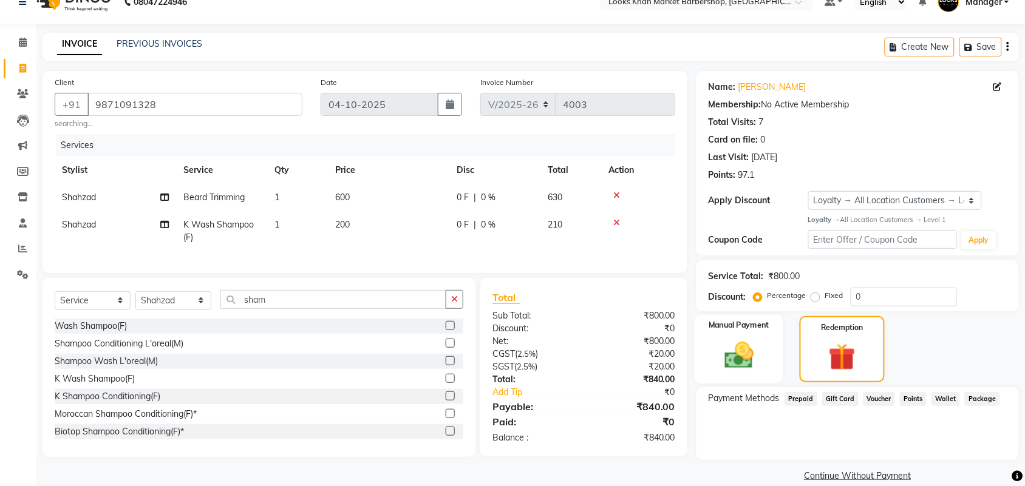
click at [737, 374] on div "Manual Payment" at bounding box center [739, 349] width 89 height 69
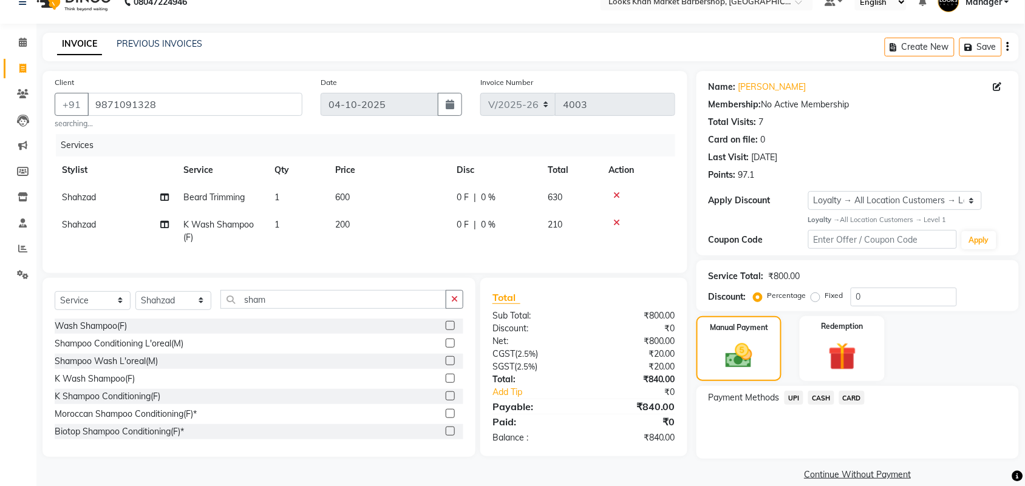
click at [795, 397] on span "UPI" at bounding box center [794, 398] width 19 height 14
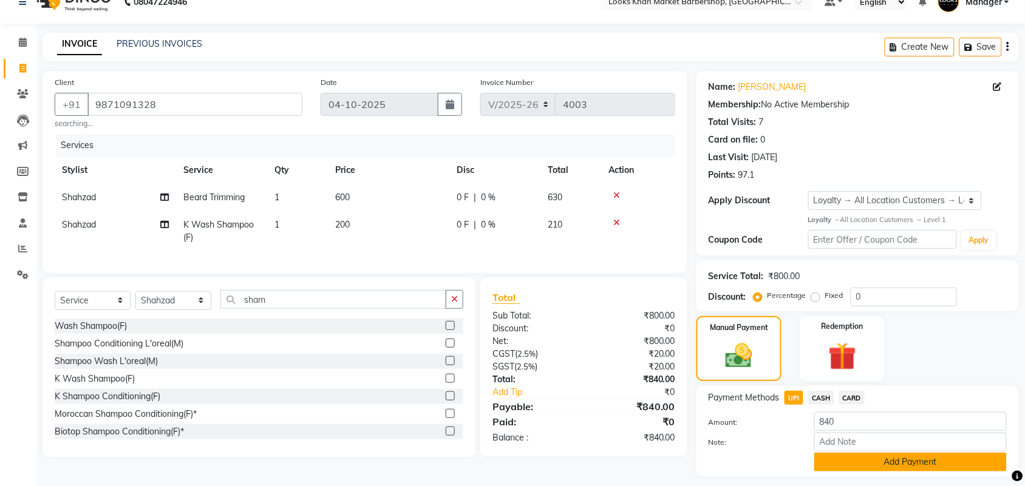
click at [853, 466] on button "Add Payment" at bounding box center [910, 462] width 192 height 19
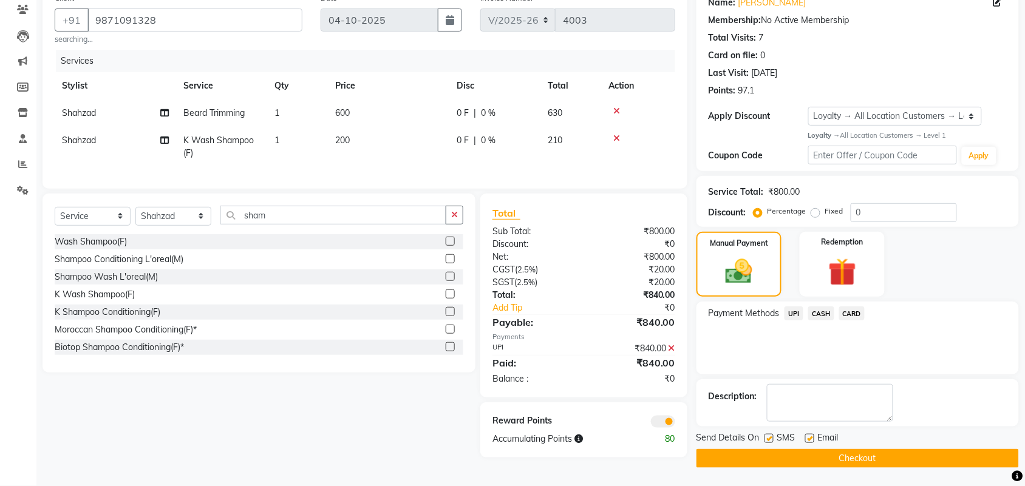
scroll to position [105, 0]
click at [819, 451] on button "Checkout" at bounding box center [857, 458] width 322 height 19
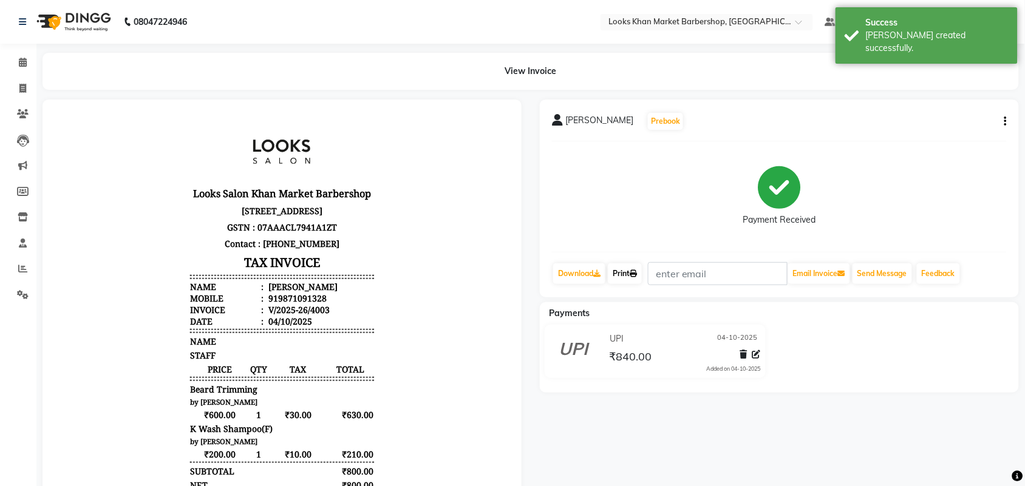
click at [615, 266] on link "Print" at bounding box center [625, 274] width 34 height 21
click at [22, 85] on icon at bounding box center [22, 88] width 7 height 9
select select "service"
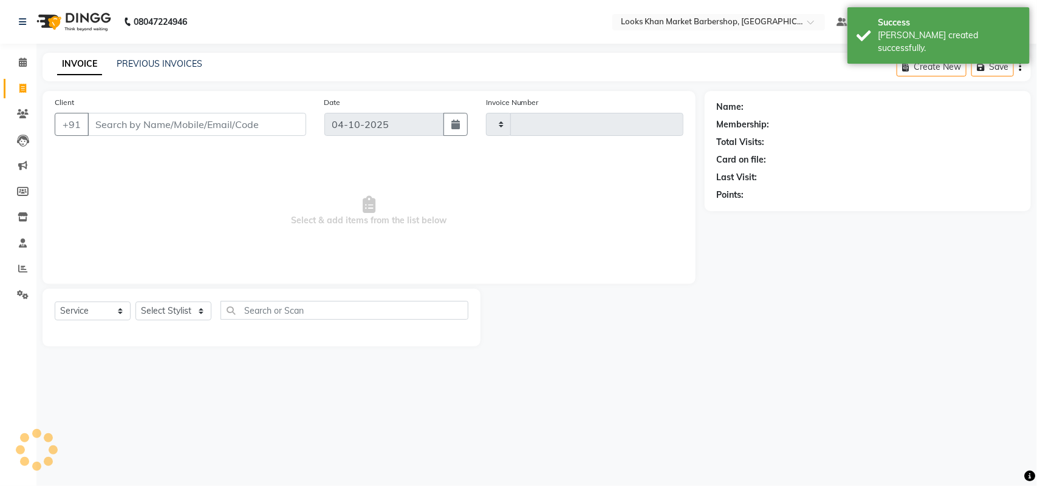
type input "4004"
select select "8030"
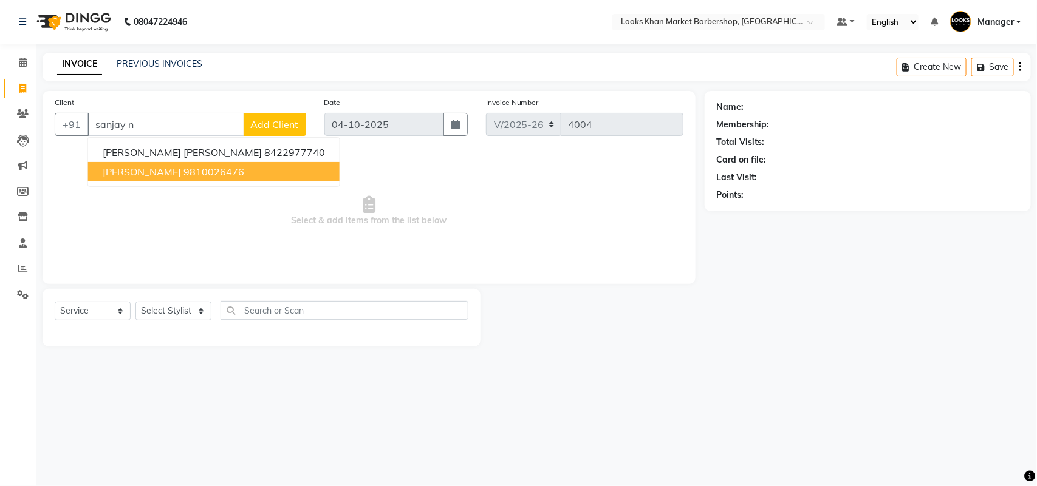
click at [208, 167] on ngb-highlight "9810026476" at bounding box center [213, 172] width 61 height 12
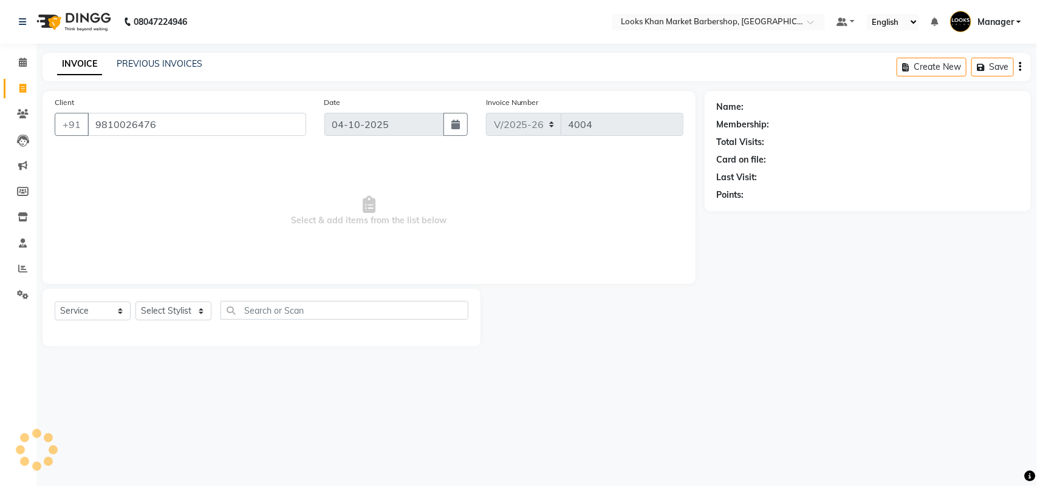
type input "9810026476"
select select "1: Object"
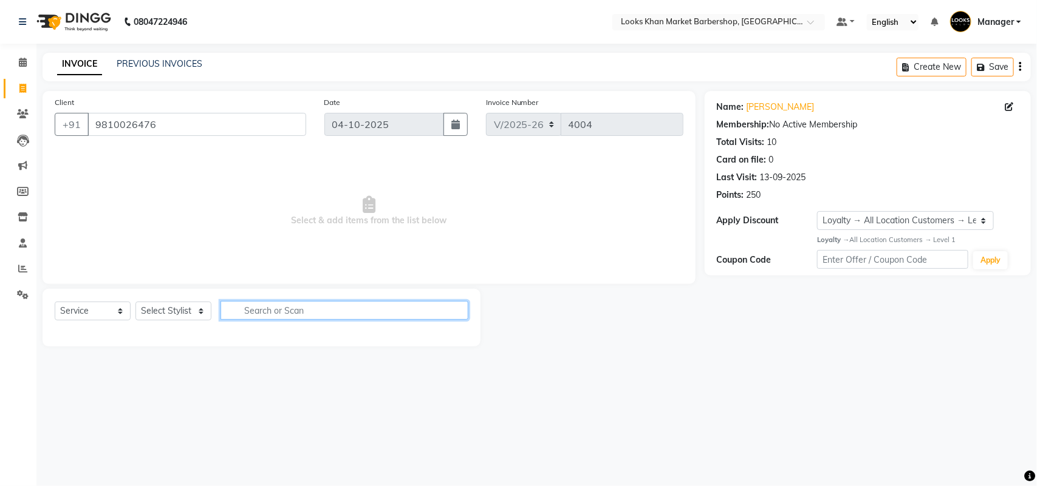
click at [250, 310] on input "text" at bounding box center [344, 310] width 248 height 19
type input "cut"
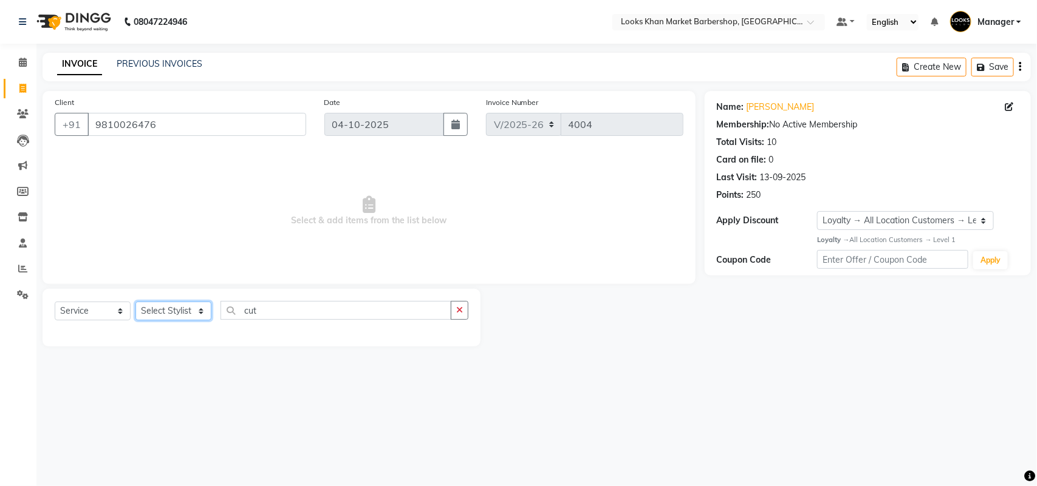
click at [202, 310] on select "Select Stylist Abhishek_pdct Akash_pdct Alam Counter_Sales [PERSON_NAME] [DATE]…" at bounding box center [173, 311] width 76 height 19
select select "72593"
click at [135, 302] on select "Select Stylist Abhishek_pdct Akash_pdct Alam Counter_Sales [PERSON_NAME] [DATE]…" at bounding box center [173, 311] width 76 height 19
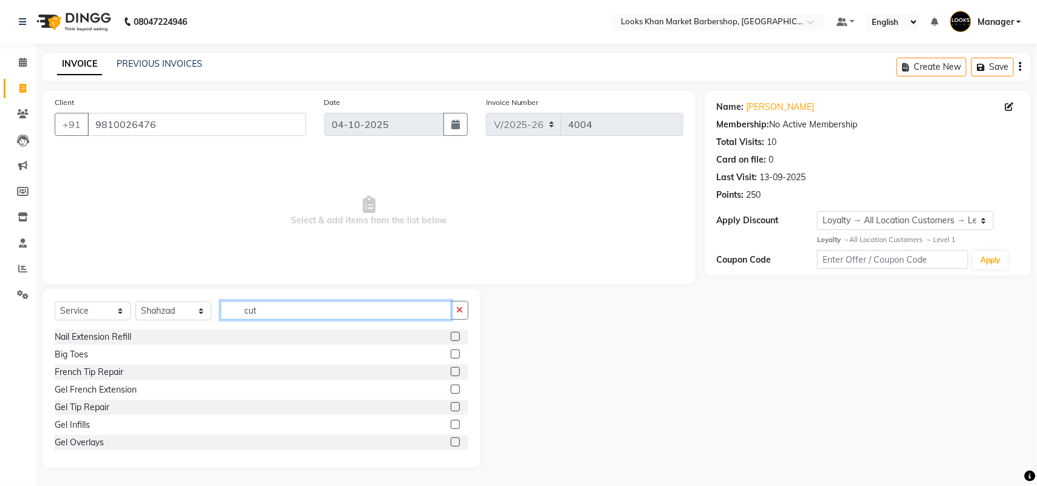
click at [271, 310] on input "cut" at bounding box center [335, 310] width 231 height 19
type input "cut"
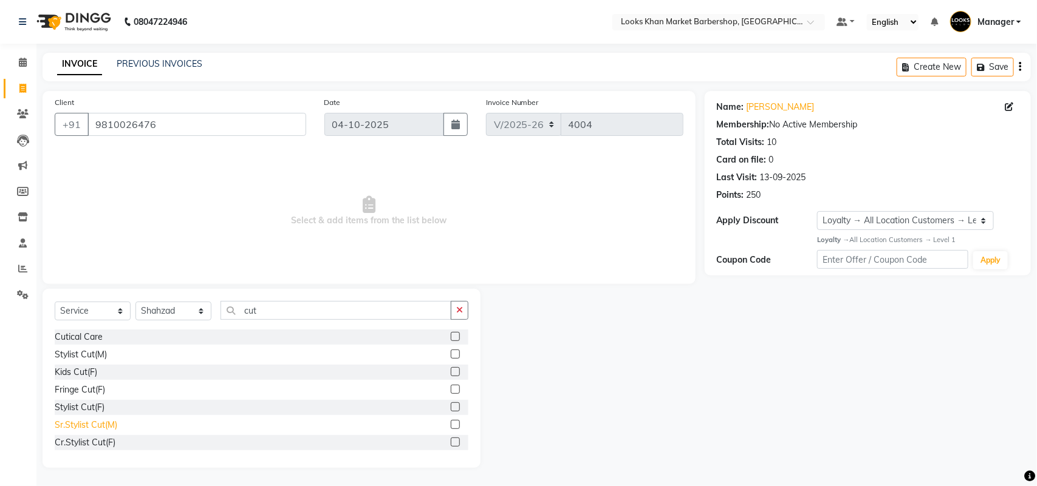
click at [91, 426] on div "Sr.Stylist Cut(M)" at bounding box center [86, 425] width 63 height 13
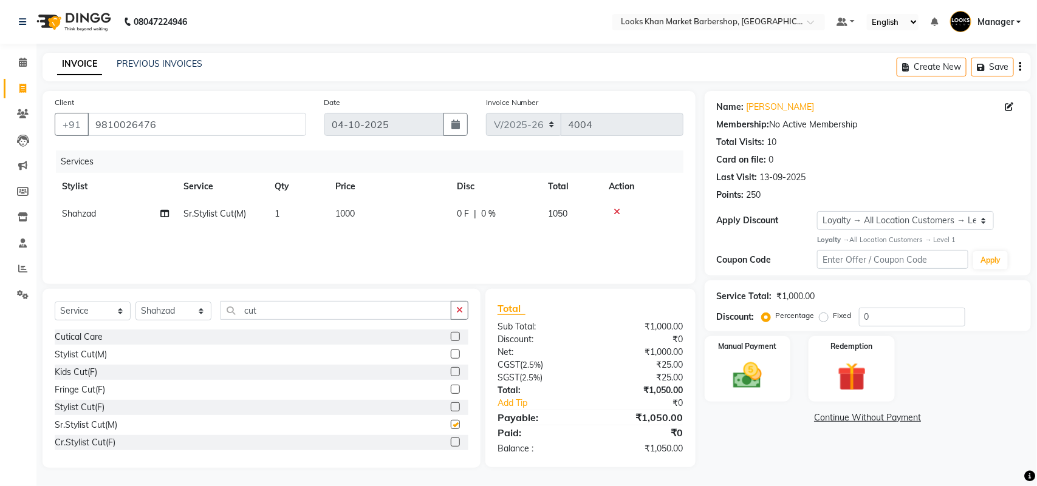
checkbox input "false"
click at [747, 369] on img at bounding box center [747, 376] width 48 height 34
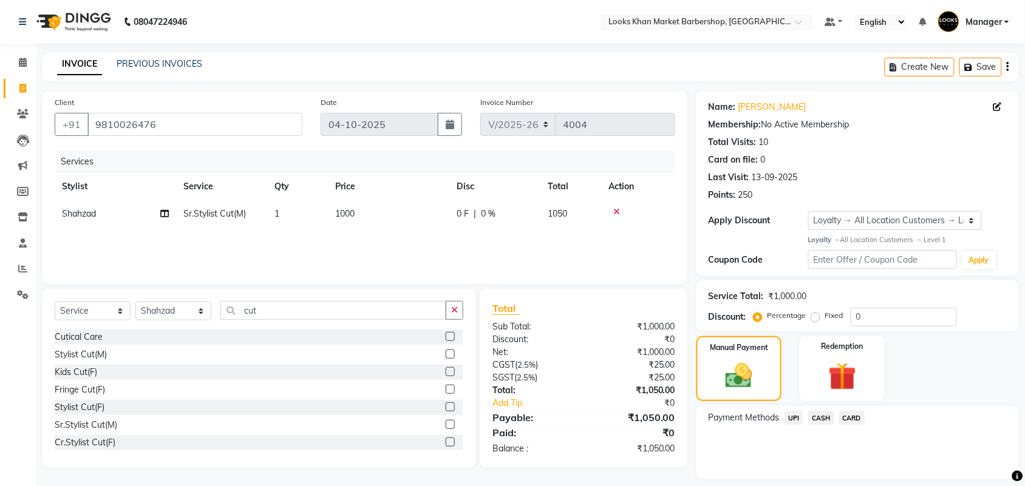
click at [829, 417] on span "CASH" at bounding box center [821, 418] width 26 height 14
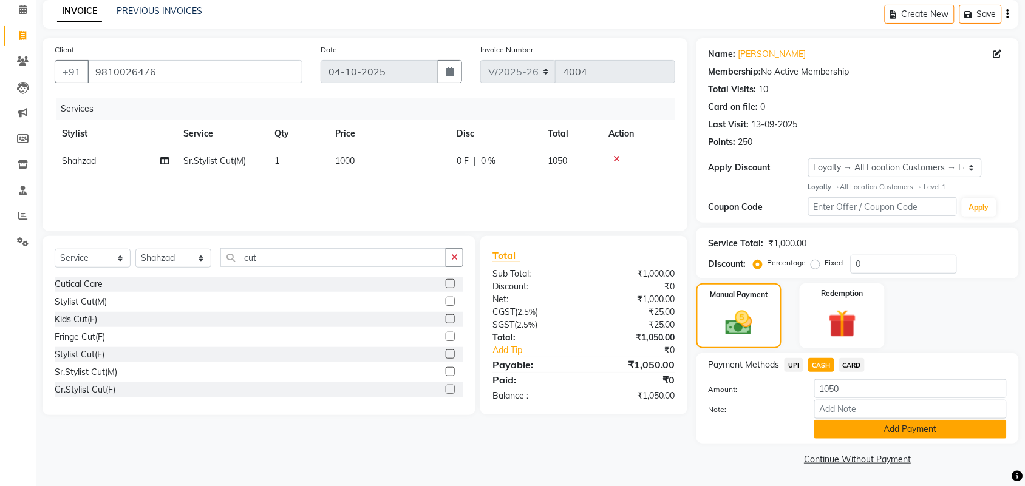
click at [832, 427] on button "Add Payment" at bounding box center [910, 429] width 192 height 19
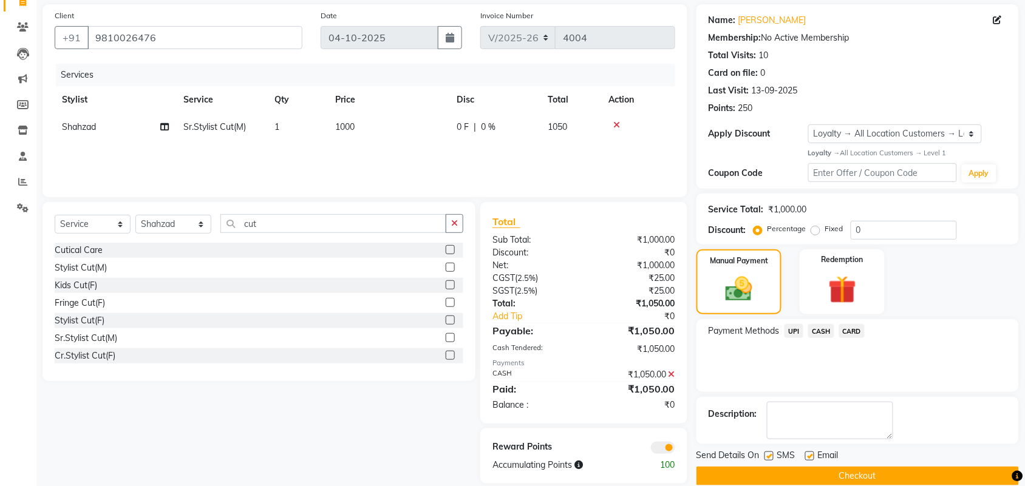
scroll to position [104, 0]
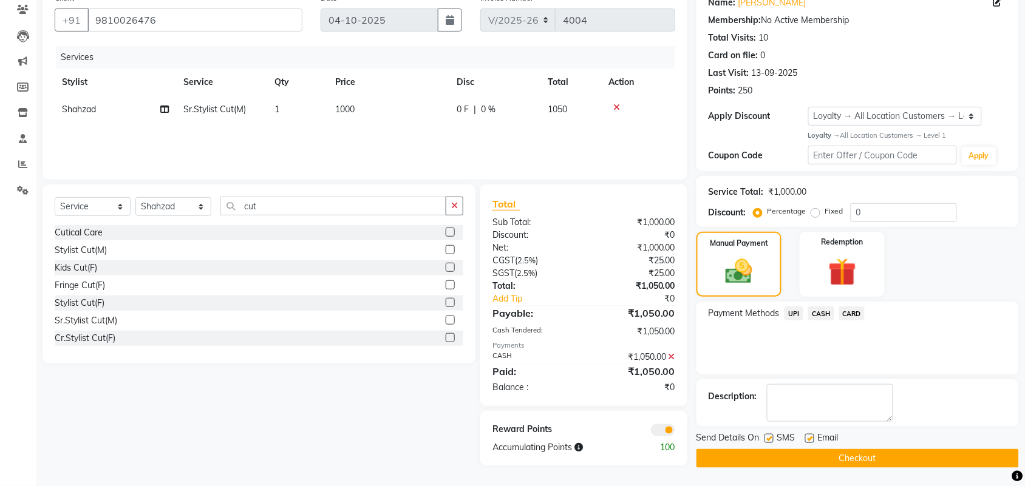
click at [776, 468] on button "Checkout" at bounding box center [857, 458] width 322 height 19
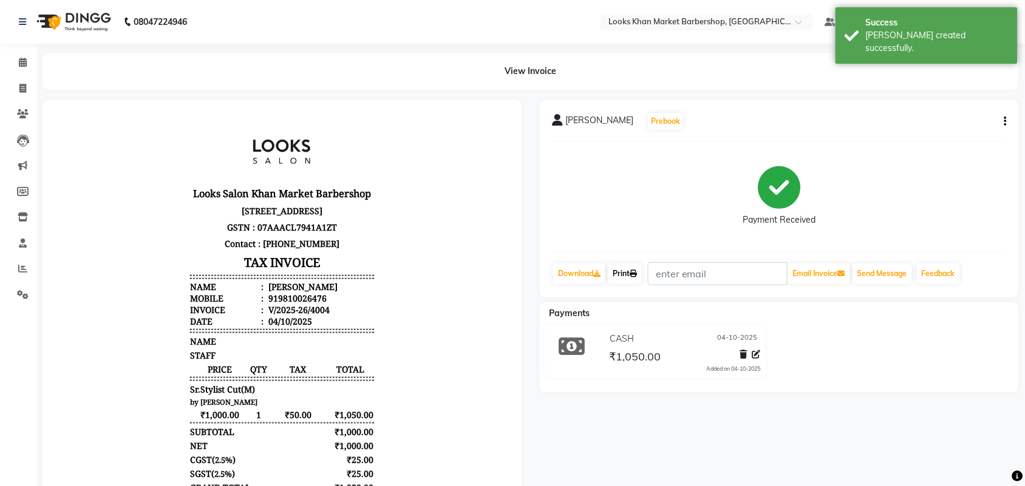
click at [626, 277] on link "Print" at bounding box center [625, 274] width 34 height 21
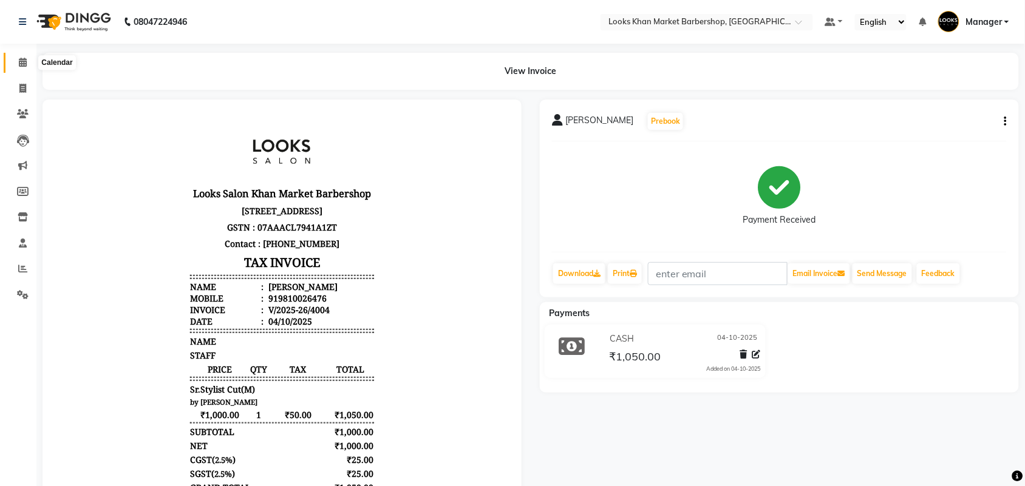
click at [13, 64] on span at bounding box center [22, 63] width 21 height 14
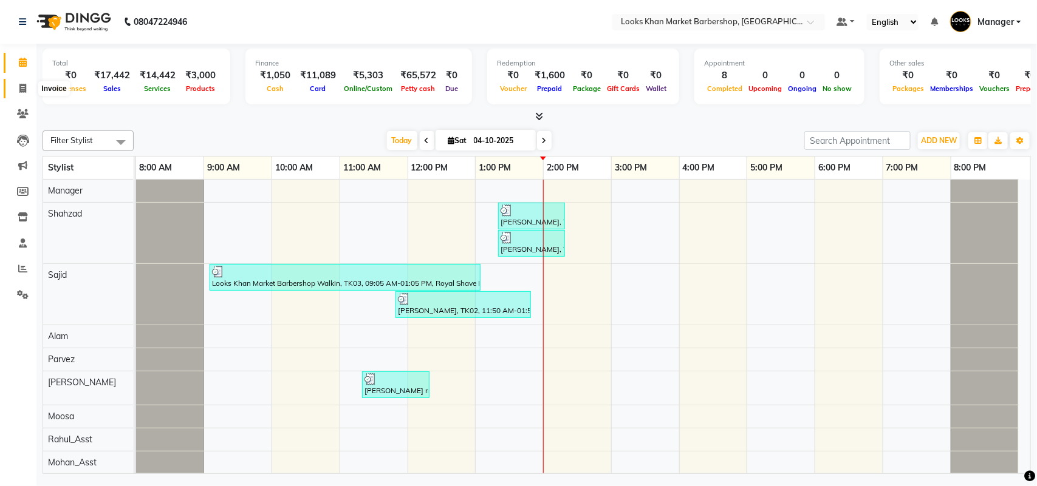
click at [19, 86] on icon at bounding box center [22, 88] width 7 height 9
select select "service"
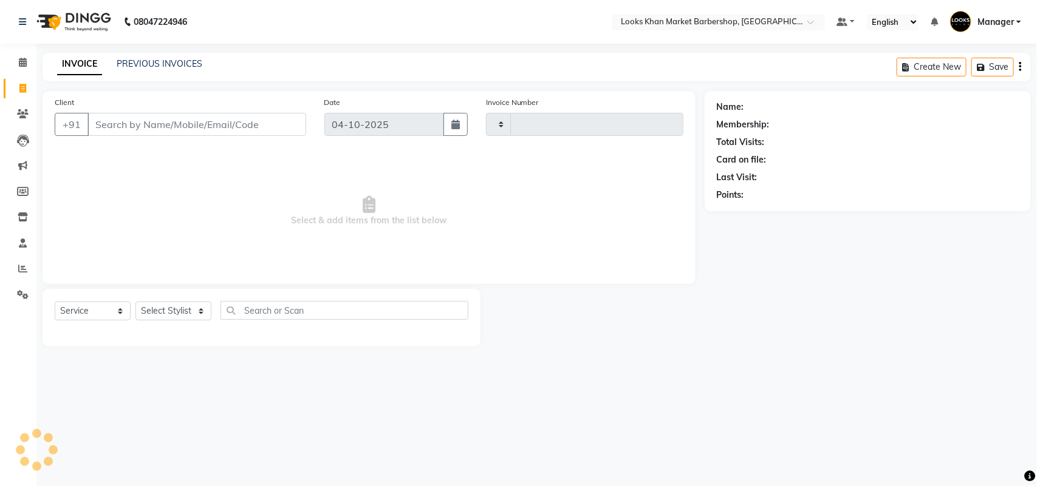
type input "4005"
select select "8030"
click at [178, 299] on div "Select Service Product Membership Package Voucher Prepaid Gift Card Select Styl…" at bounding box center [262, 318] width 438 height 58
click at [180, 311] on select "Select Stylist Abhishek_pdct Akash_pdct Alam Counter_Sales [PERSON_NAME] [DATE]…" at bounding box center [173, 311] width 76 height 19
select select "72593"
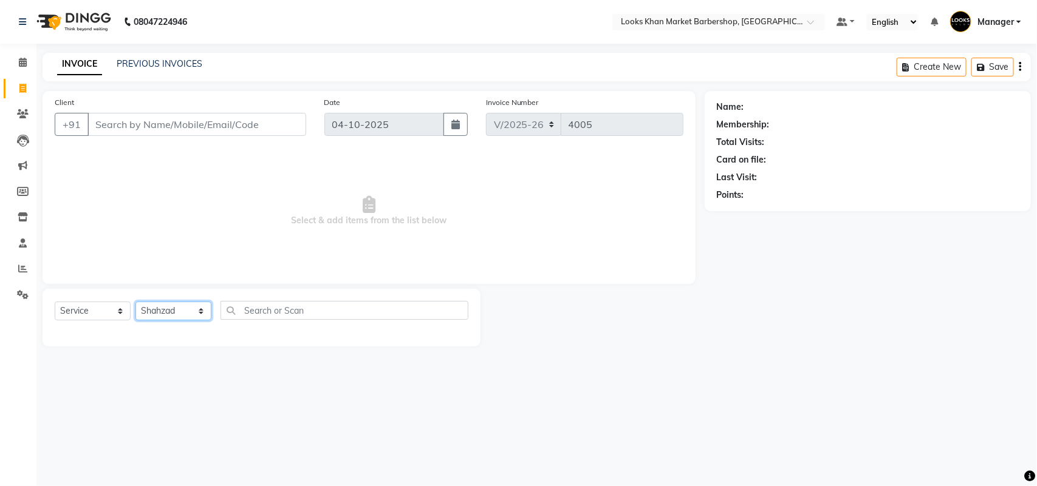
click at [135, 302] on select "Select Stylist Abhishek_pdct Akash_pdct Alam Counter_Sales [PERSON_NAME] [DATE]…" at bounding box center [173, 311] width 76 height 19
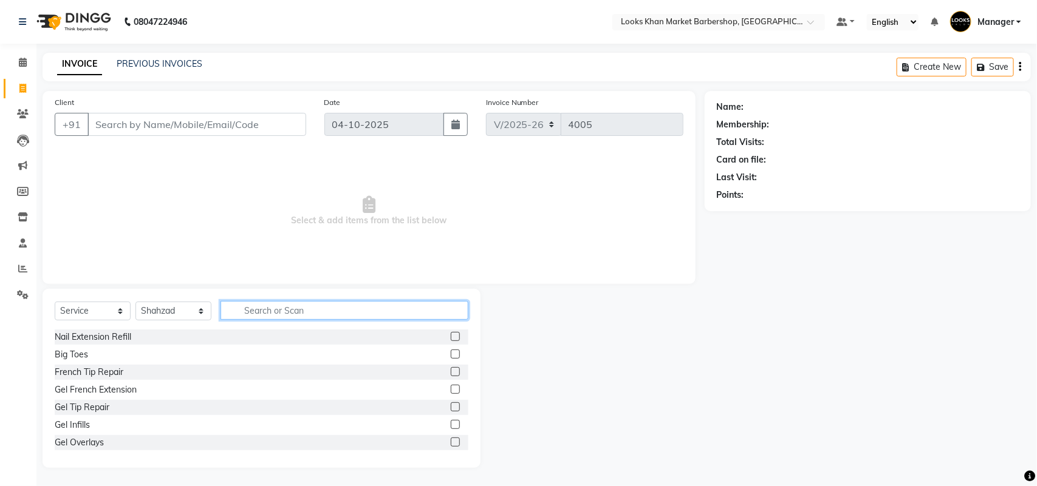
click at [310, 304] on input "text" at bounding box center [344, 310] width 248 height 19
type input "cut"
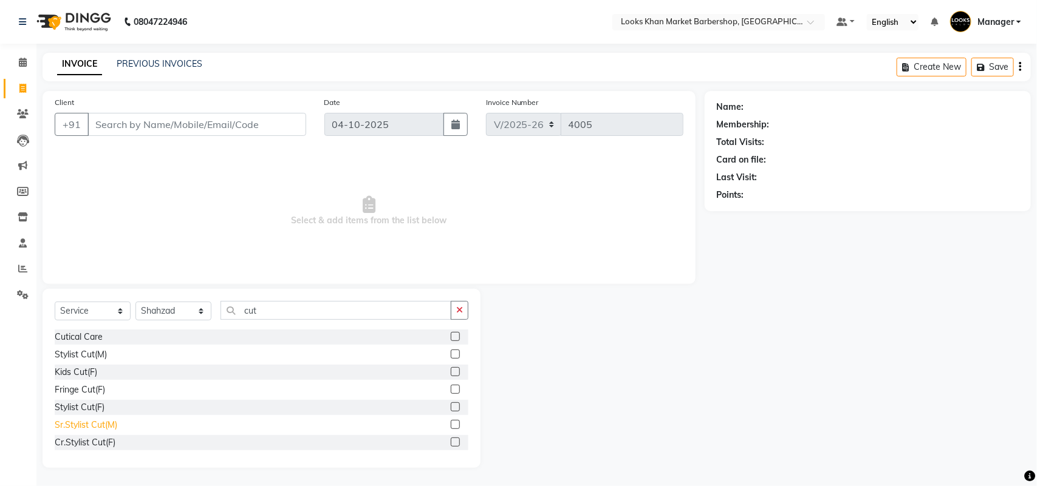
click at [92, 430] on div "Sr.Stylist Cut(M)" at bounding box center [86, 425] width 63 height 13
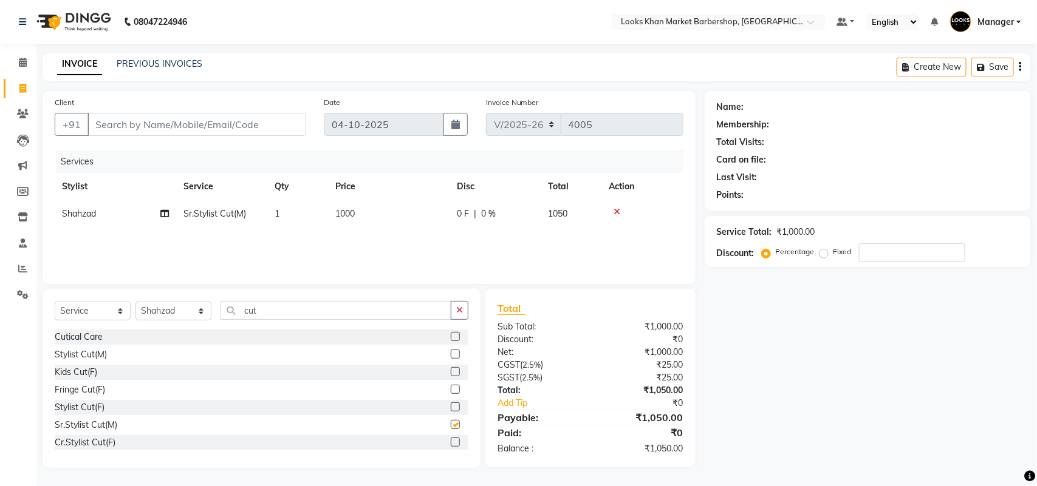
checkbox input "false"
click at [295, 304] on input "cut" at bounding box center [335, 310] width 231 height 19
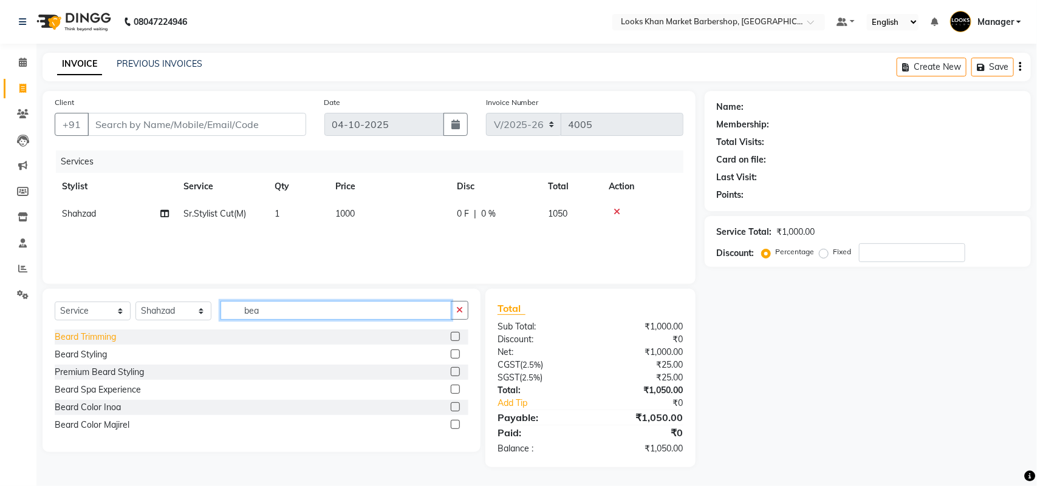
type input "bea"
click at [106, 340] on div "Beard Trimming" at bounding box center [85, 337] width 61 height 13
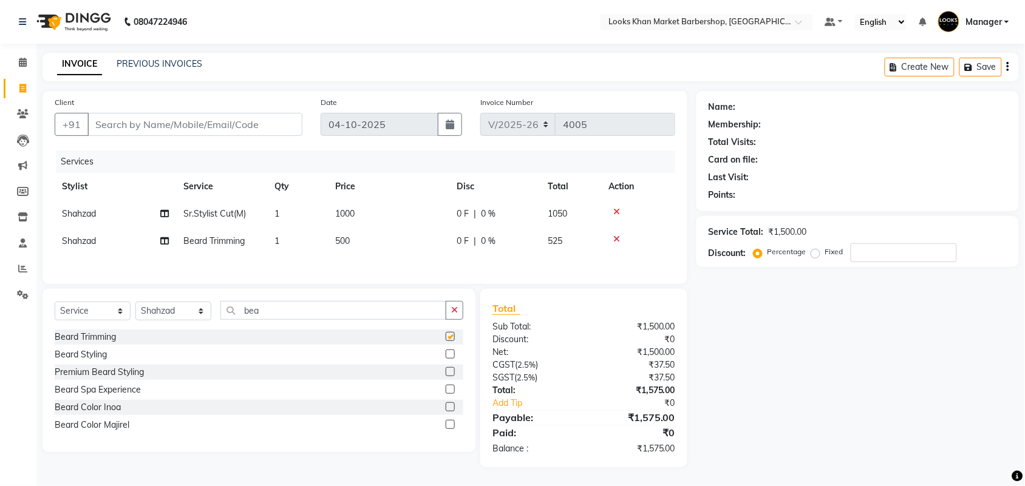
checkbox input "false"
click at [177, 120] on input "Client" at bounding box center [194, 124] width 215 height 23
type input "9"
type input "0"
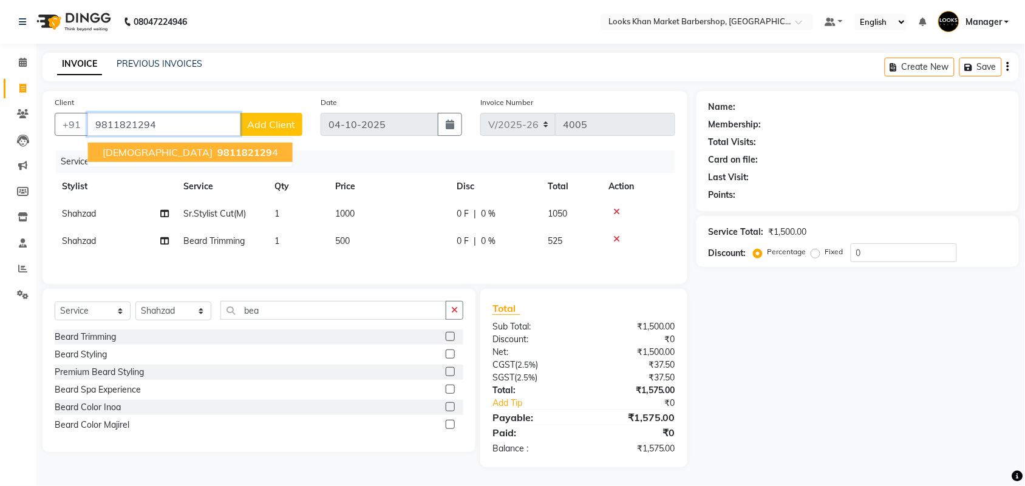
type input "9811821294"
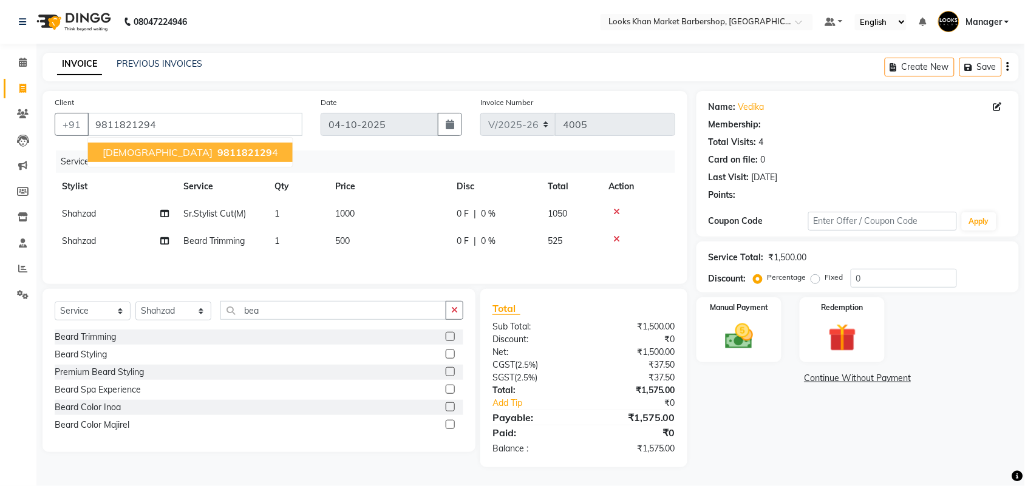
select select "1: Object"
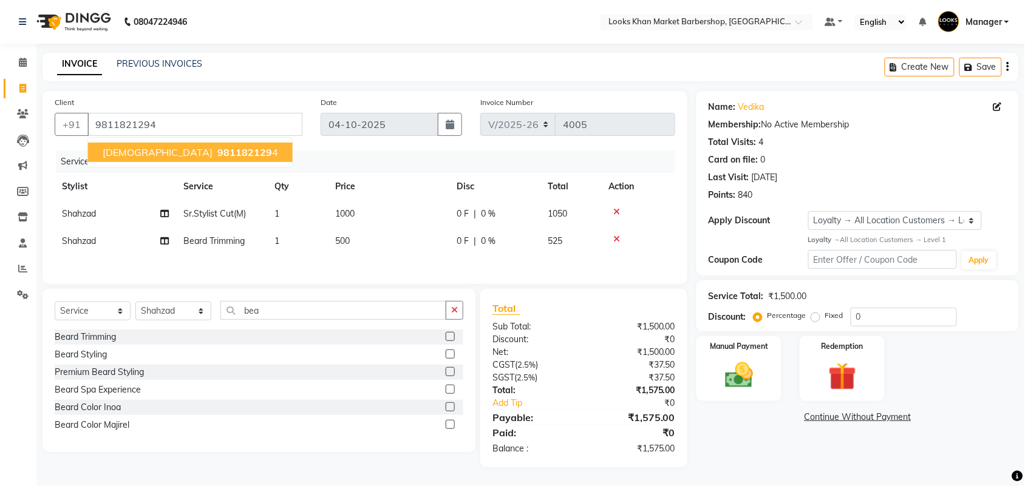
click at [345, 240] on span "500" at bounding box center [342, 241] width 15 height 11
select select "72593"
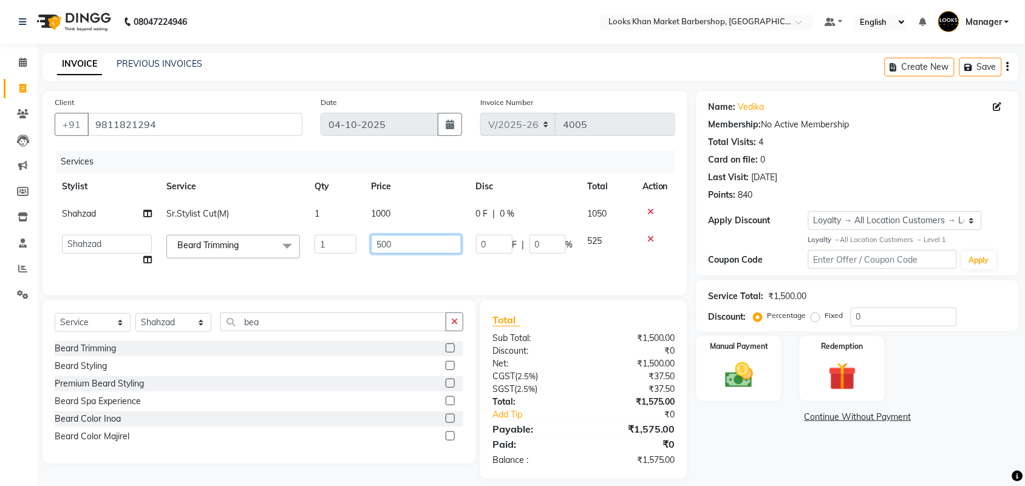
click at [417, 250] on input "500" at bounding box center [416, 244] width 90 height 19
type input "600"
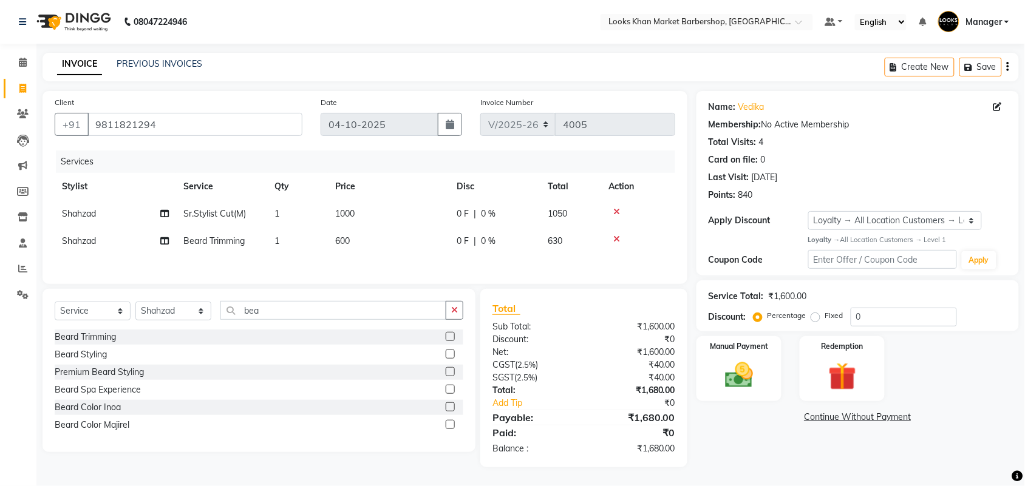
click at [400, 210] on td "1000" at bounding box center [388, 213] width 121 height 27
select select "72593"
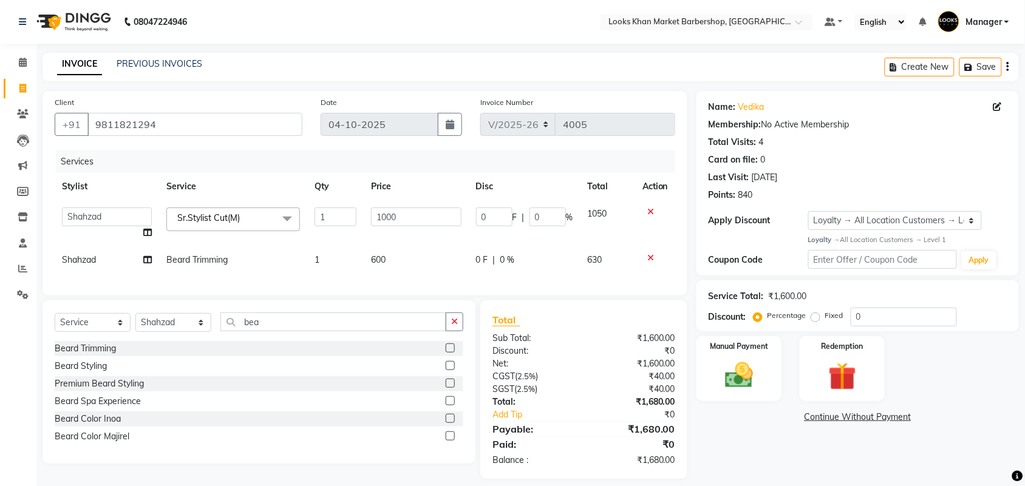
click at [400, 210] on input "1000" at bounding box center [416, 217] width 90 height 19
type input "1500"
click at [763, 359] on div "Manual Payment" at bounding box center [739, 369] width 89 height 68
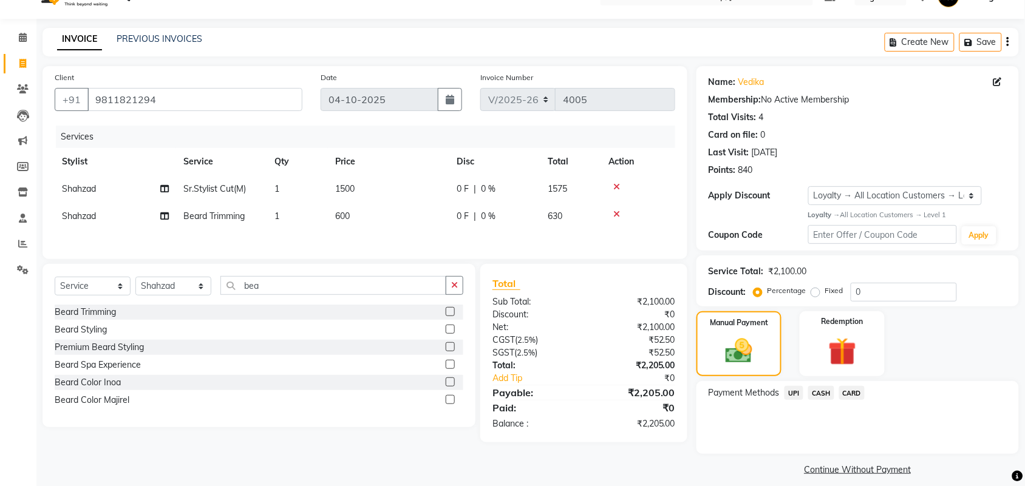
scroll to position [35, 0]
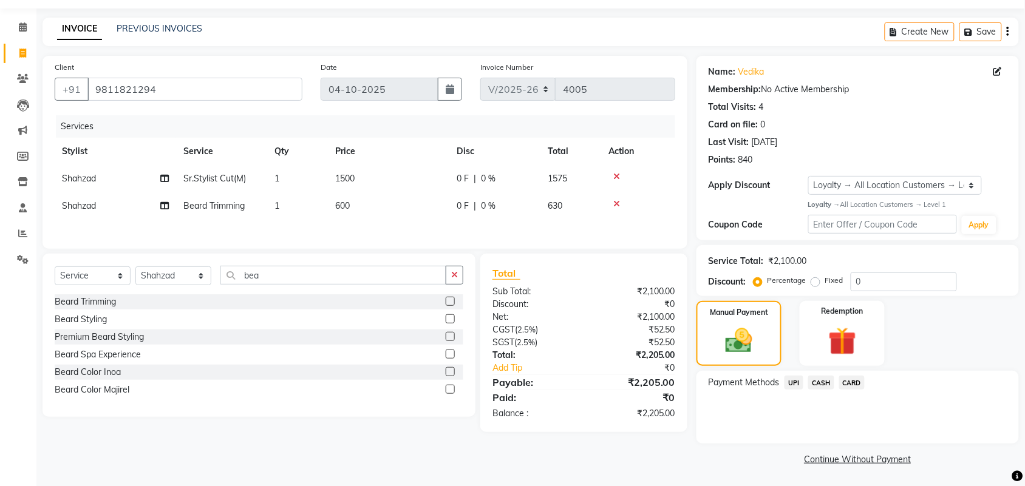
click at [853, 383] on span "CARD" at bounding box center [852, 383] width 26 height 14
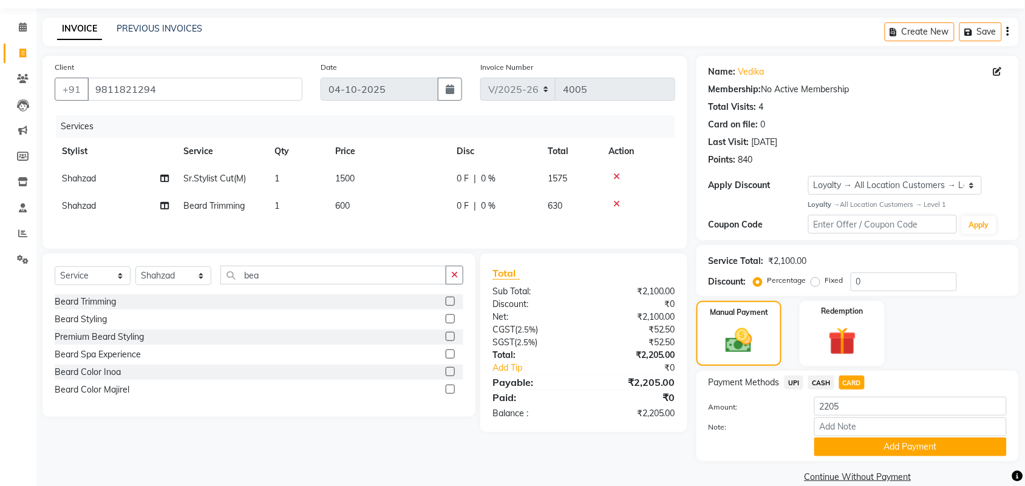
scroll to position [53, 0]
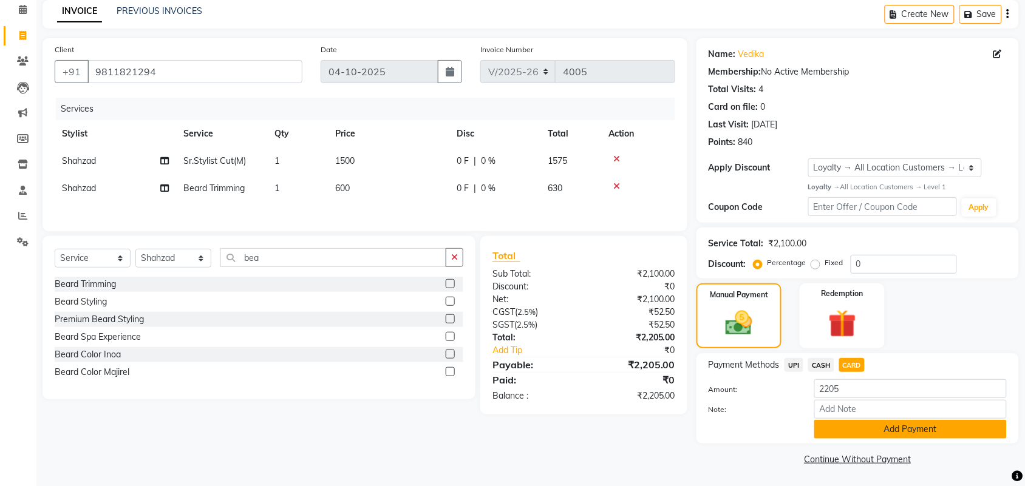
click at [842, 431] on button "Add Payment" at bounding box center [910, 429] width 192 height 19
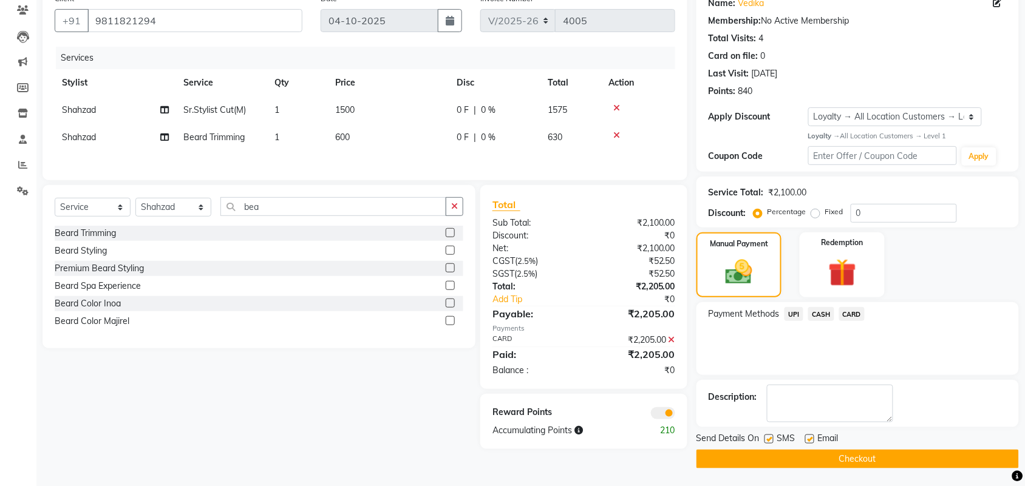
scroll to position [104, 0]
click at [819, 460] on button "Checkout" at bounding box center [857, 458] width 322 height 19
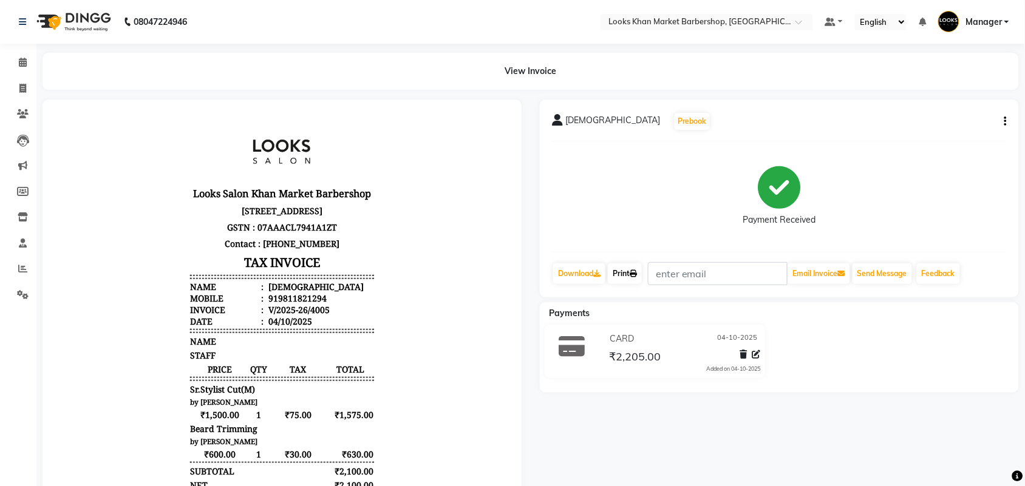
click at [638, 278] on link "Print" at bounding box center [625, 274] width 34 height 21
click at [24, 59] on icon at bounding box center [23, 62] width 8 height 9
